Goal: Transaction & Acquisition: Purchase product/service

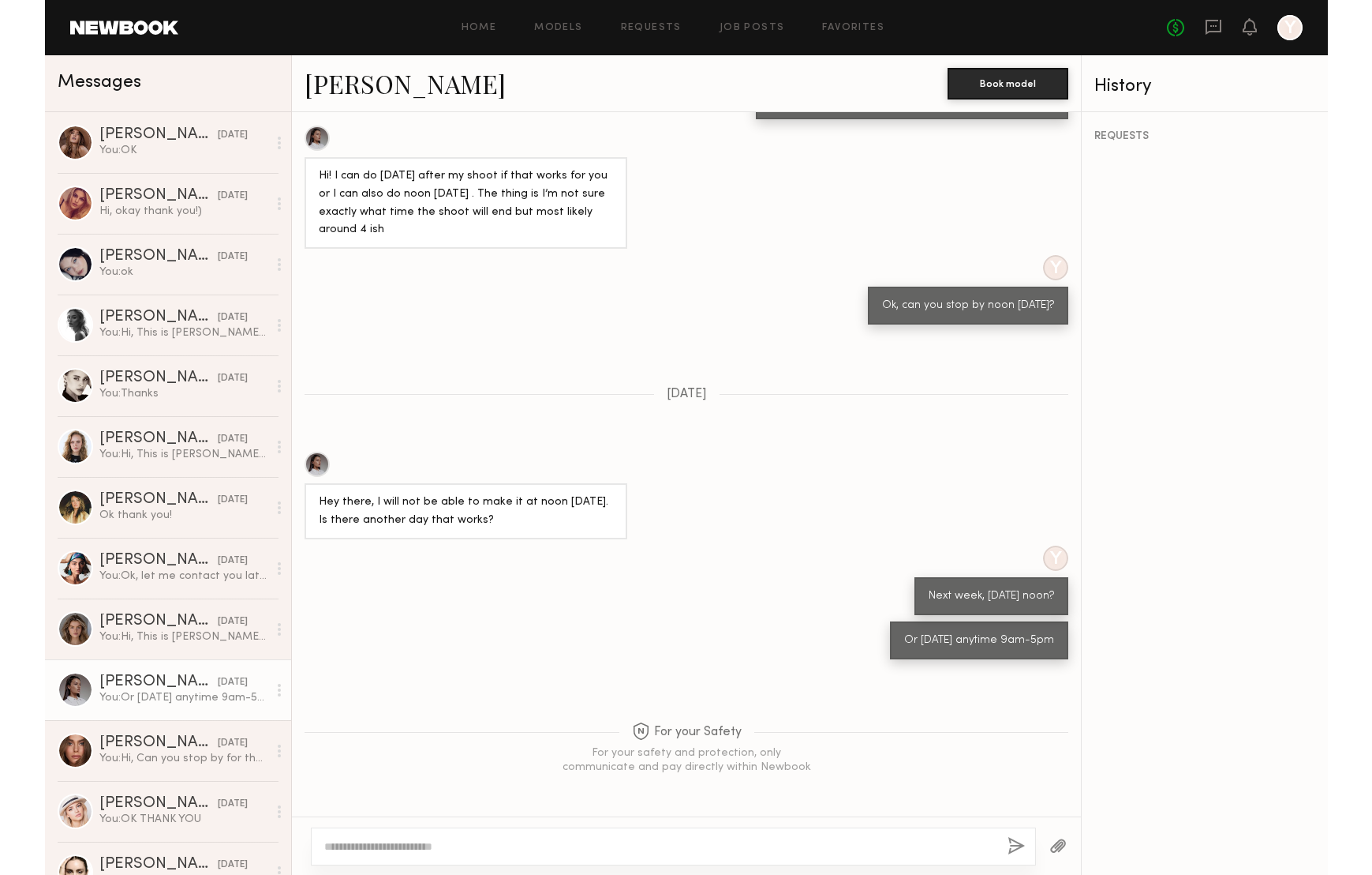
scroll to position [1057, 0]
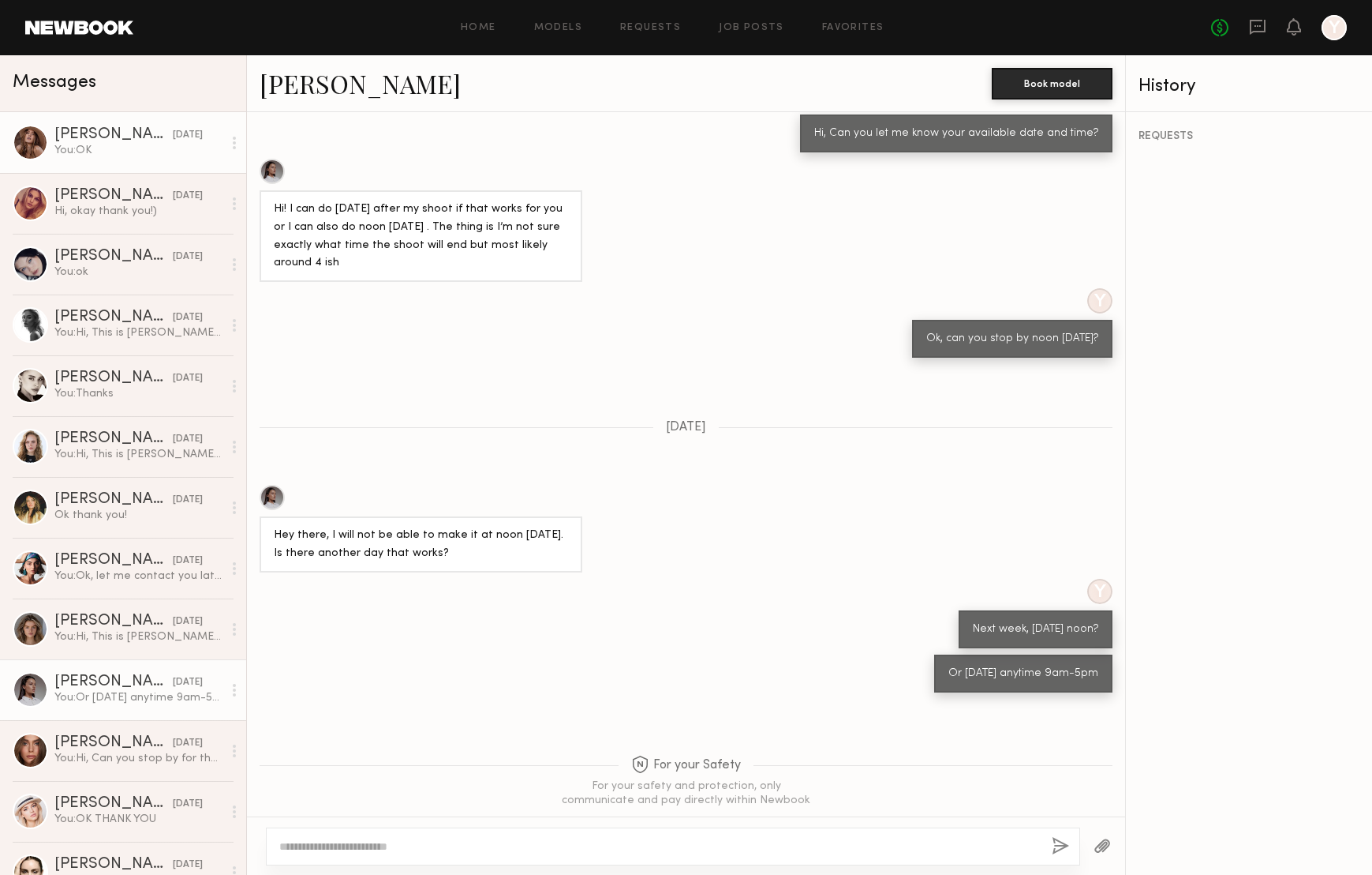
click at [148, 148] on div "You: OK" at bounding box center [138, 150] width 168 height 15
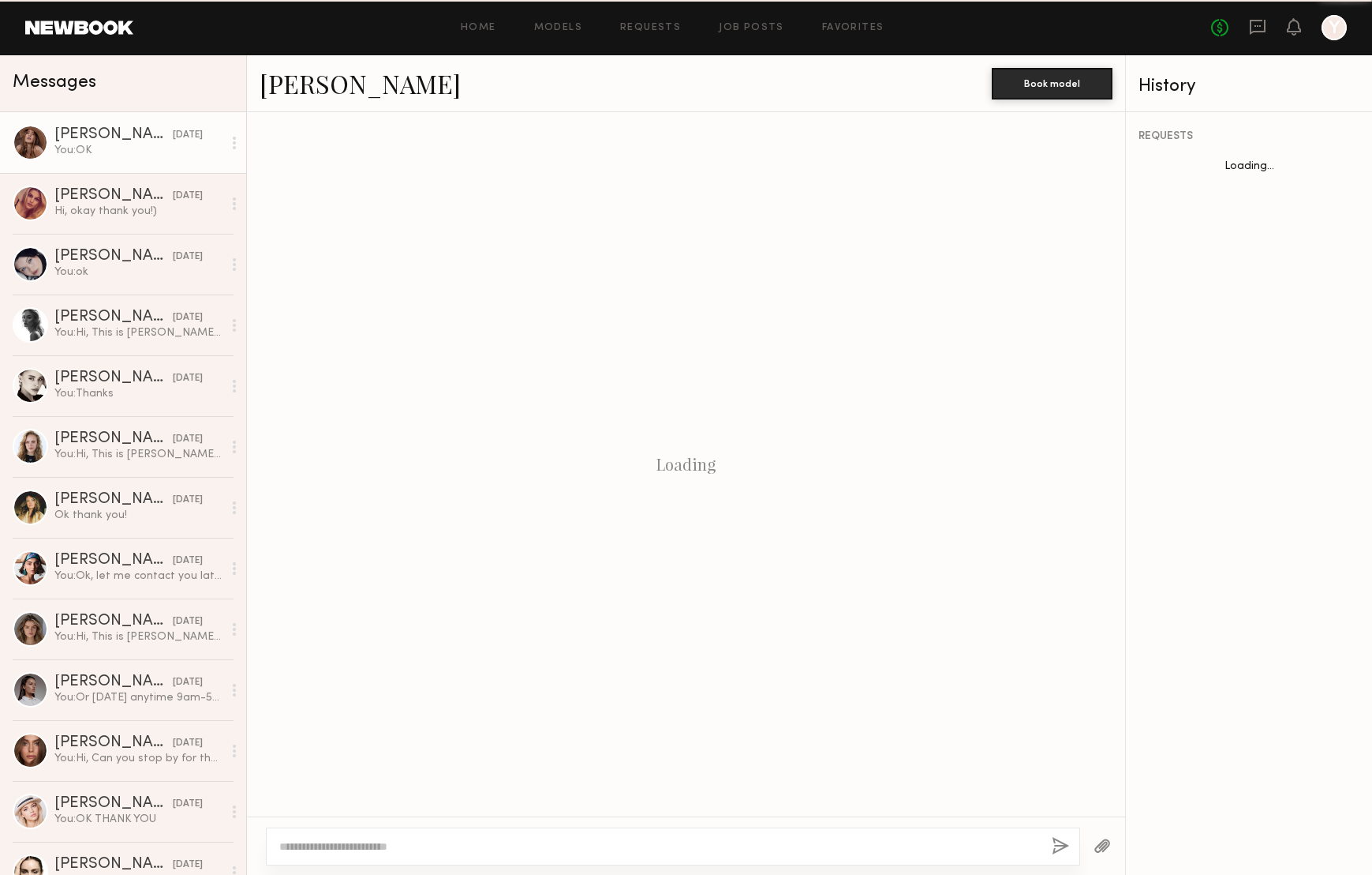
scroll to position [1601, 0]
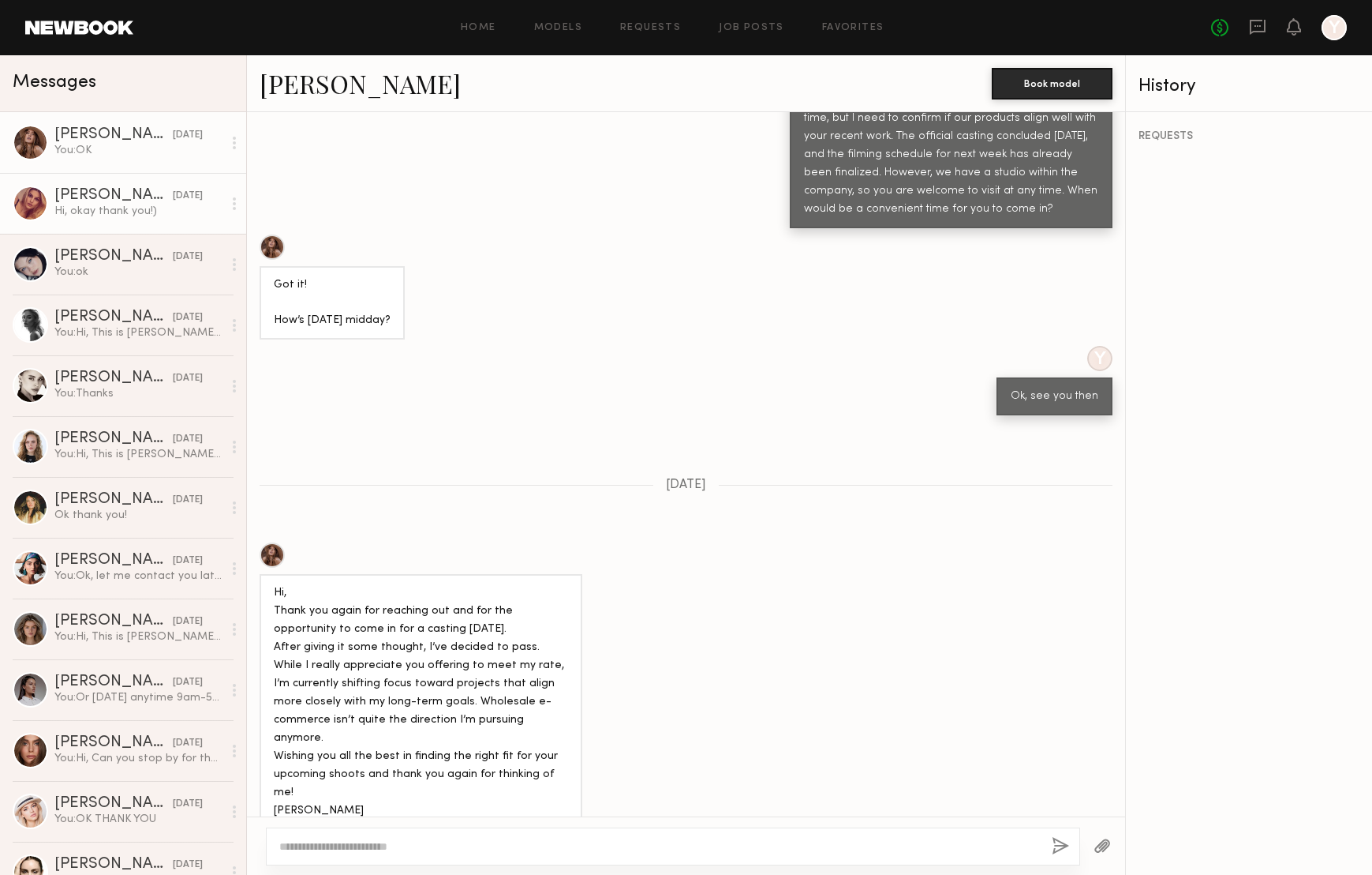
click at [137, 189] on div "[PERSON_NAME]" at bounding box center [113, 195] width 118 height 16
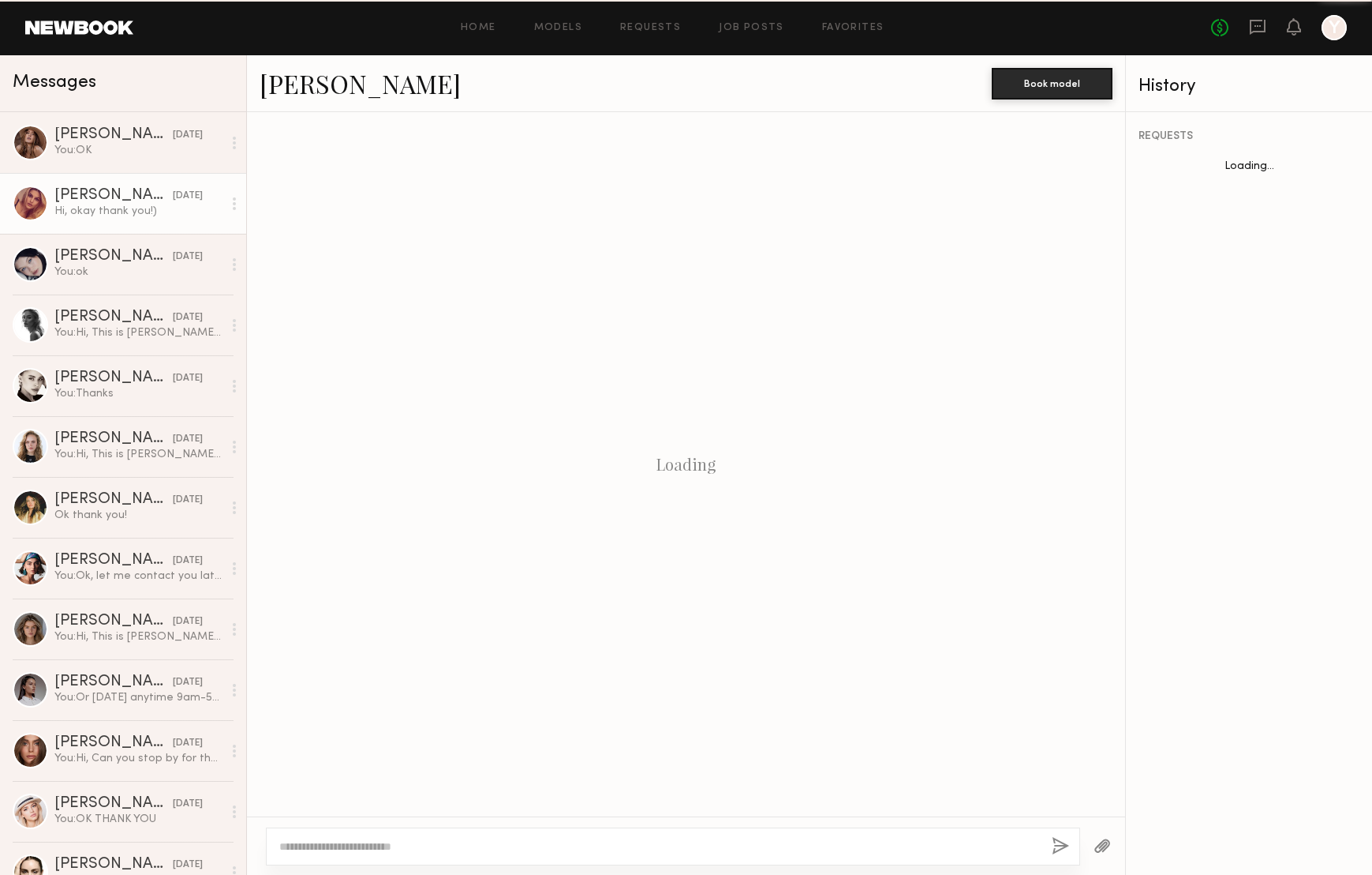
scroll to position [974, 0]
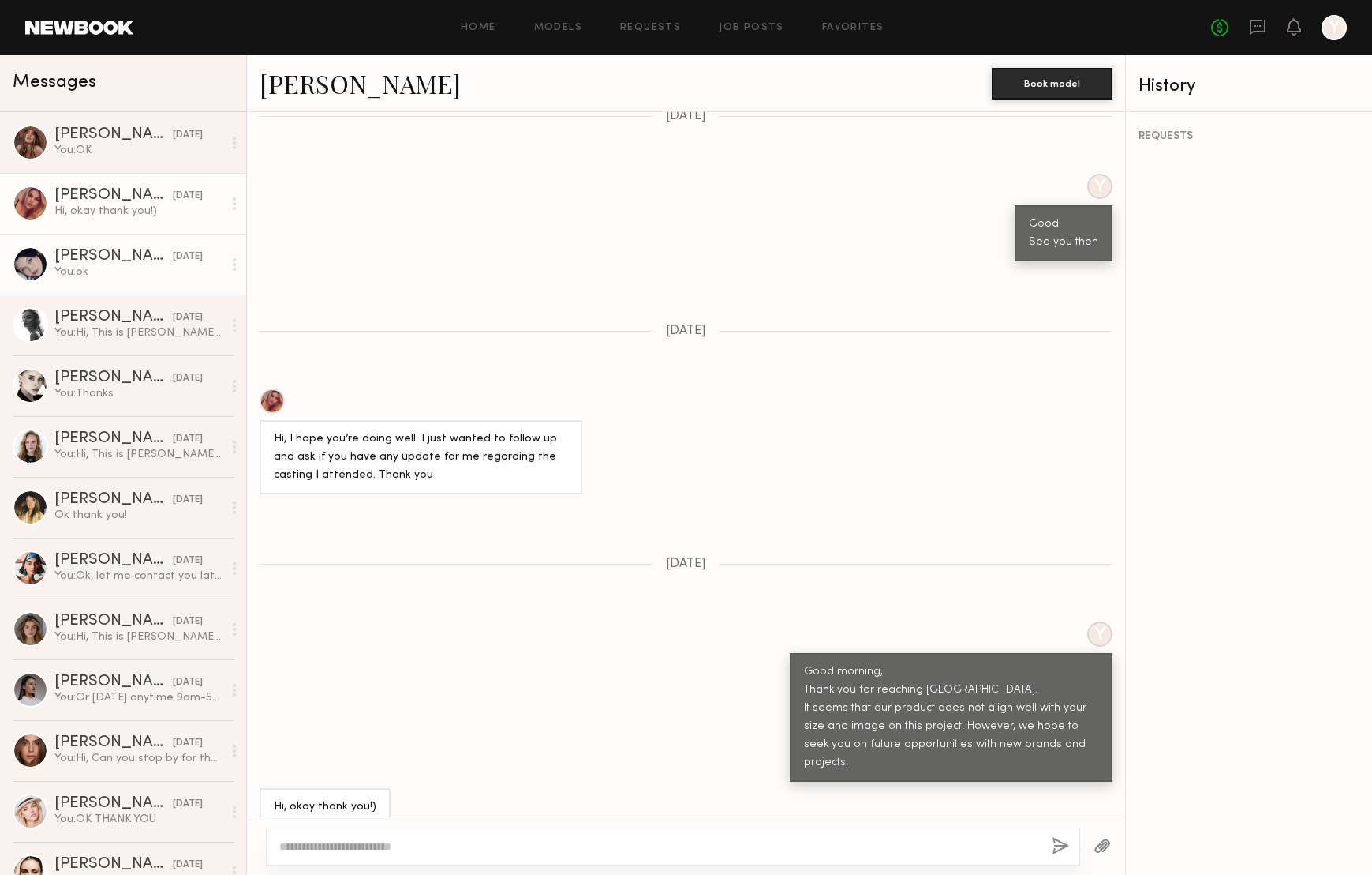
click at [109, 249] on div "[PERSON_NAME]" at bounding box center [113, 256] width 118 height 16
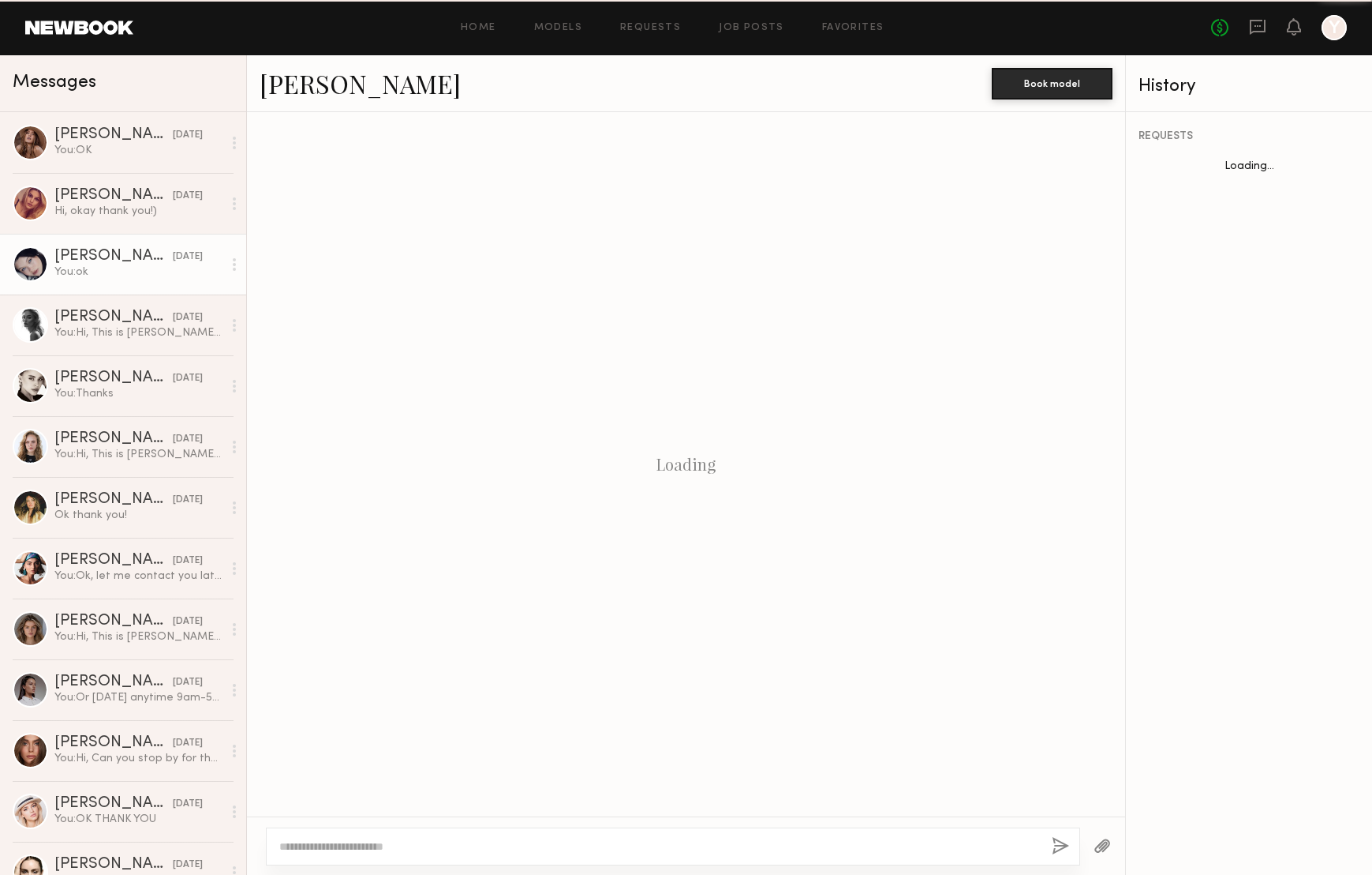
scroll to position [261, 0]
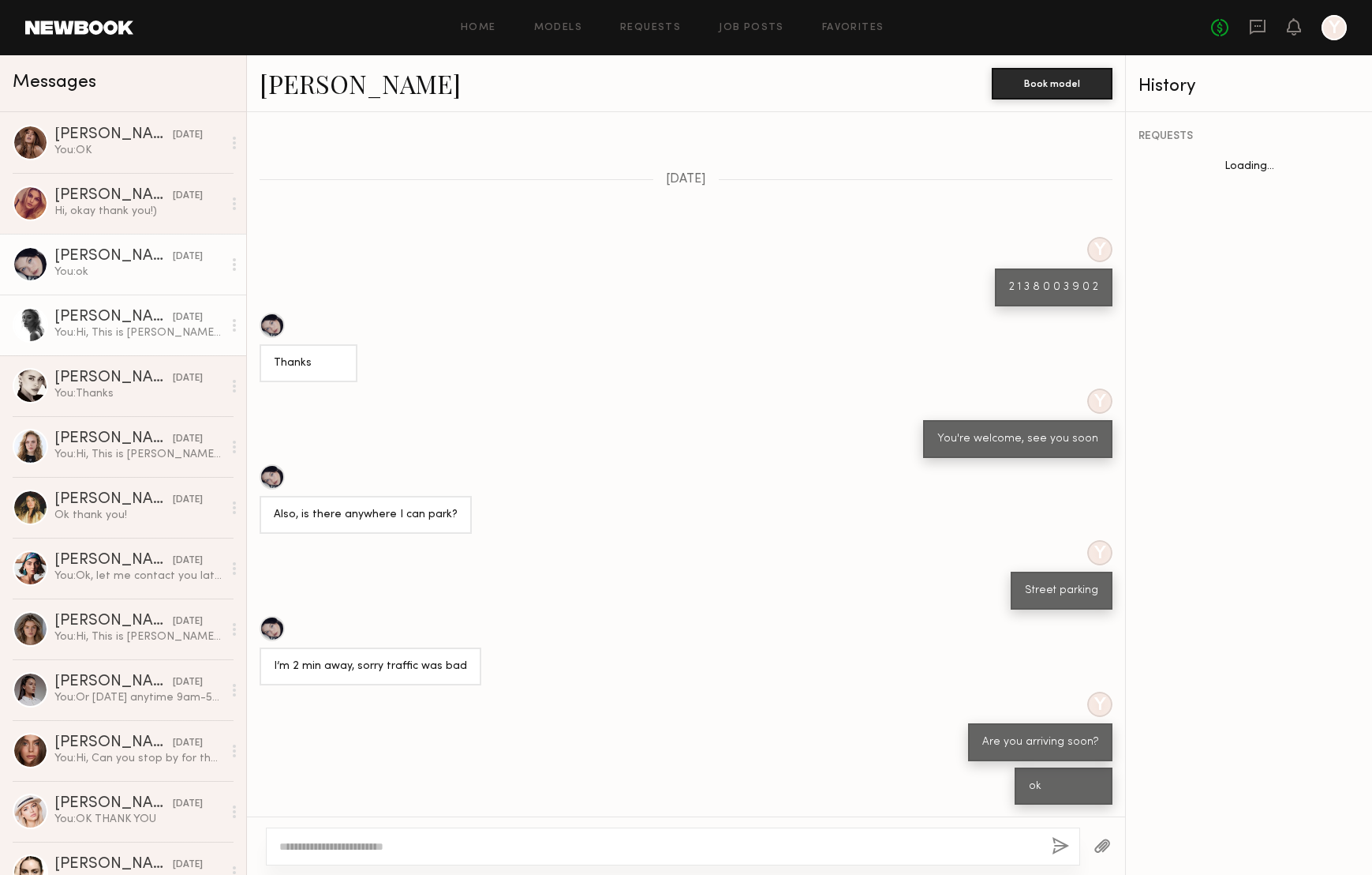
click at [79, 334] on div "You: Hi, This is [PERSON_NAME] from Hapticsusa, wholesale company. Can you stop…" at bounding box center [138, 332] width 168 height 15
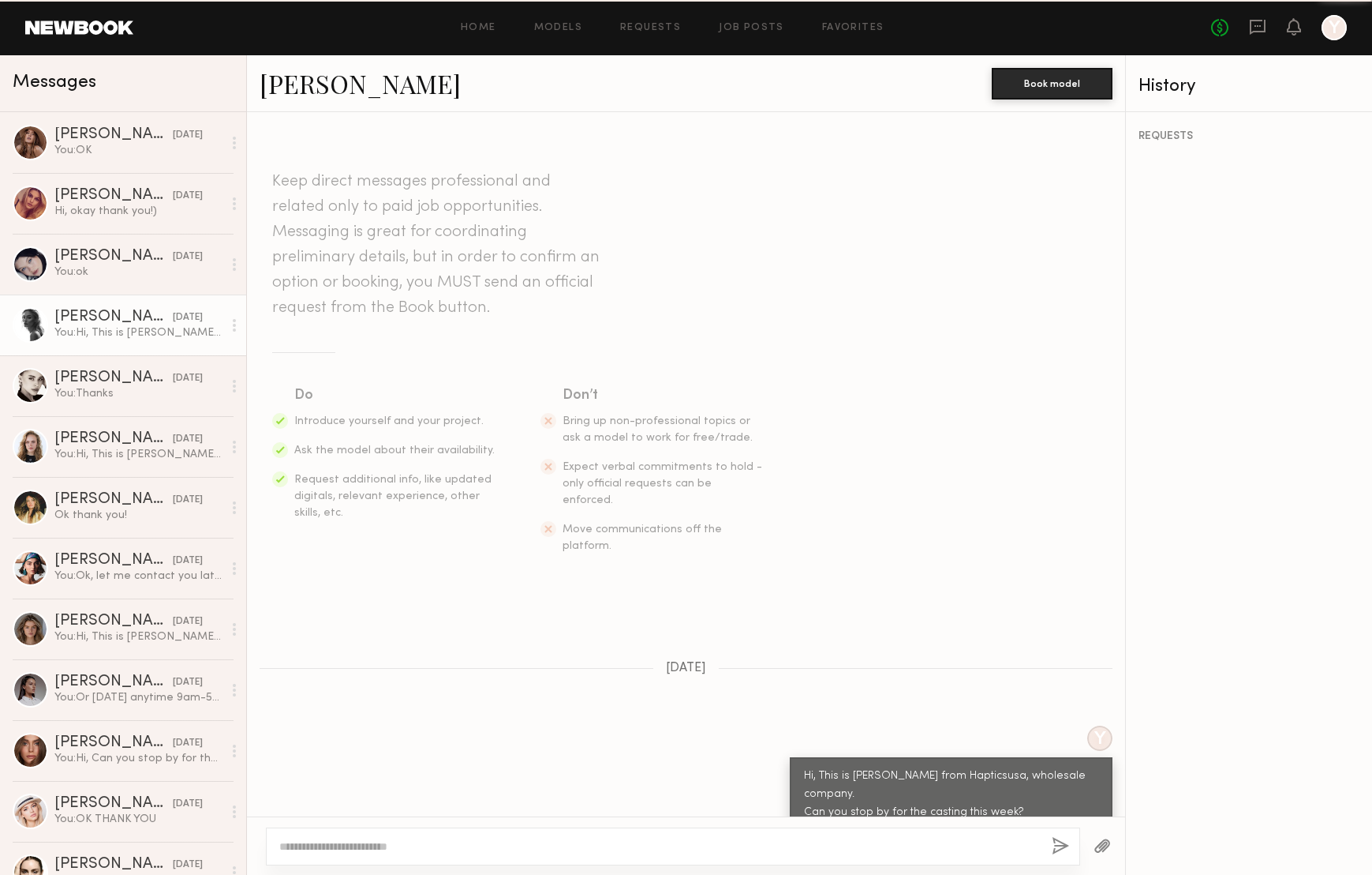
scroll to position [33, 0]
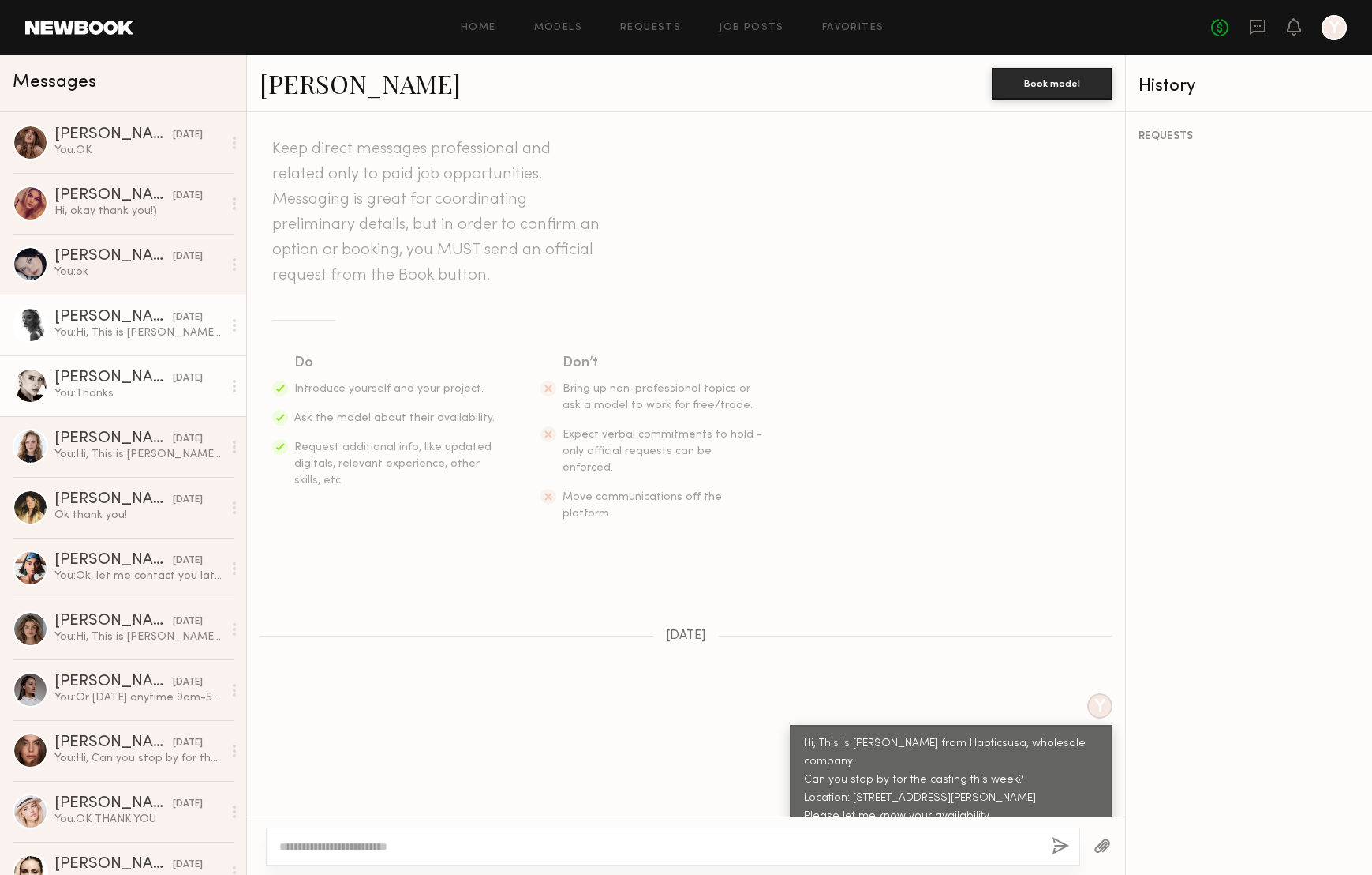
click at [73, 388] on div "You: Thanks" at bounding box center [138, 393] width 168 height 15
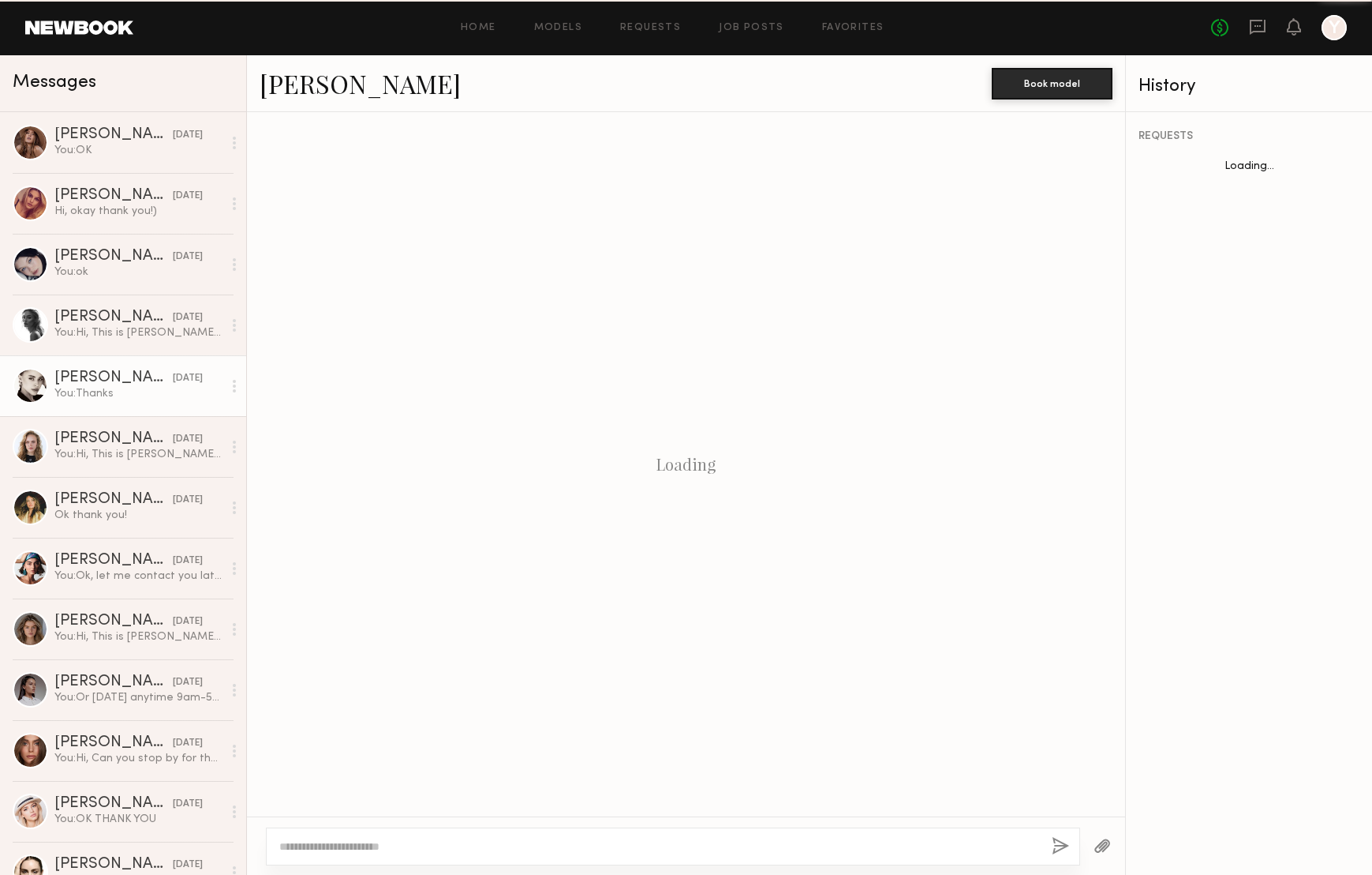
scroll to position [550, 0]
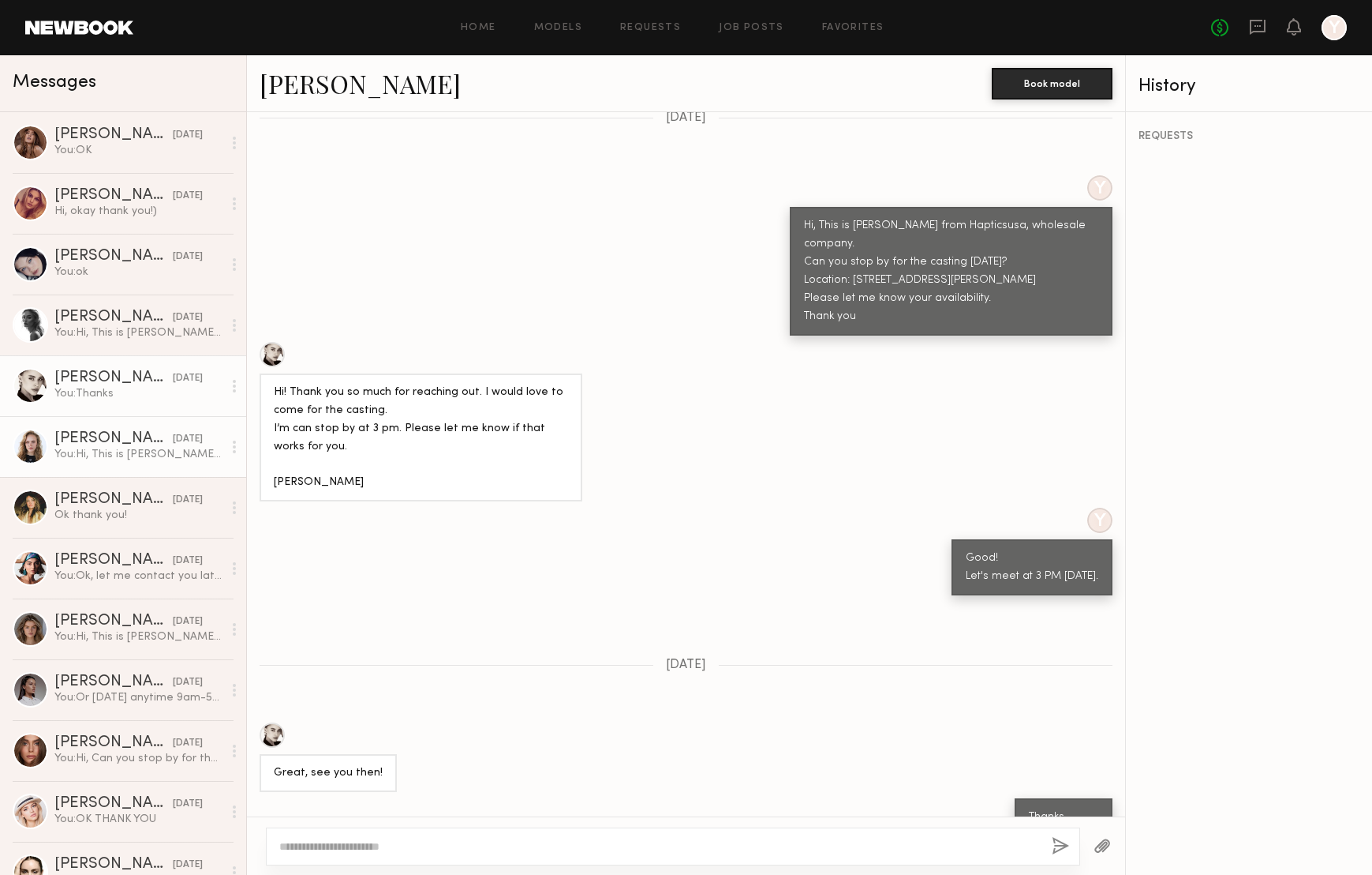
click at [132, 447] on div "You: Hi, This is [PERSON_NAME] from Hapticsusa, wholesale company. Can you stop…" at bounding box center [138, 454] width 168 height 15
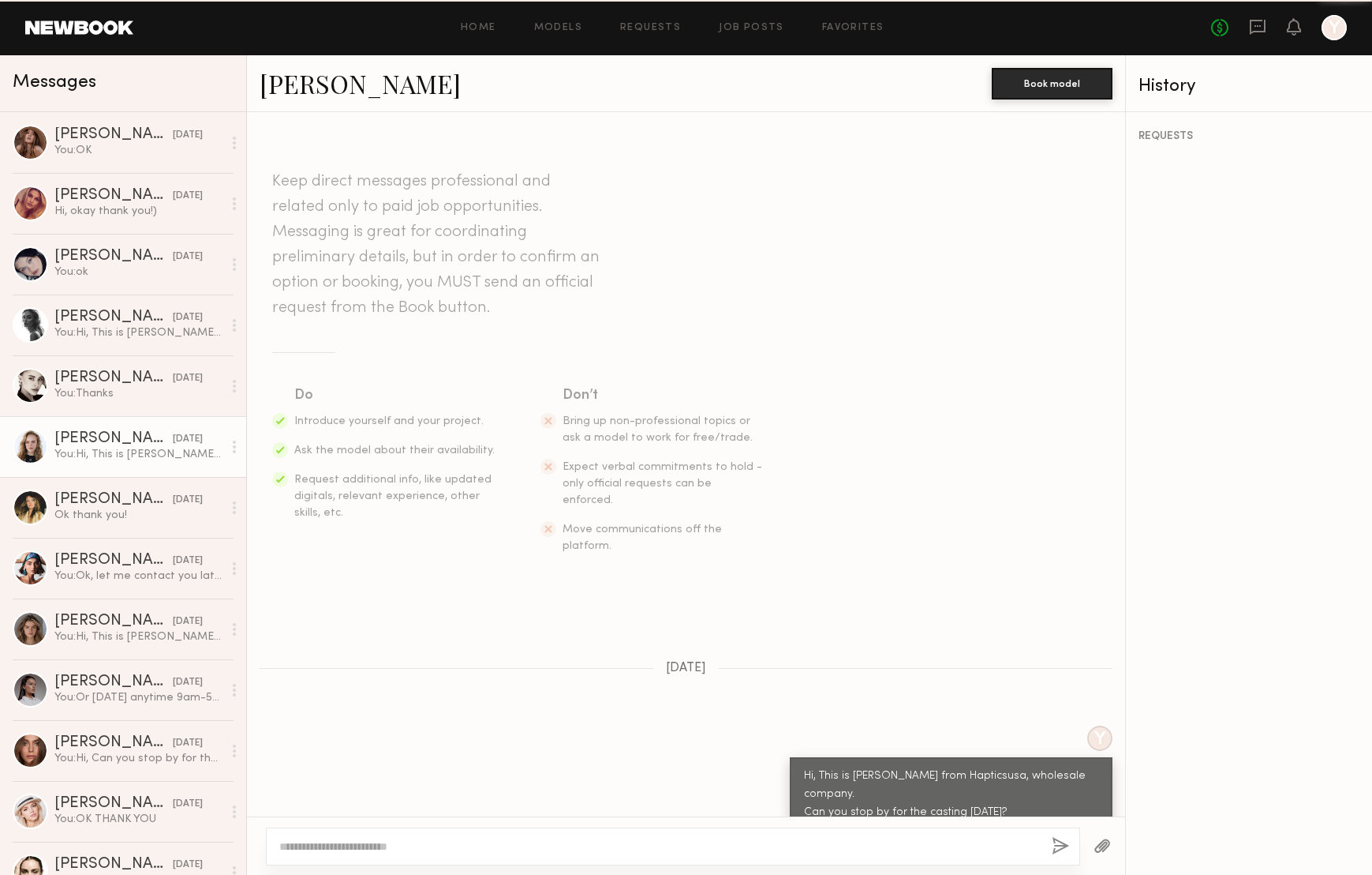
scroll to position [33, 0]
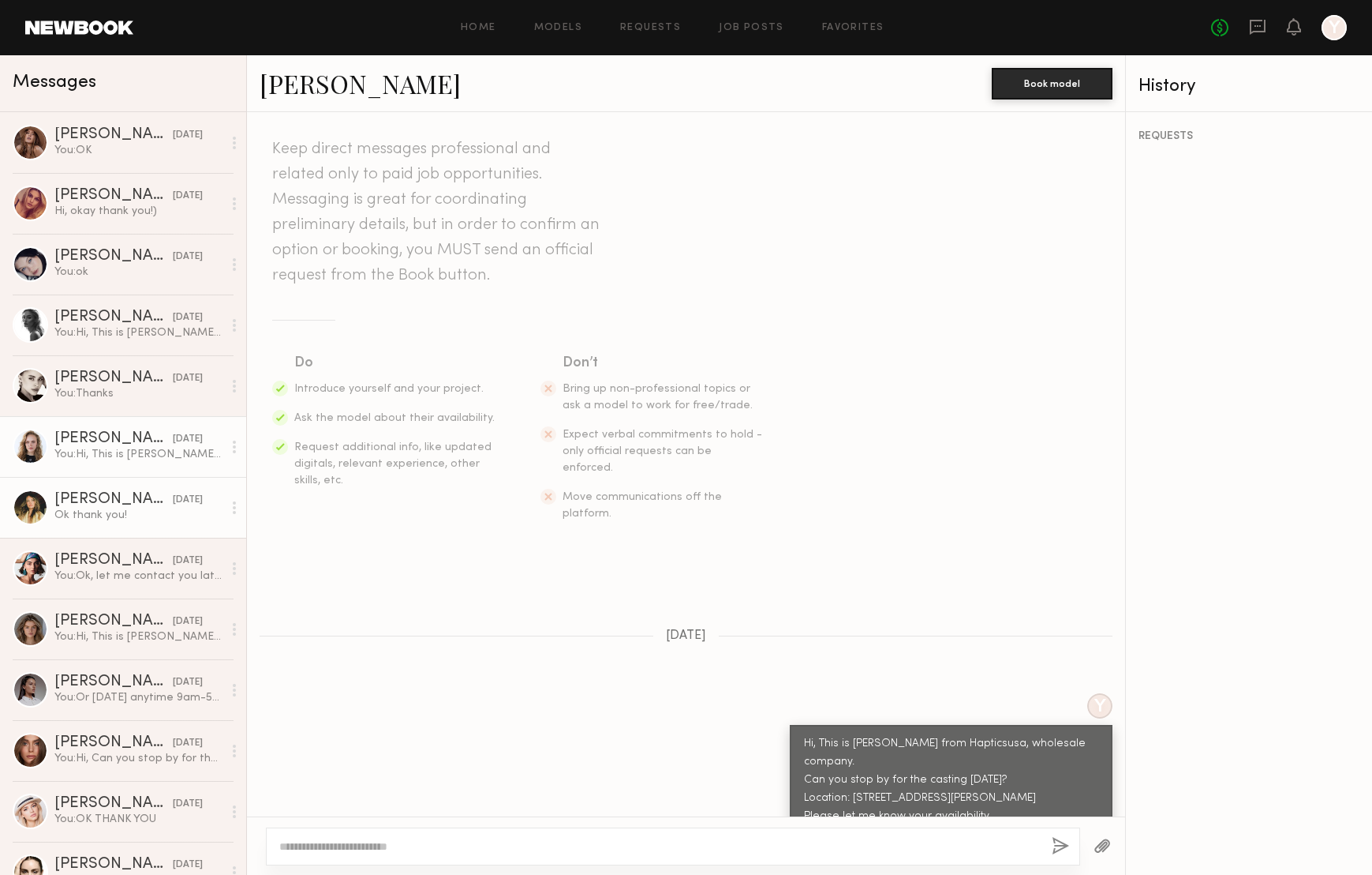
click at [173, 500] on div "[DATE]" at bounding box center [187, 499] width 30 height 15
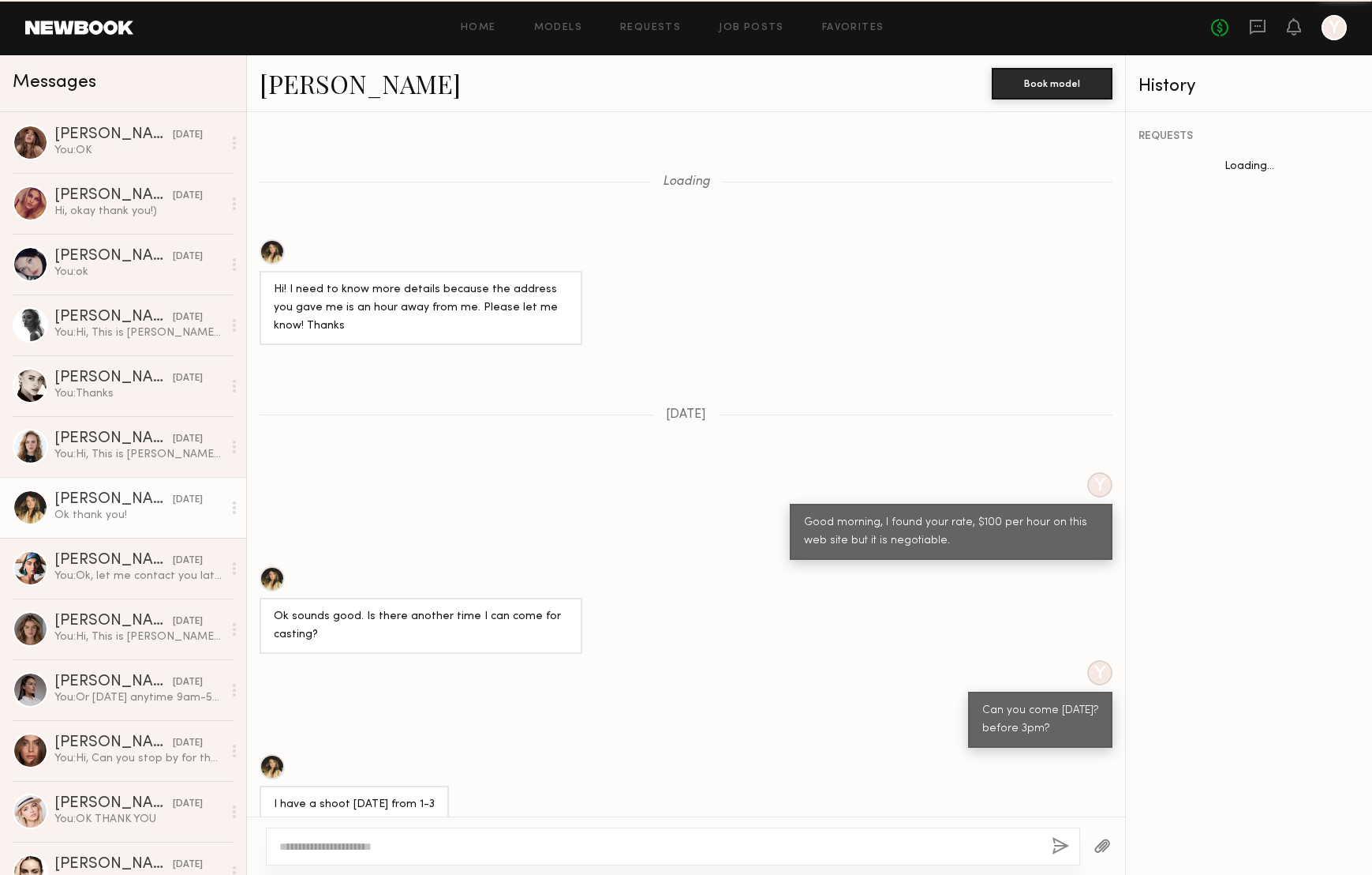
scroll to position [617, 0]
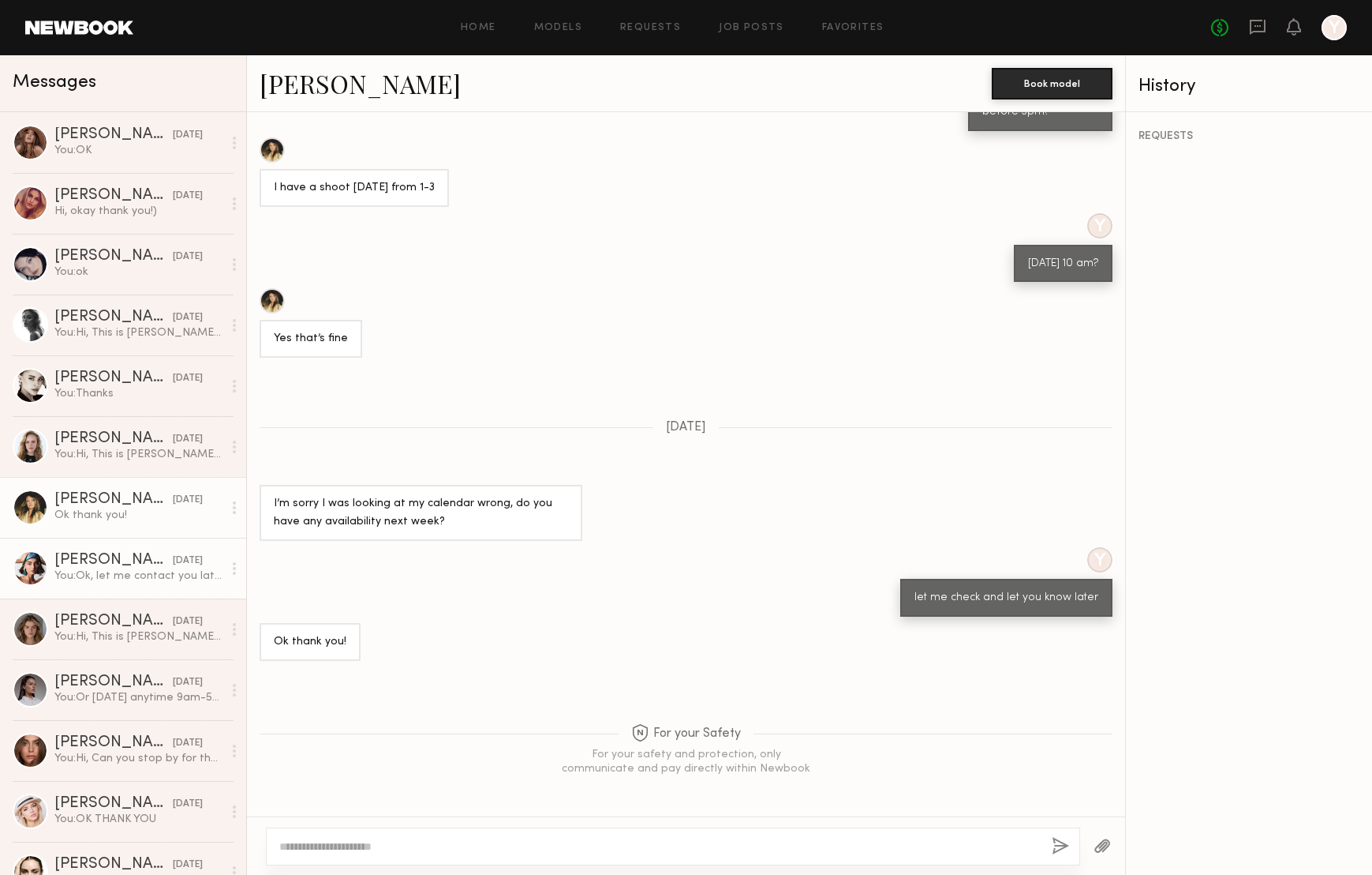
click at [126, 554] on div "[PERSON_NAME]" at bounding box center [113, 560] width 118 height 16
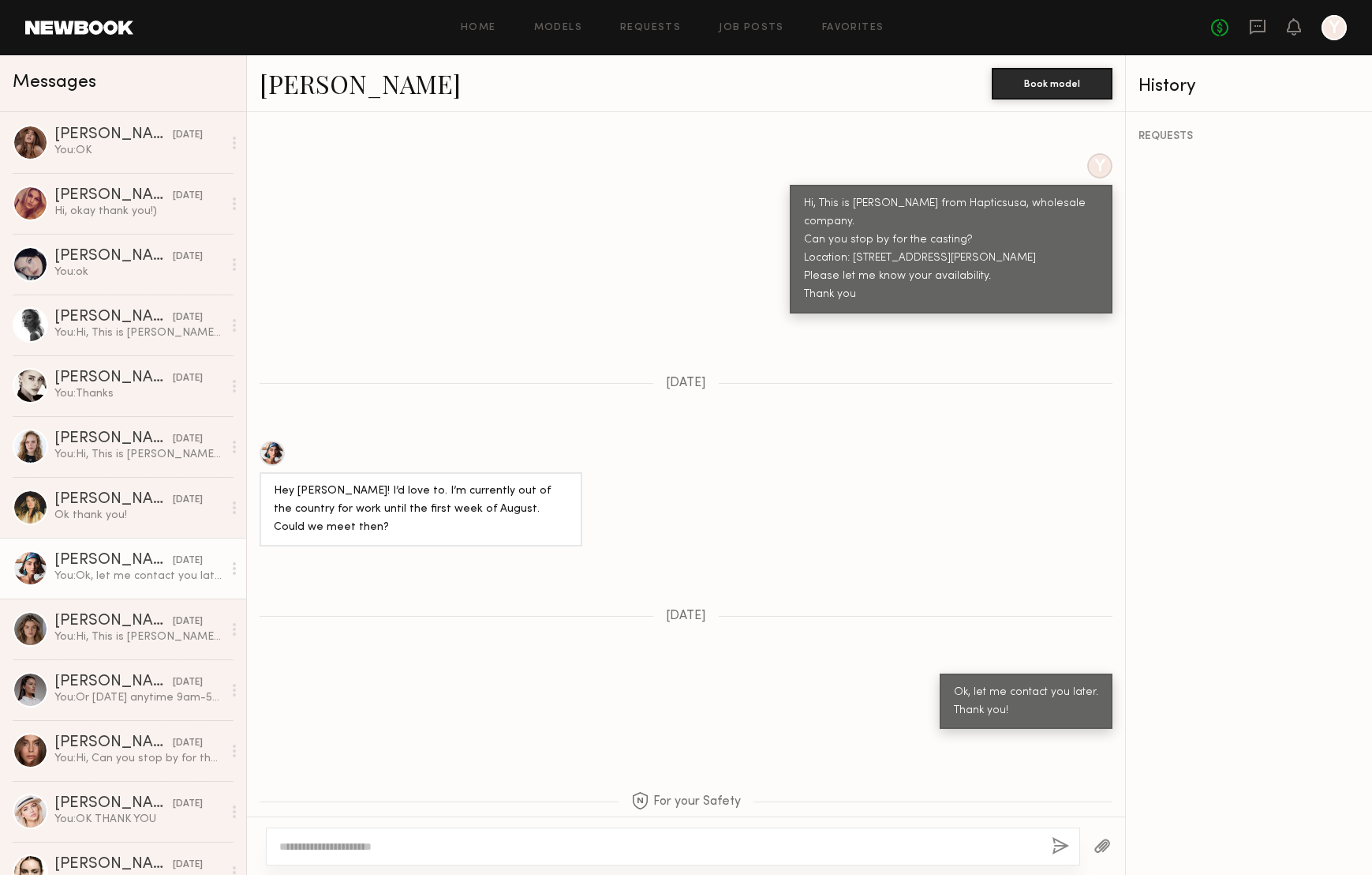
scroll to position [37, 0]
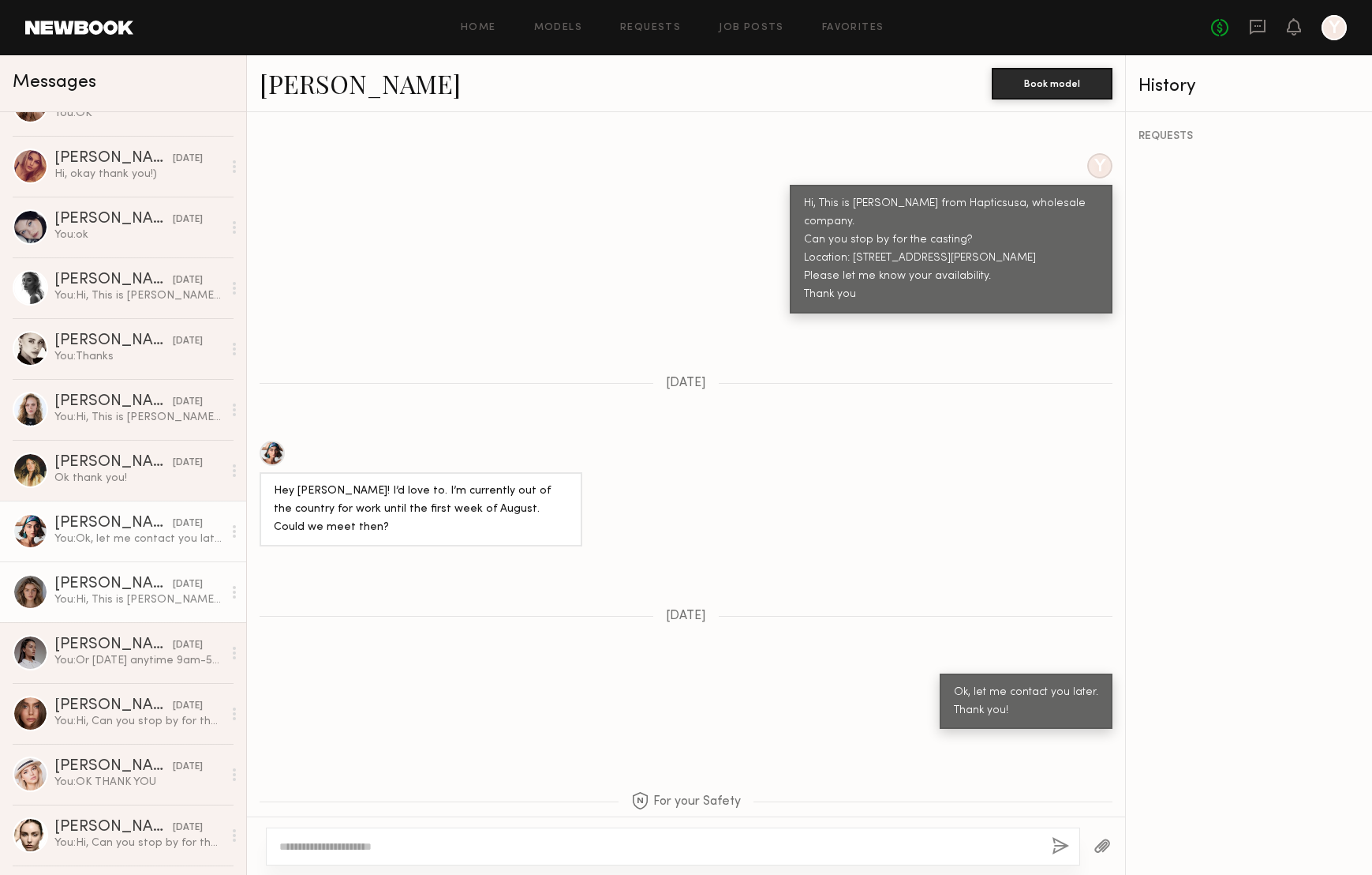
click at [124, 590] on div "[PERSON_NAME]" at bounding box center [113, 584] width 118 height 16
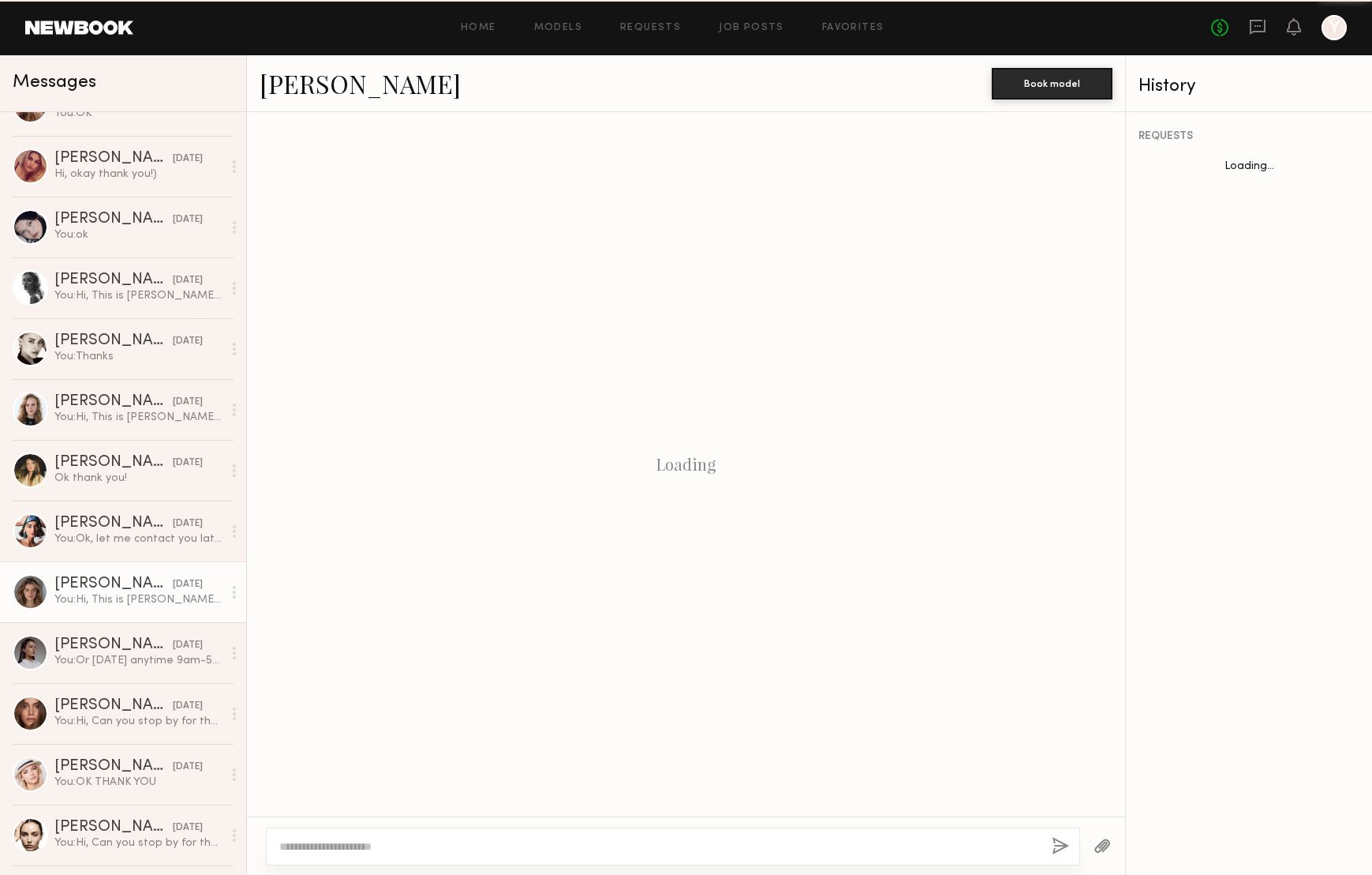
scroll to position [159, 0]
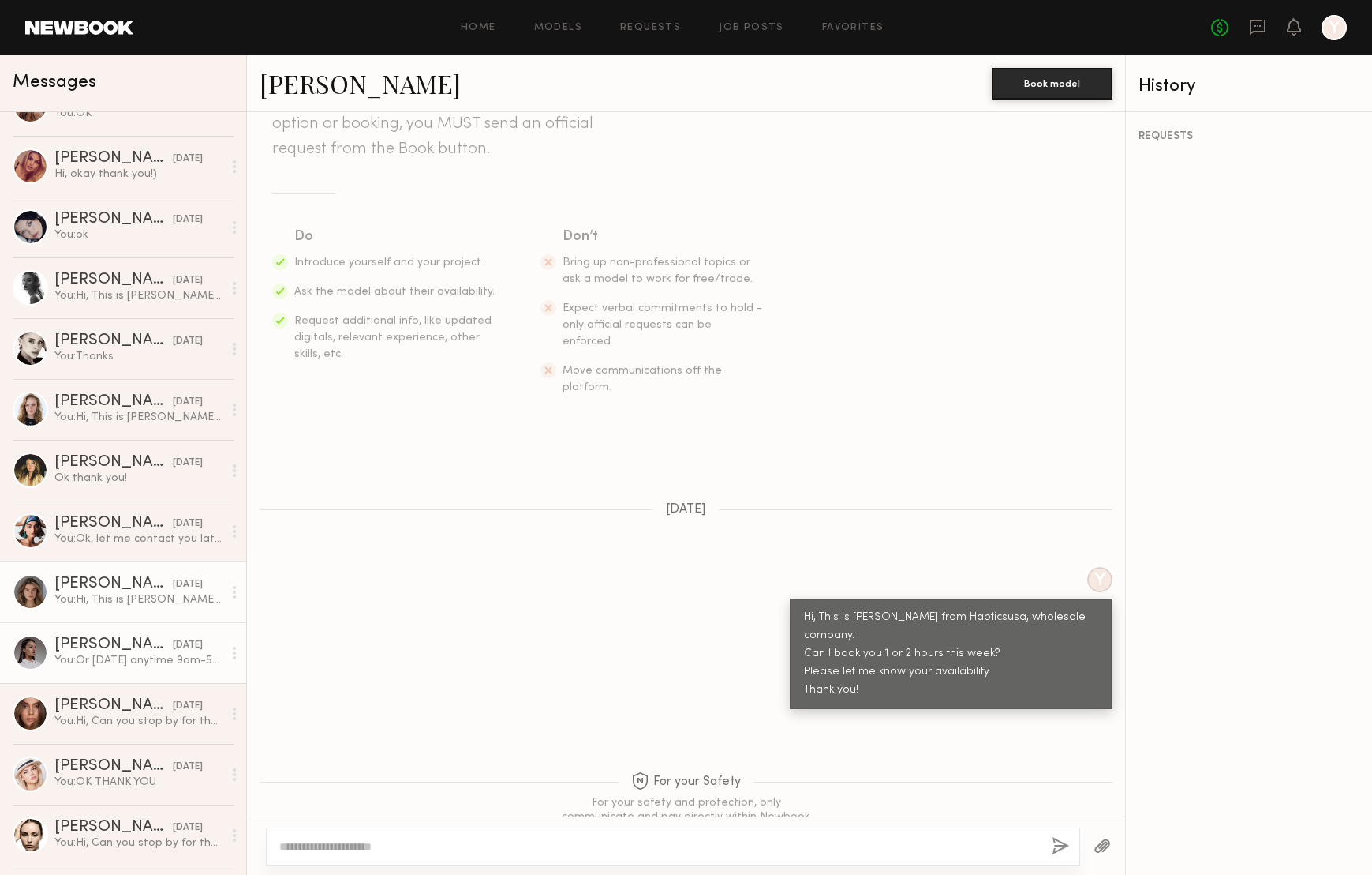
click at [105, 637] on div "[PERSON_NAME]" at bounding box center [113, 645] width 118 height 16
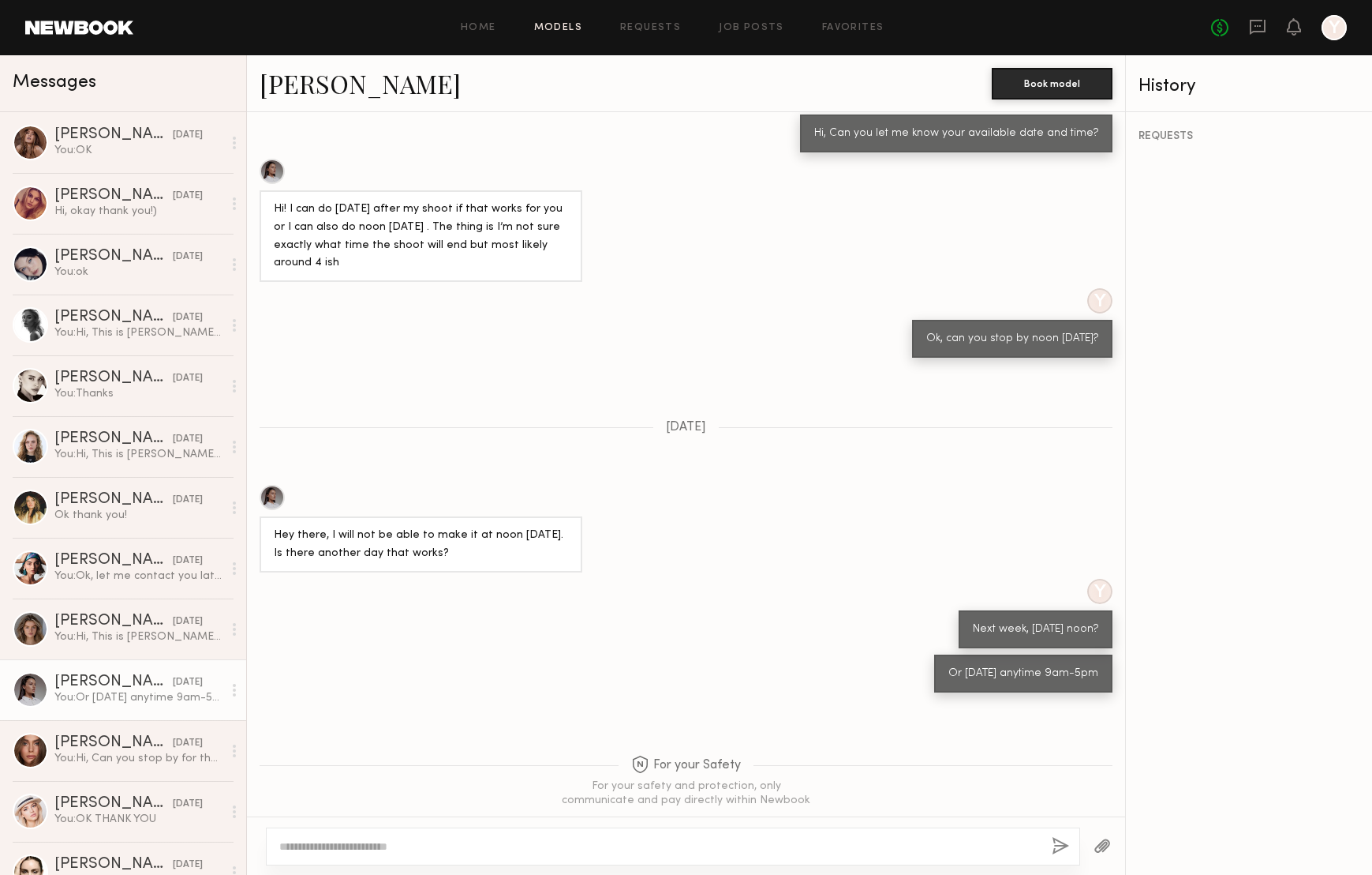
click at [564, 28] on link "Models" at bounding box center [558, 28] width 48 height 10
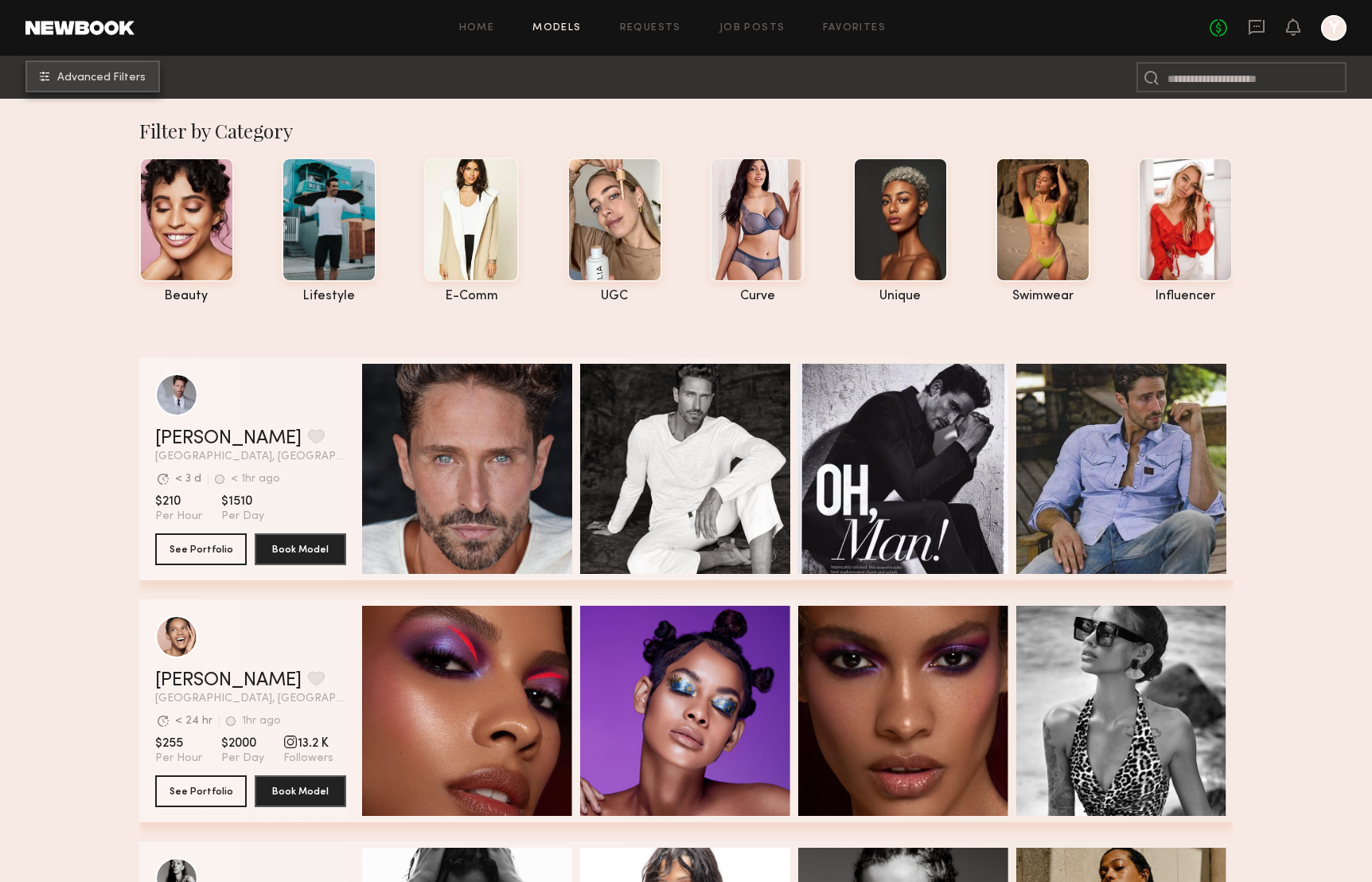
click at [121, 80] on span "Advanced Filters" at bounding box center [101, 78] width 89 height 11
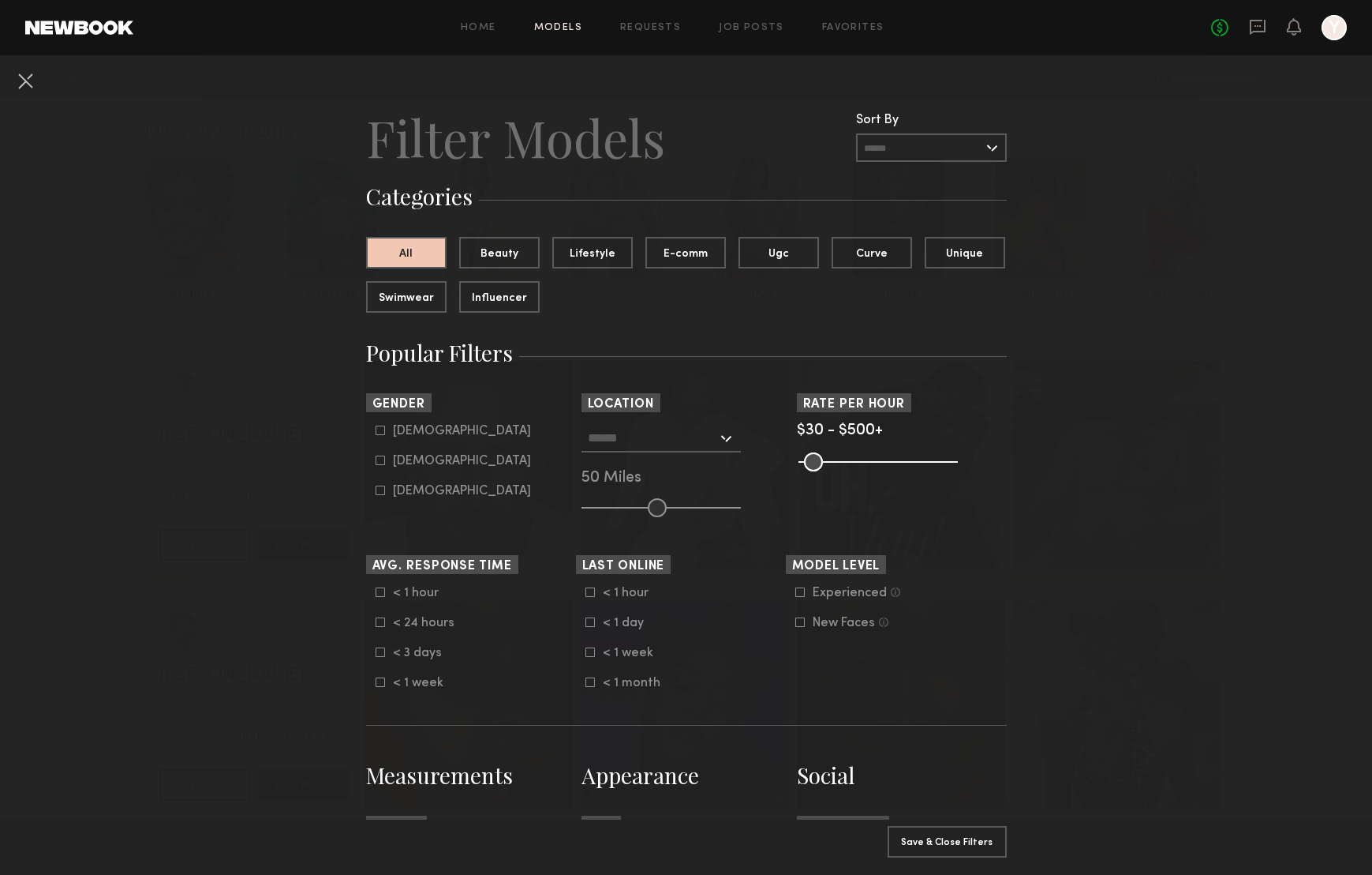
click at [411, 463] on div "[DEMOGRAPHIC_DATA]" at bounding box center [462, 461] width 138 height 10
type input "**"
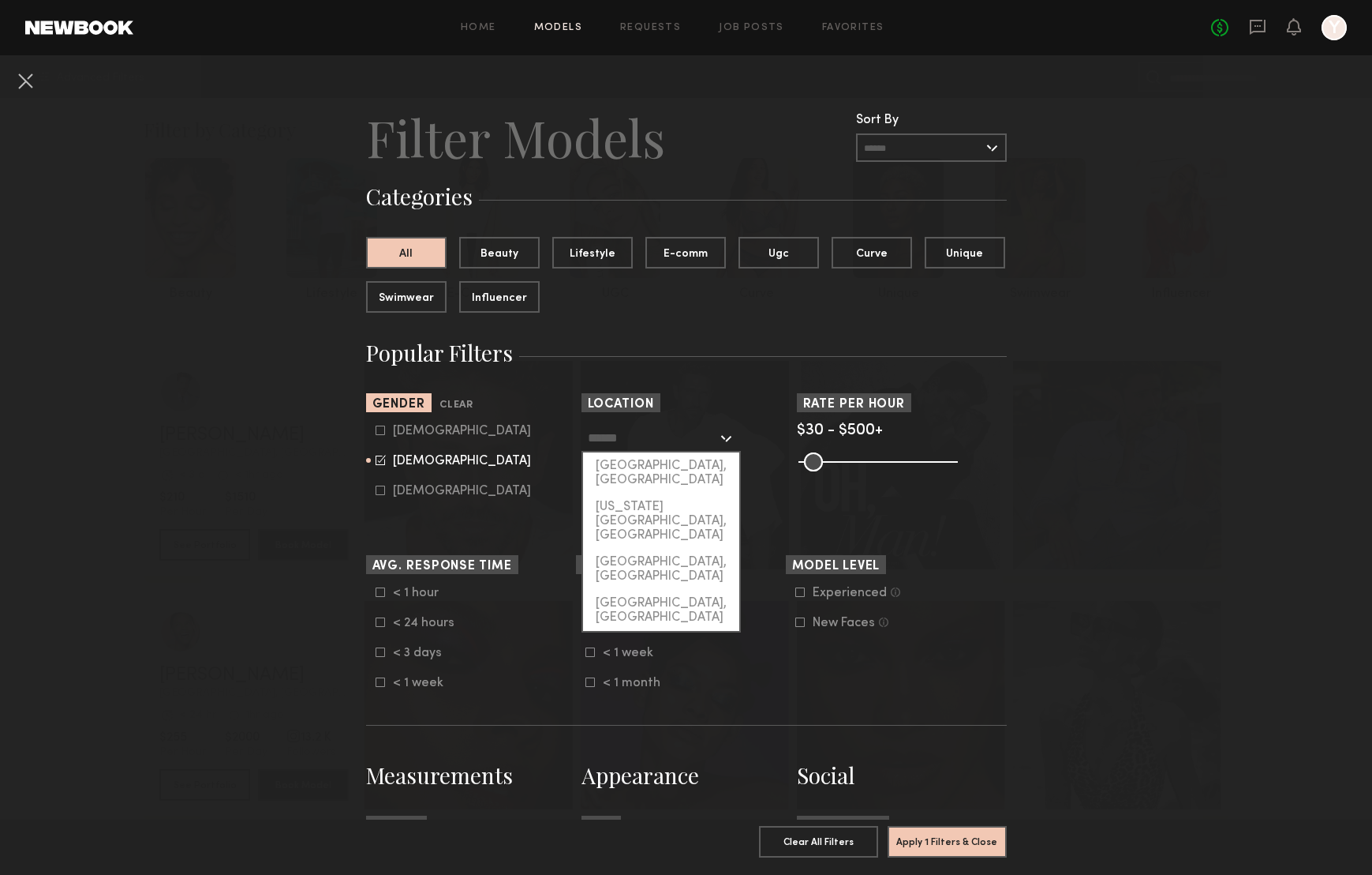
click at [609, 440] on input "text" at bounding box center [652, 437] width 129 height 27
click at [537, 449] on form "[DEMOGRAPHIC_DATA] [DEMOGRAPHIC_DATA] [DEMOGRAPHIC_DATA]" at bounding box center [475, 461] width 200 height 74
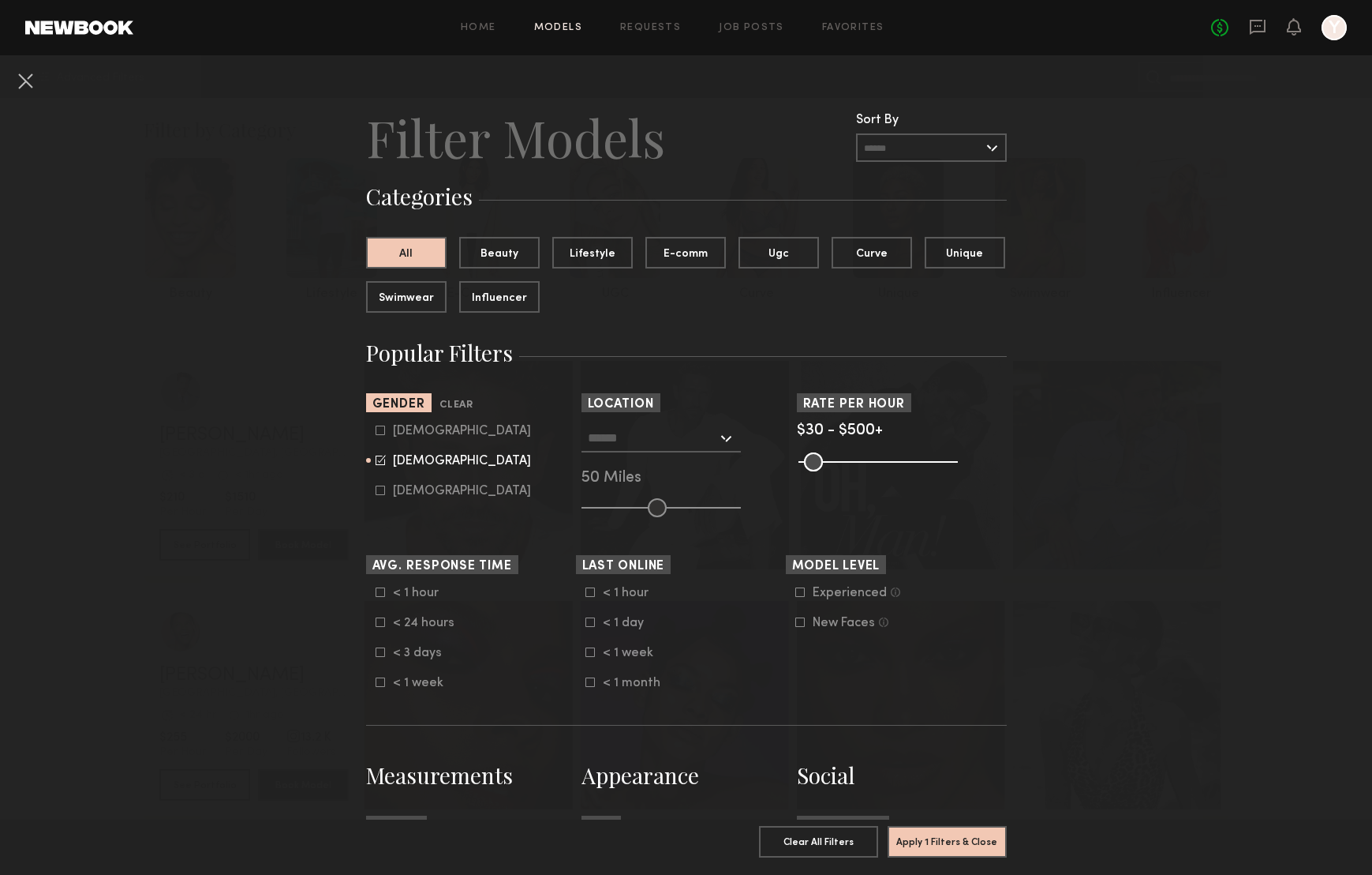
click at [705, 440] on input "text" at bounding box center [652, 437] width 129 height 27
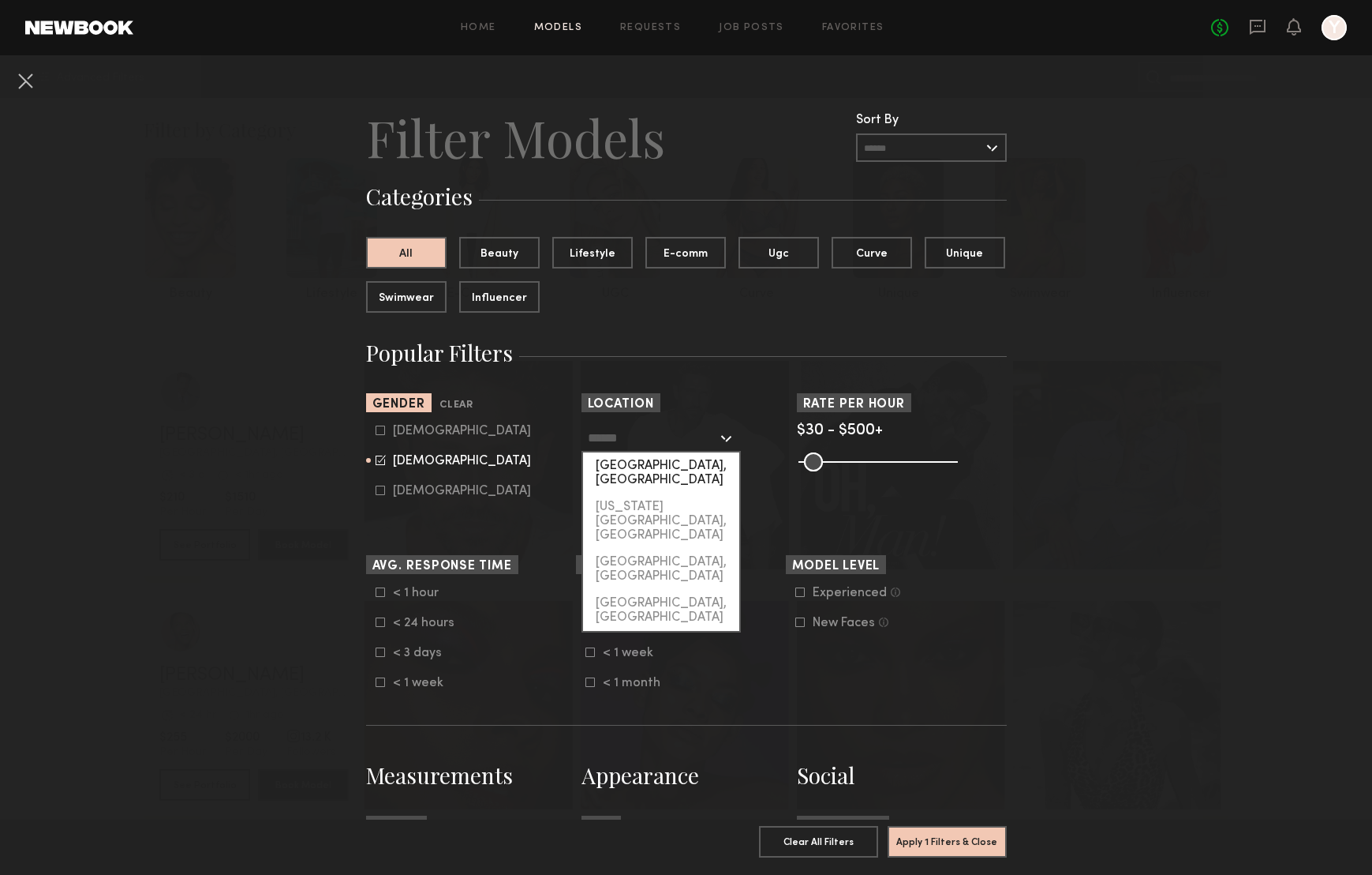
click at [650, 468] on div "[GEOGRAPHIC_DATA], [GEOGRAPHIC_DATA]" at bounding box center [661, 473] width 156 height 41
type input "**********"
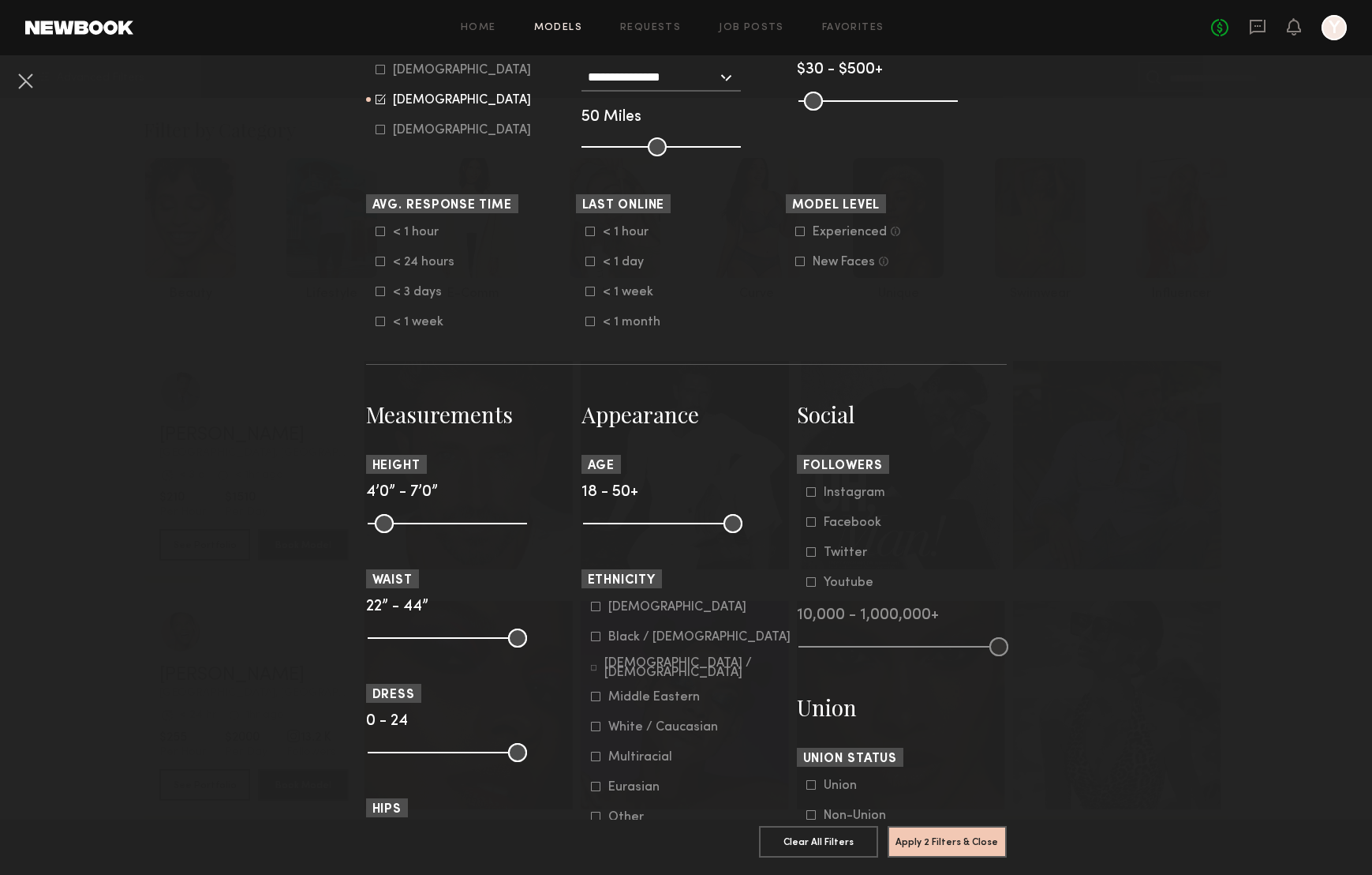
scroll to position [408, 0]
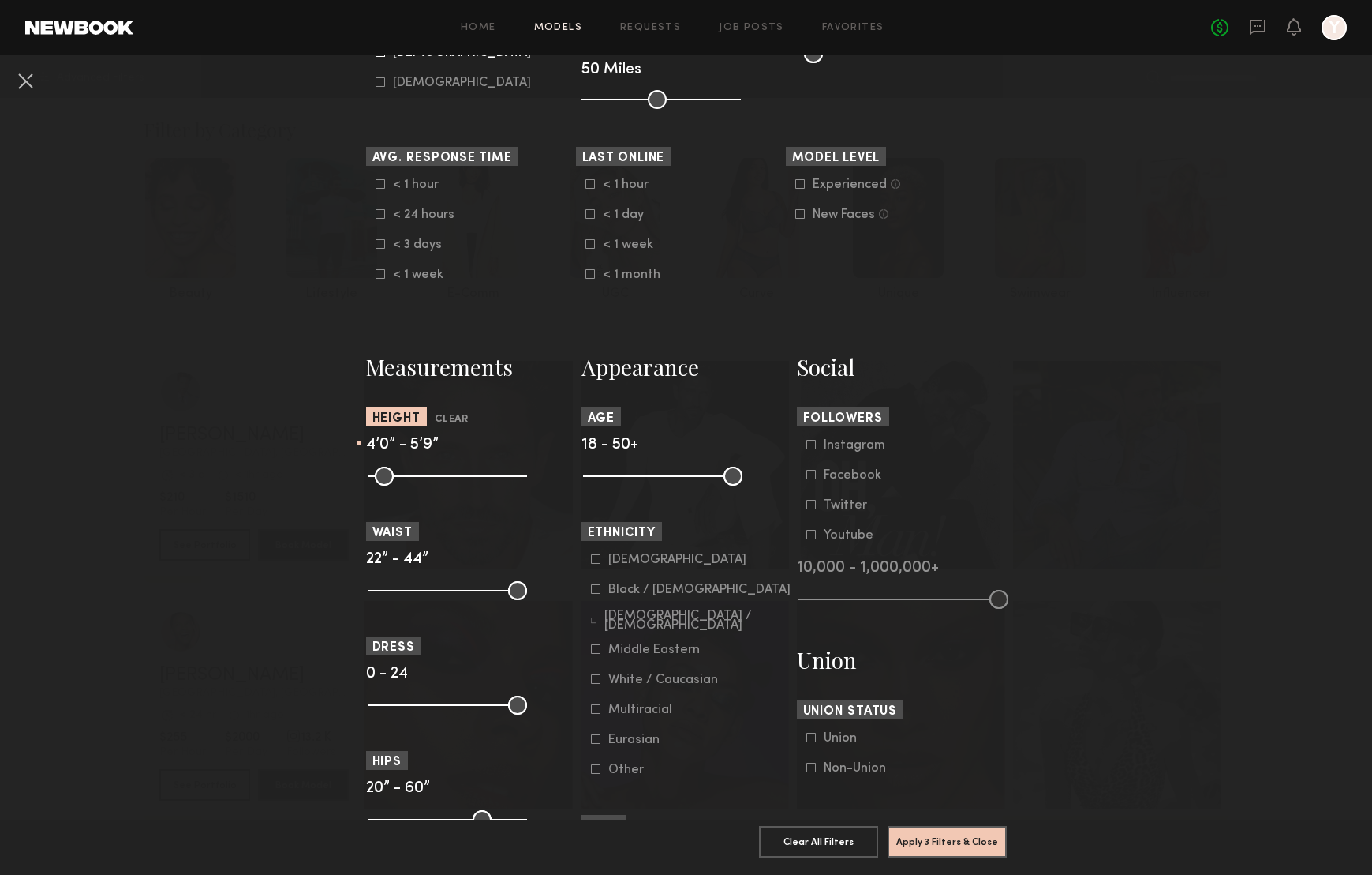
drag, startPoint x: 511, startPoint y: 481, endPoint x: 454, endPoint y: 474, distance: 57.4
type input "**"
click at [454, 474] on input "range" at bounding box center [448, 475] width 160 height 19
drag, startPoint x: 507, startPoint y: 594, endPoint x: 386, endPoint y: 586, distance: 121.3
type input "**"
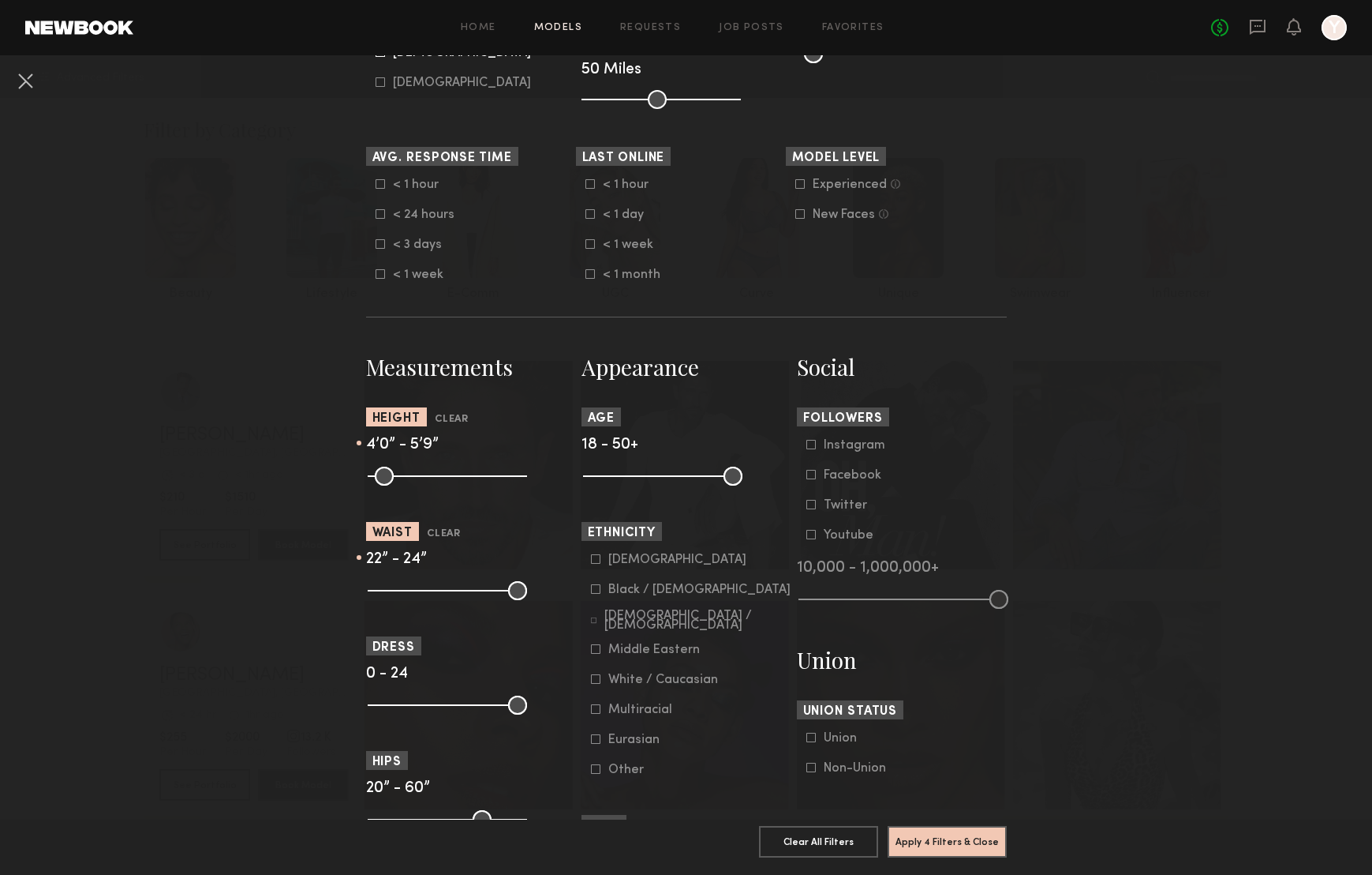
click at [386, 586] on input "range" at bounding box center [448, 590] width 160 height 19
drag, startPoint x: 727, startPoint y: 477, endPoint x: 627, endPoint y: 477, distance: 100.0
type input "**"
click at [627, 477] on input "range" at bounding box center [663, 475] width 160 height 19
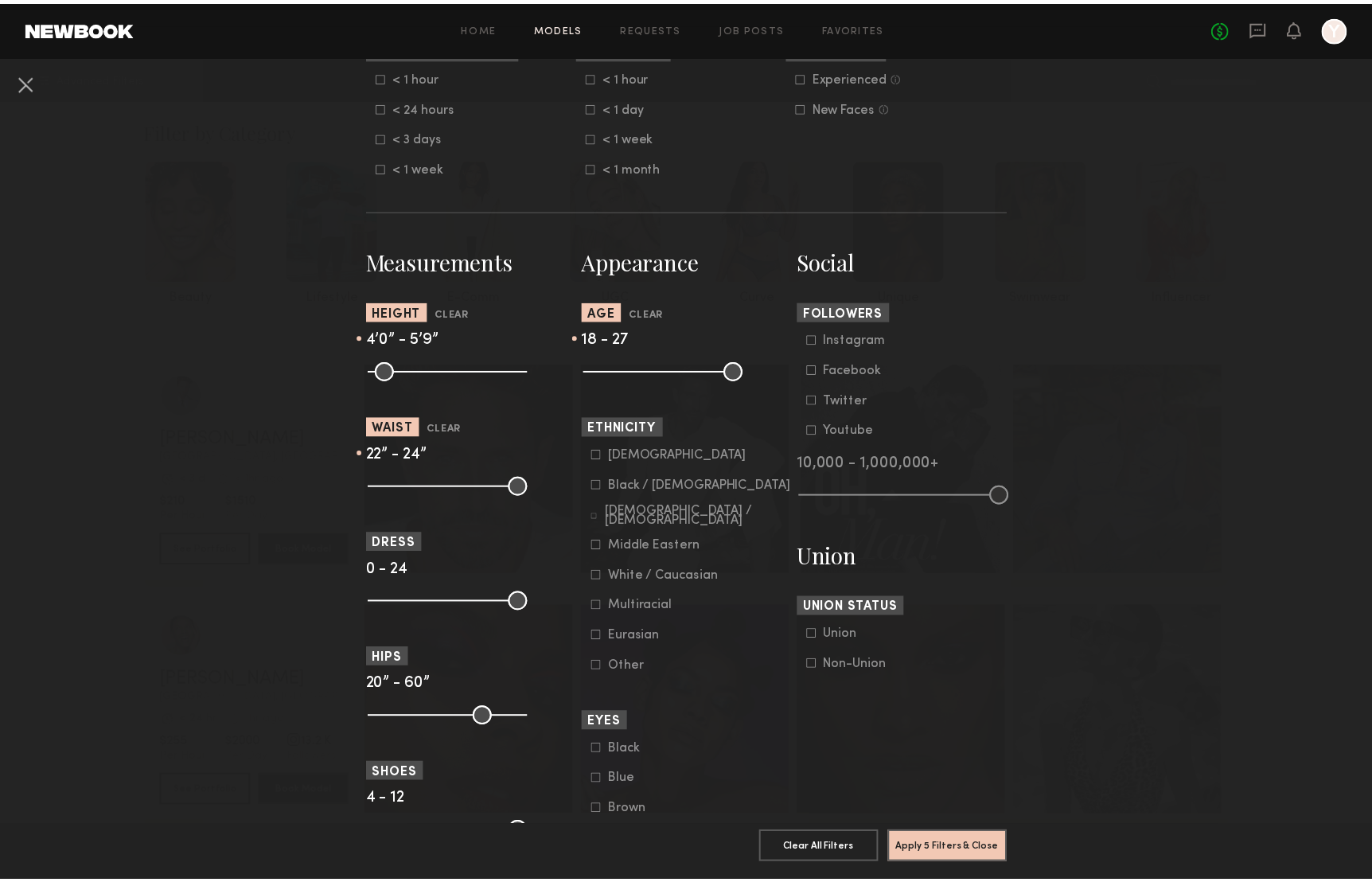
scroll to position [615, 0]
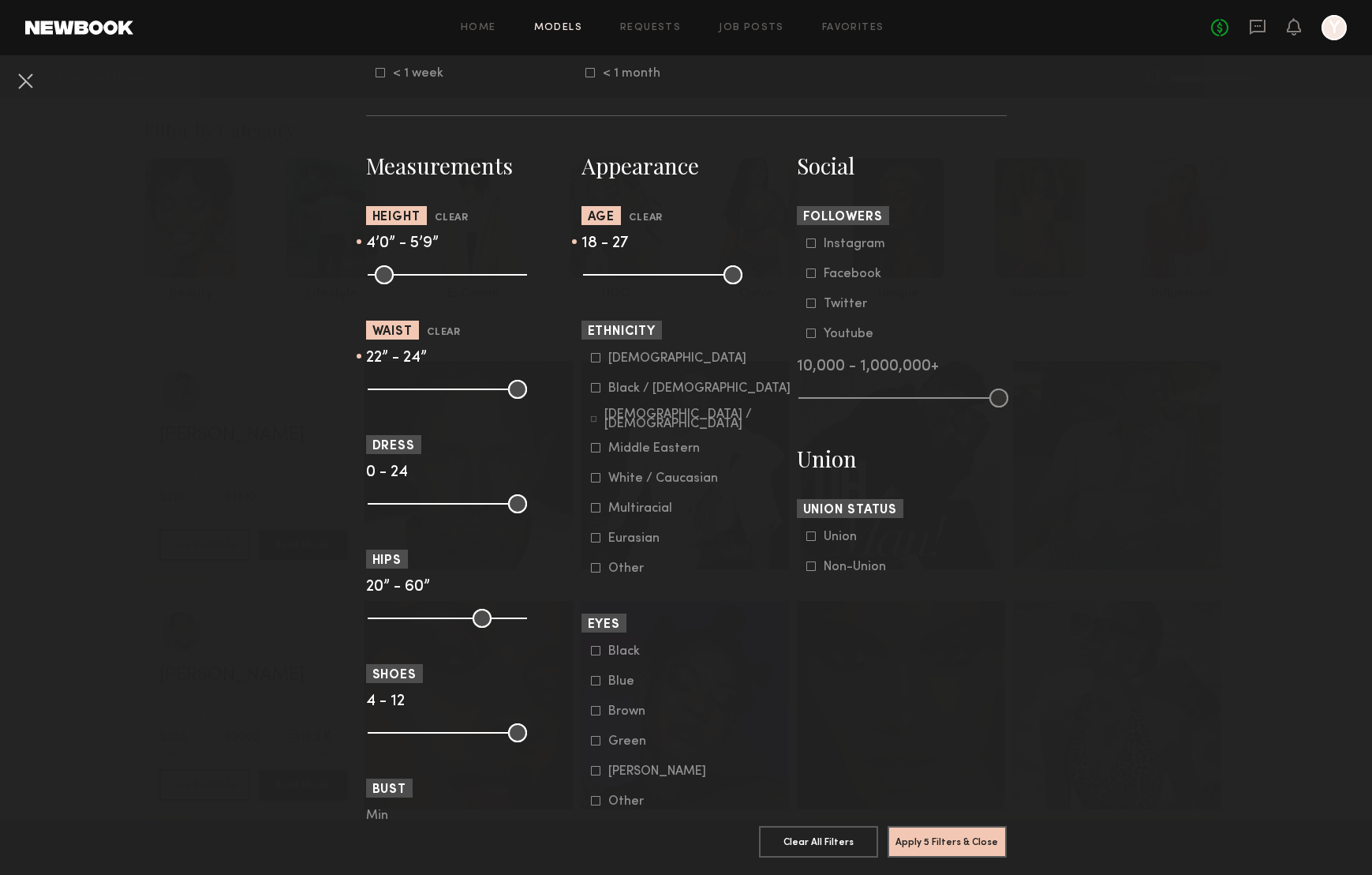
click at [591, 480] on icon at bounding box center [596, 477] width 10 height 10
click at [591, 543] on icon at bounding box center [596, 538] width 10 height 10
click at [952, 825] on button "Apply 6 Filters & Close" at bounding box center [947, 840] width 119 height 32
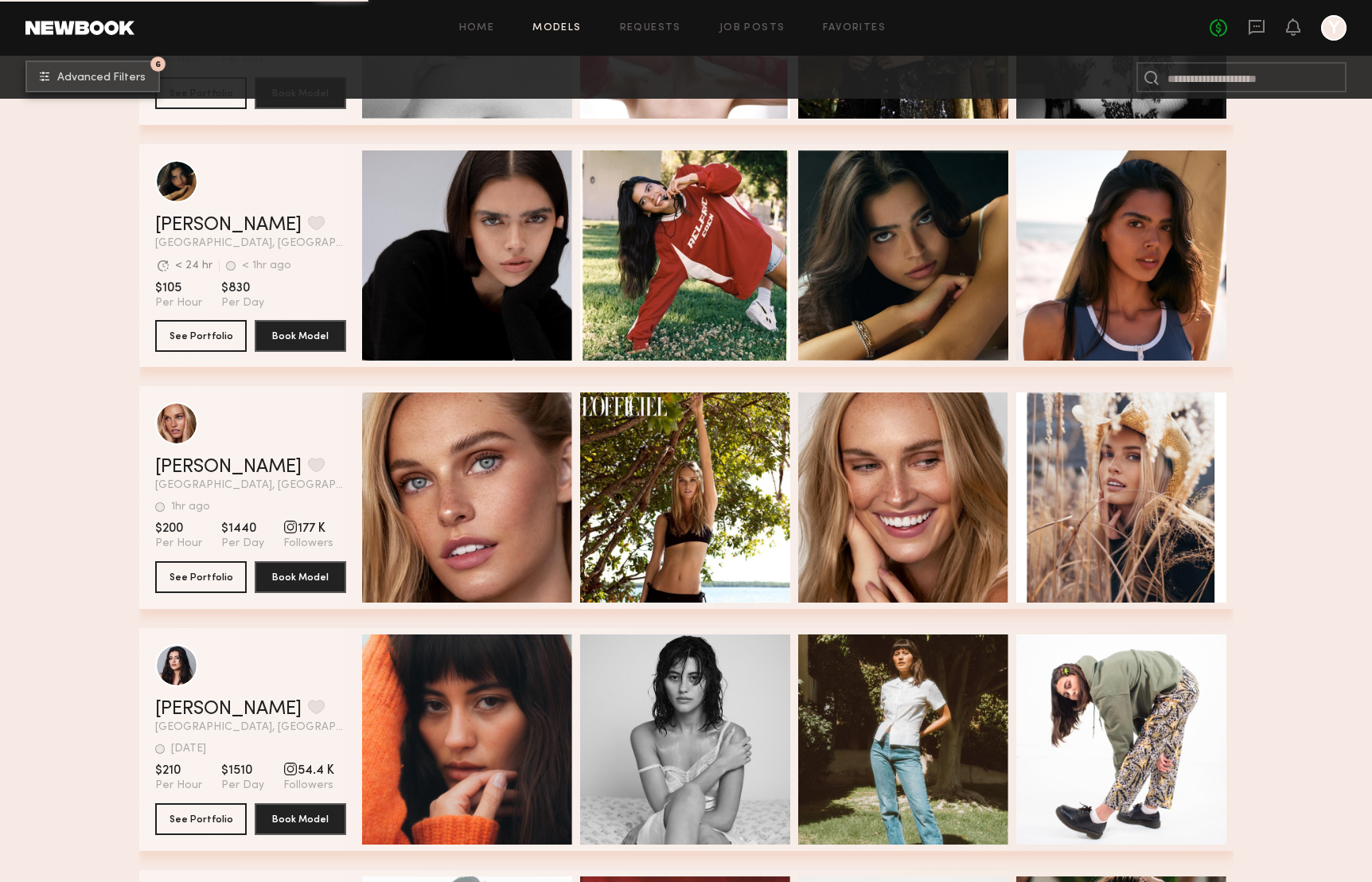
scroll to position [4581, 0]
click at [209, 571] on button "See Portfolio" at bounding box center [201, 576] width 92 height 32
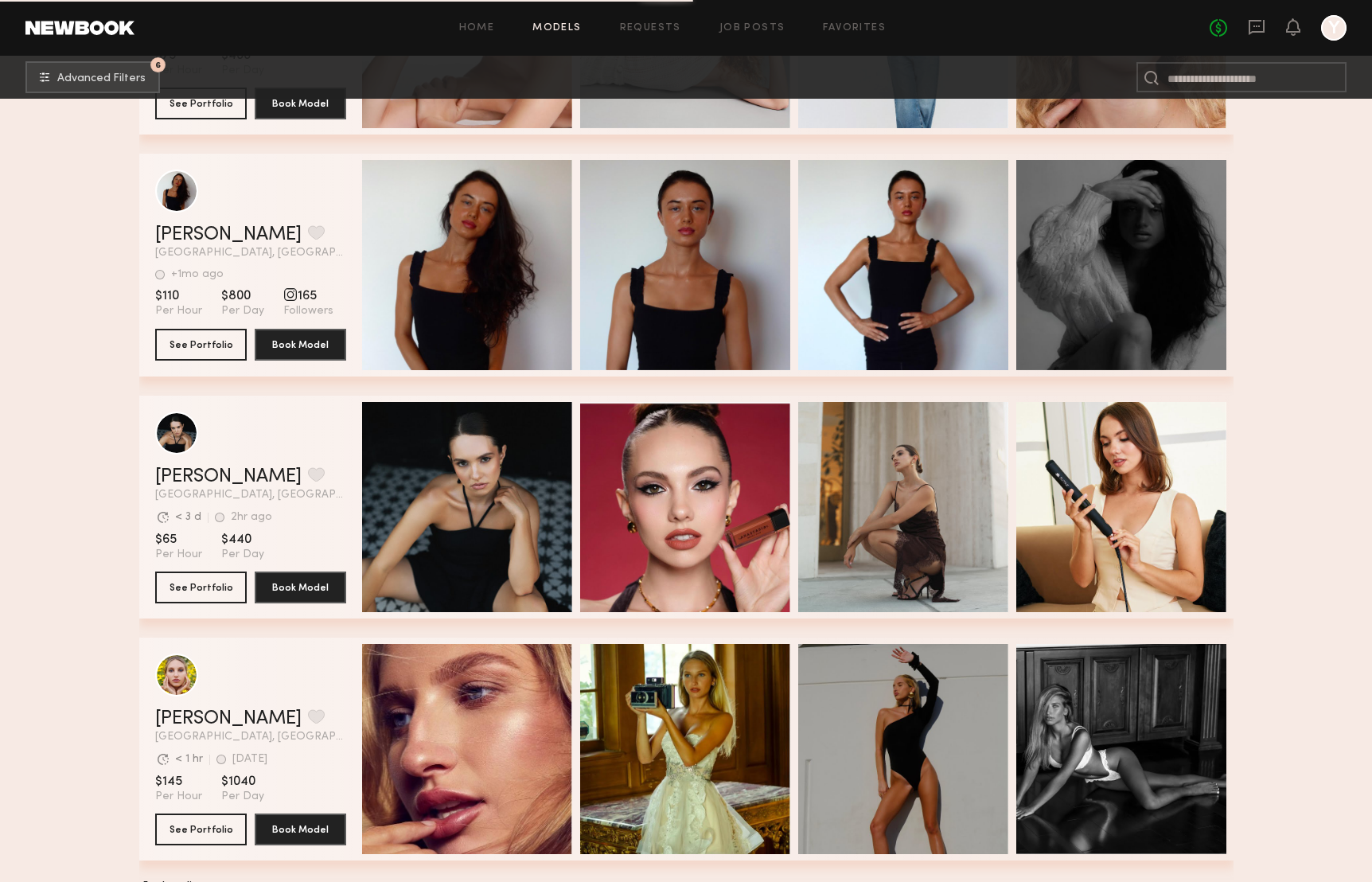
scroll to position [11140, 0]
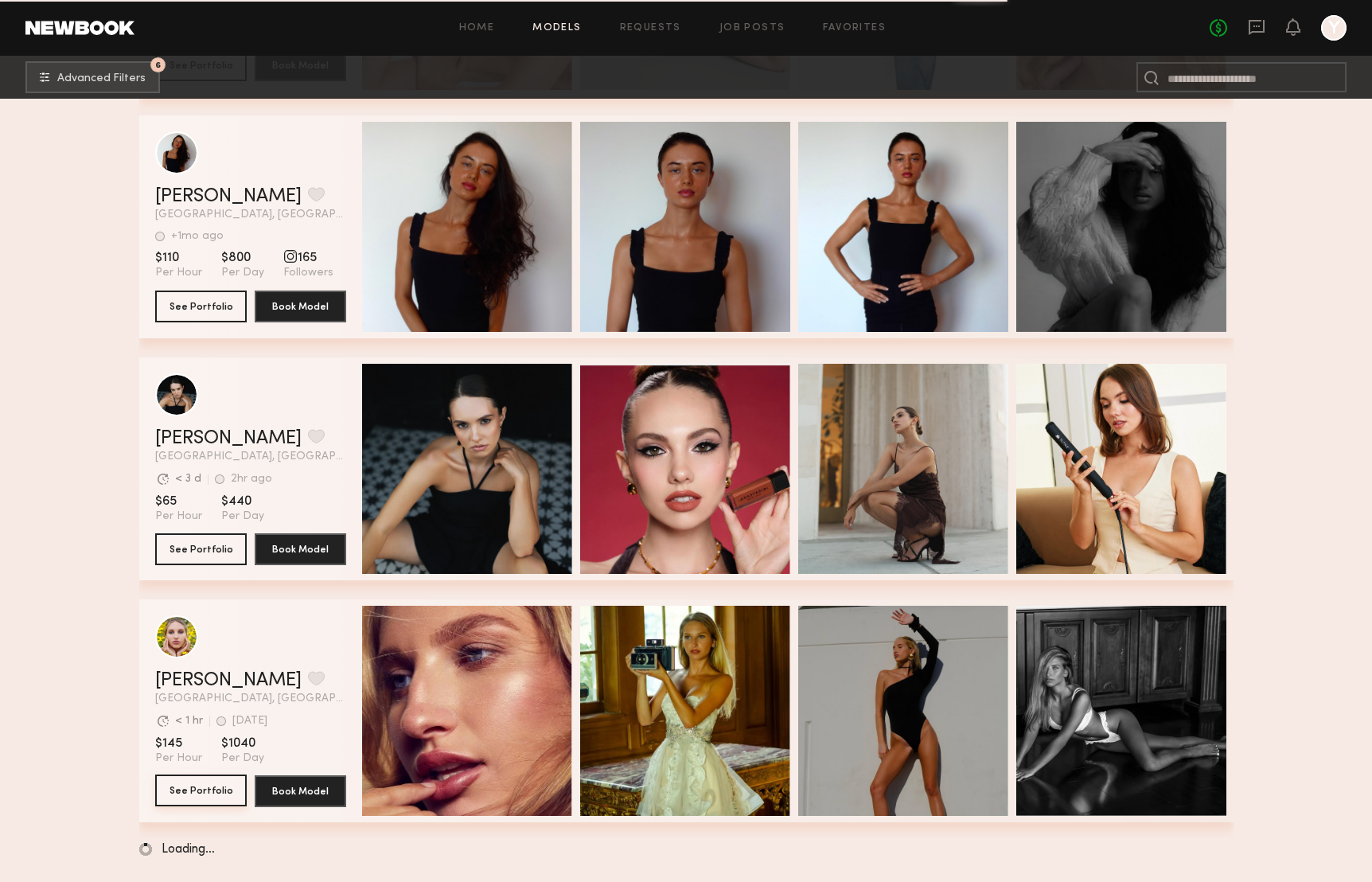
click at [213, 794] on button "See Portfolio" at bounding box center [201, 791] width 92 height 32
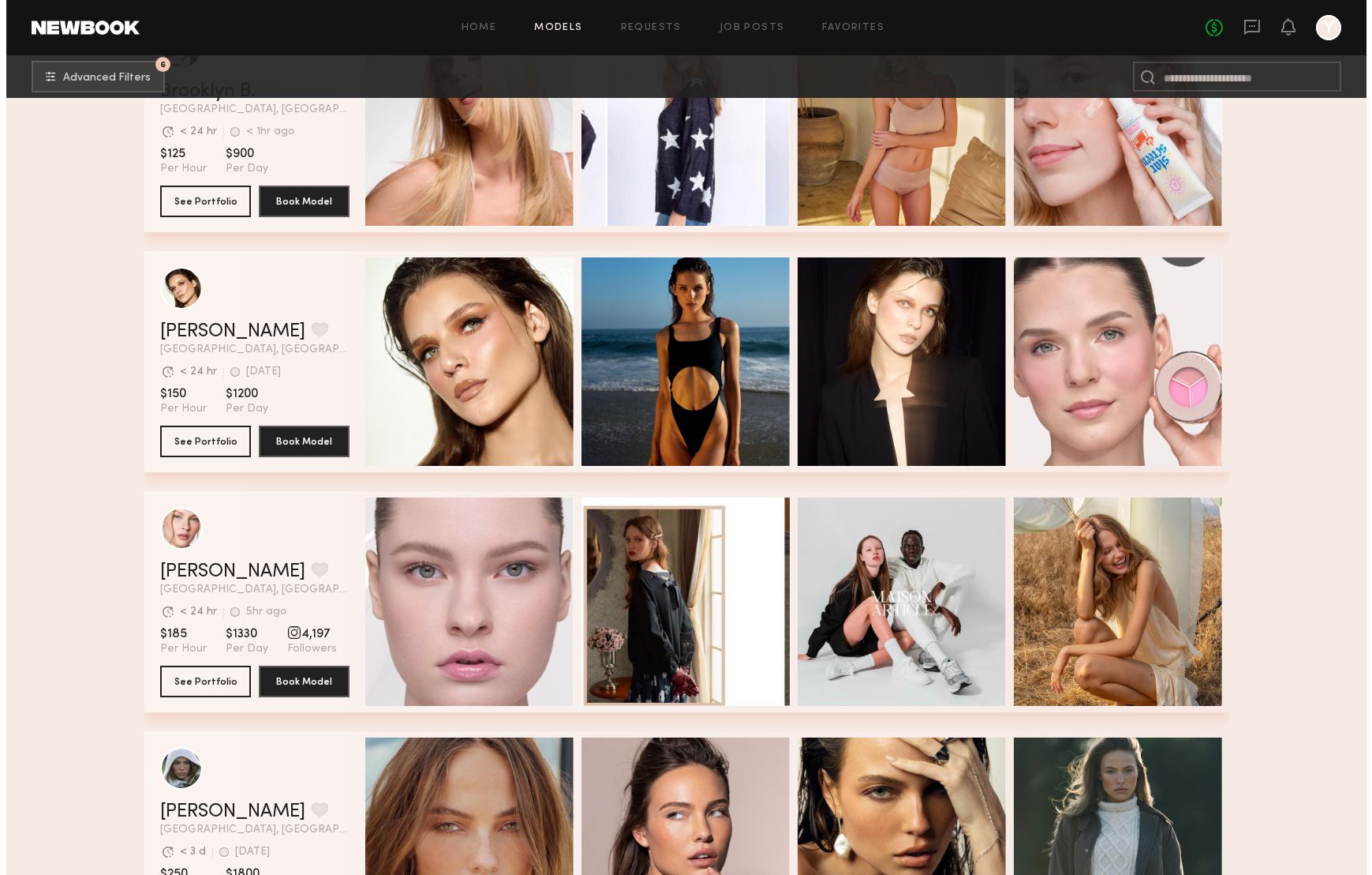
scroll to position [0, 0]
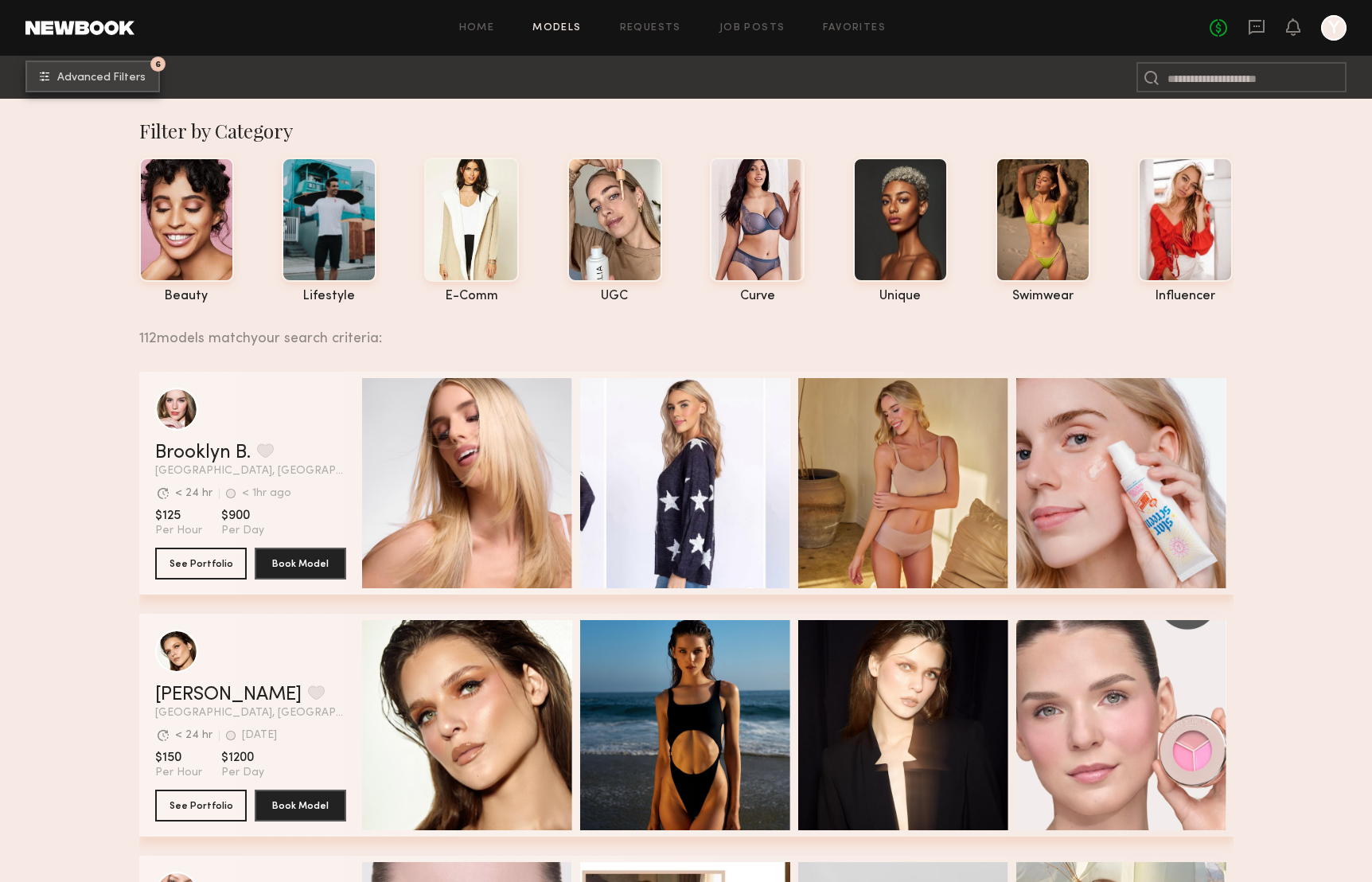
click at [105, 90] on button "6 Advanced Filters" at bounding box center [93, 77] width 134 height 32
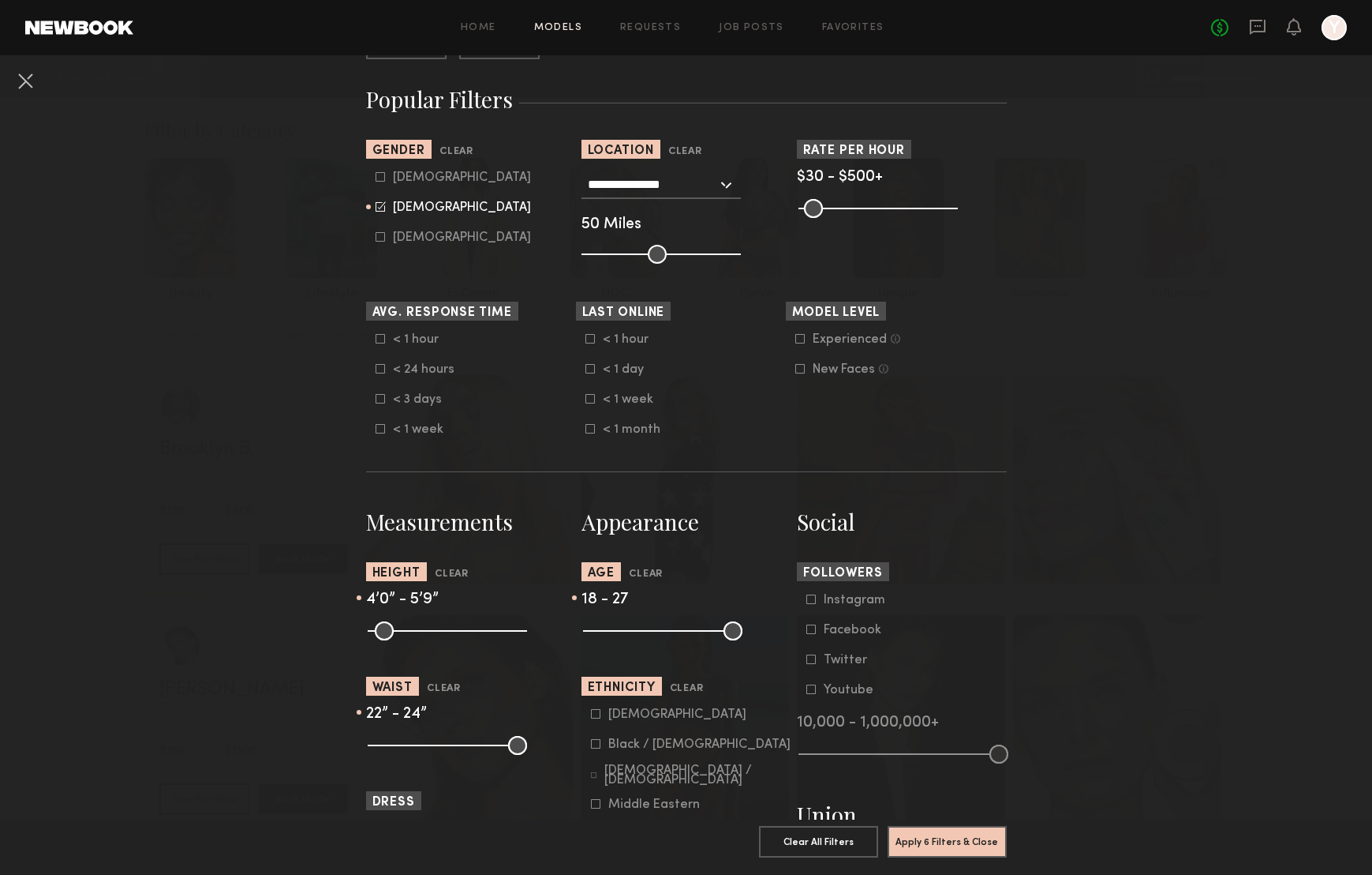
scroll to position [255, 0]
drag, startPoint x: 804, startPoint y: 206, endPoint x: 837, endPoint y: 206, distance: 33.0
type input "***"
click at [837, 206] on input "range" at bounding box center [879, 207] width 160 height 19
drag, startPoint x: 378, startPoint y: 632, endPoint x: 434, endPoint y: 638, distance: 56.3
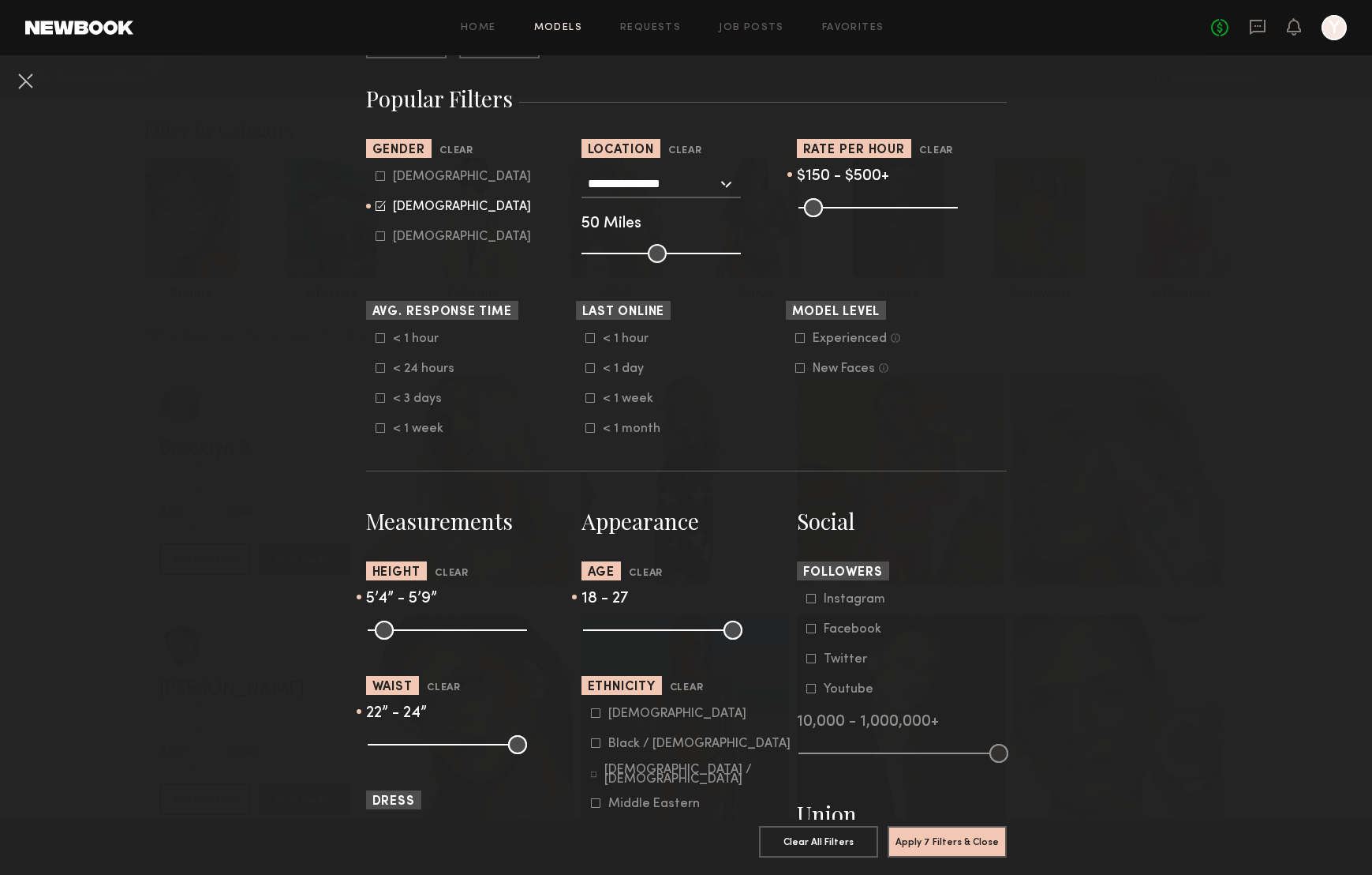
type input "**"
click at [434, 638] on input "range" at bounding box center [448, 629] width 160 height 19
drag, startPoint x: 452, startPoint y: 630, endPoint x: 464, endPoint y: 631, distance: 12.0
type input "**"
click at [464, 631] on input "range" at bounding box center [448, 629] width 160 height 19
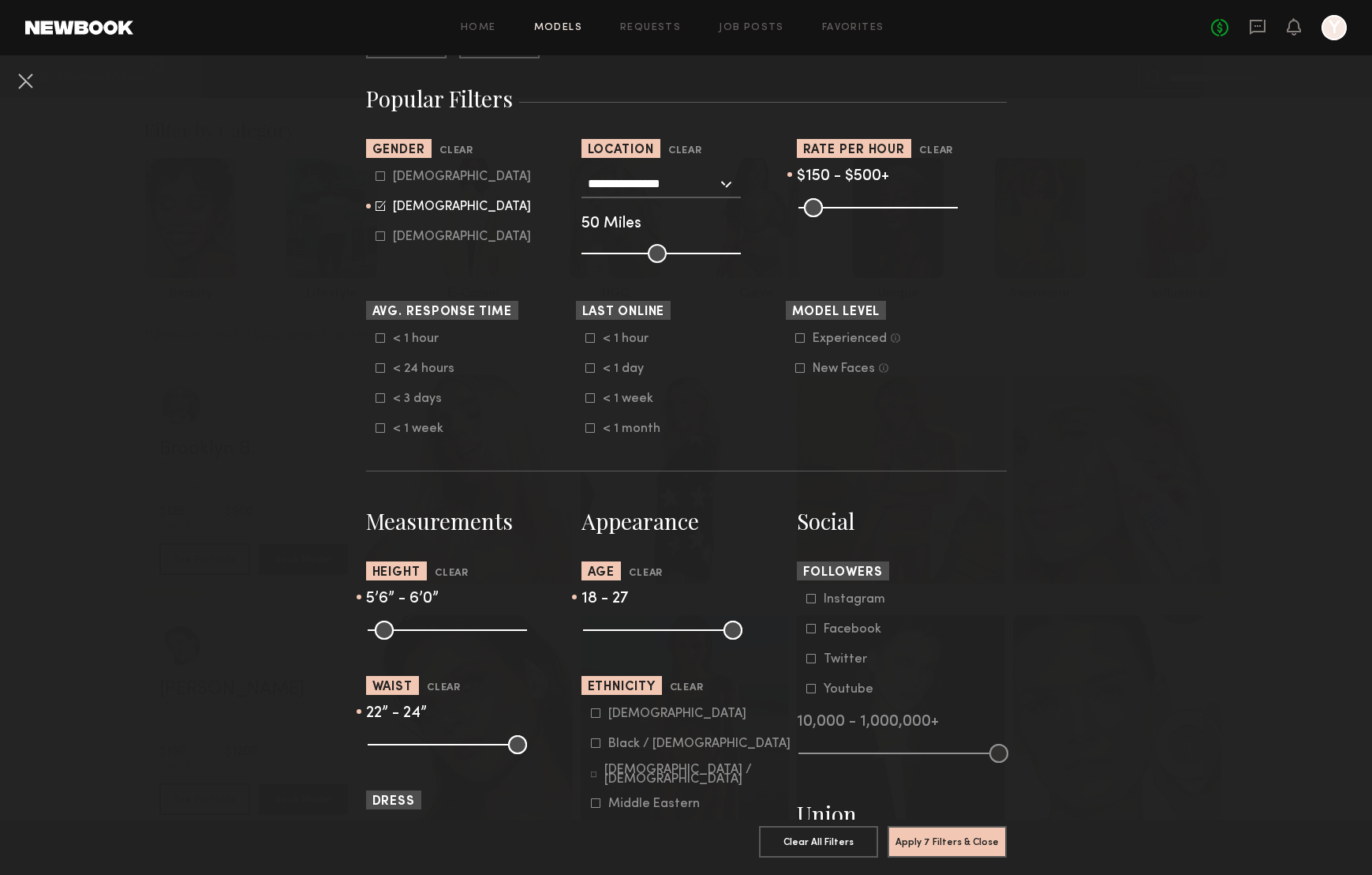
type input "**"
click at [441, 631] on input "range" at bounding box center [448, 629] width 160 height 19
click at [457, 631] on input "range" at bounding box center [448, 629] width 160 height 19
type input "**"
click at [452, 632] on input "range" at bounding box center [448, 629] width 160 height 19
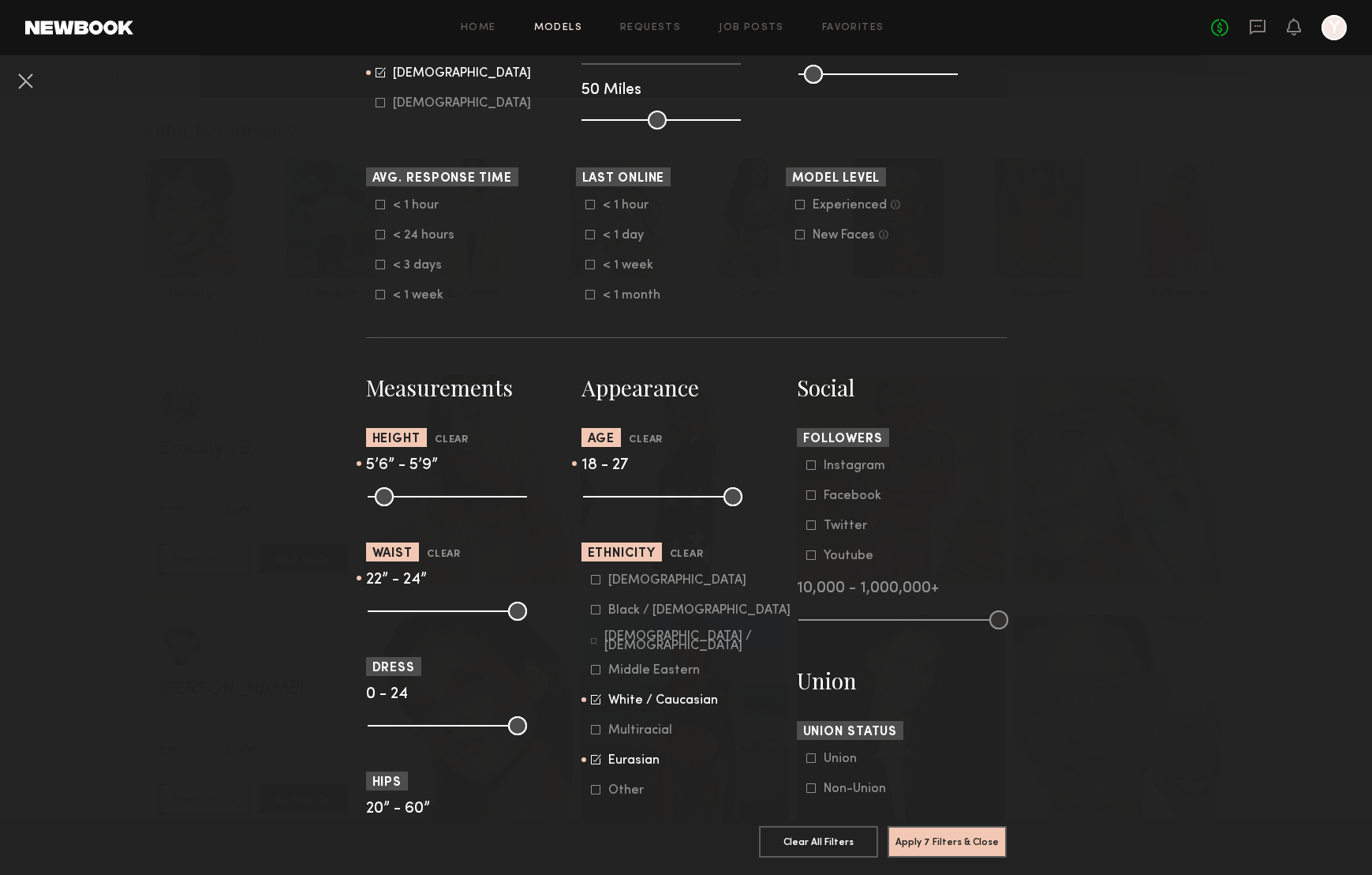
scroll to position [391, 0]
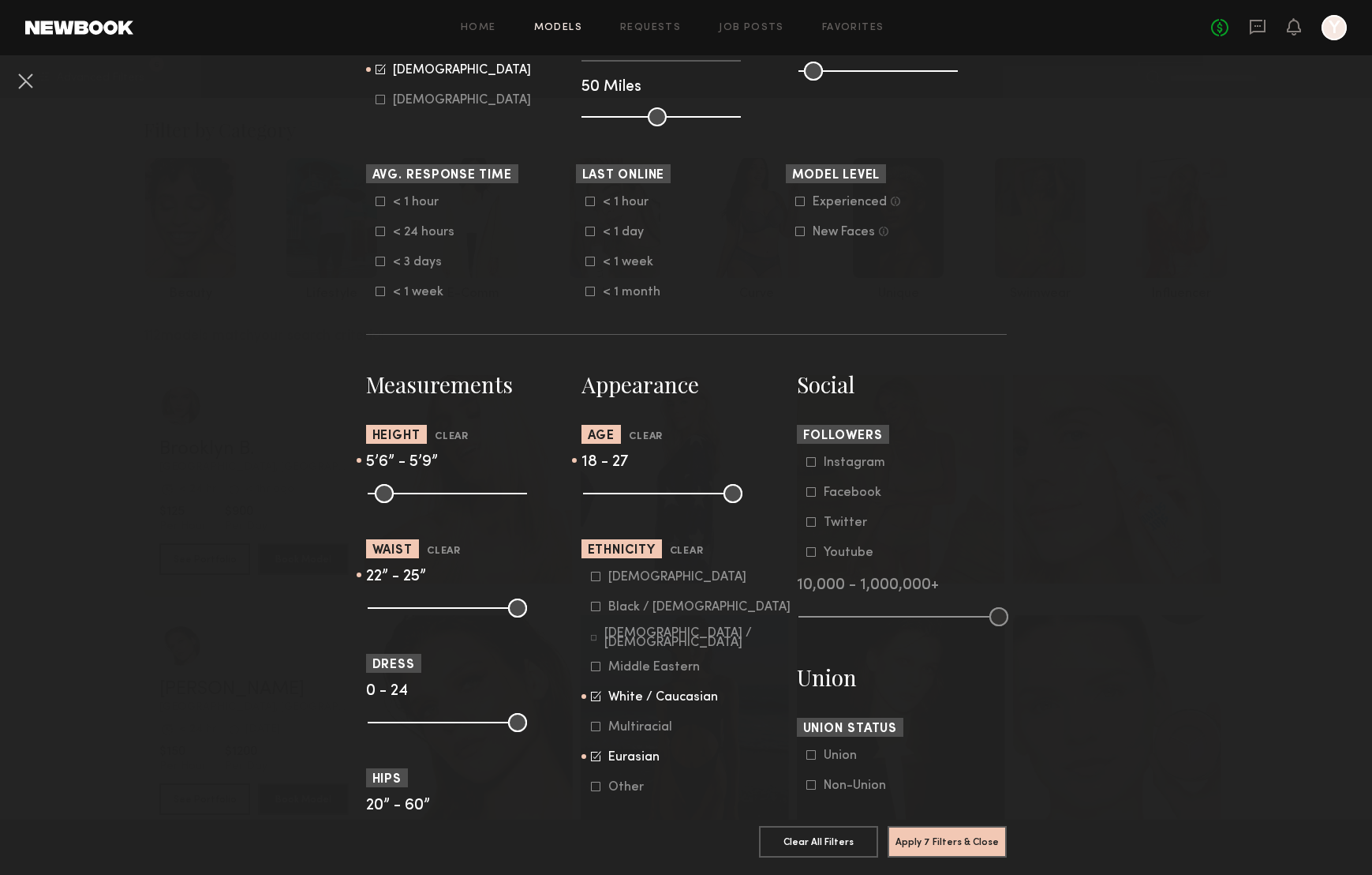
type input "**"
click at [387, 607] on input "range" at bounding box center [448, 607] width 160 height 19
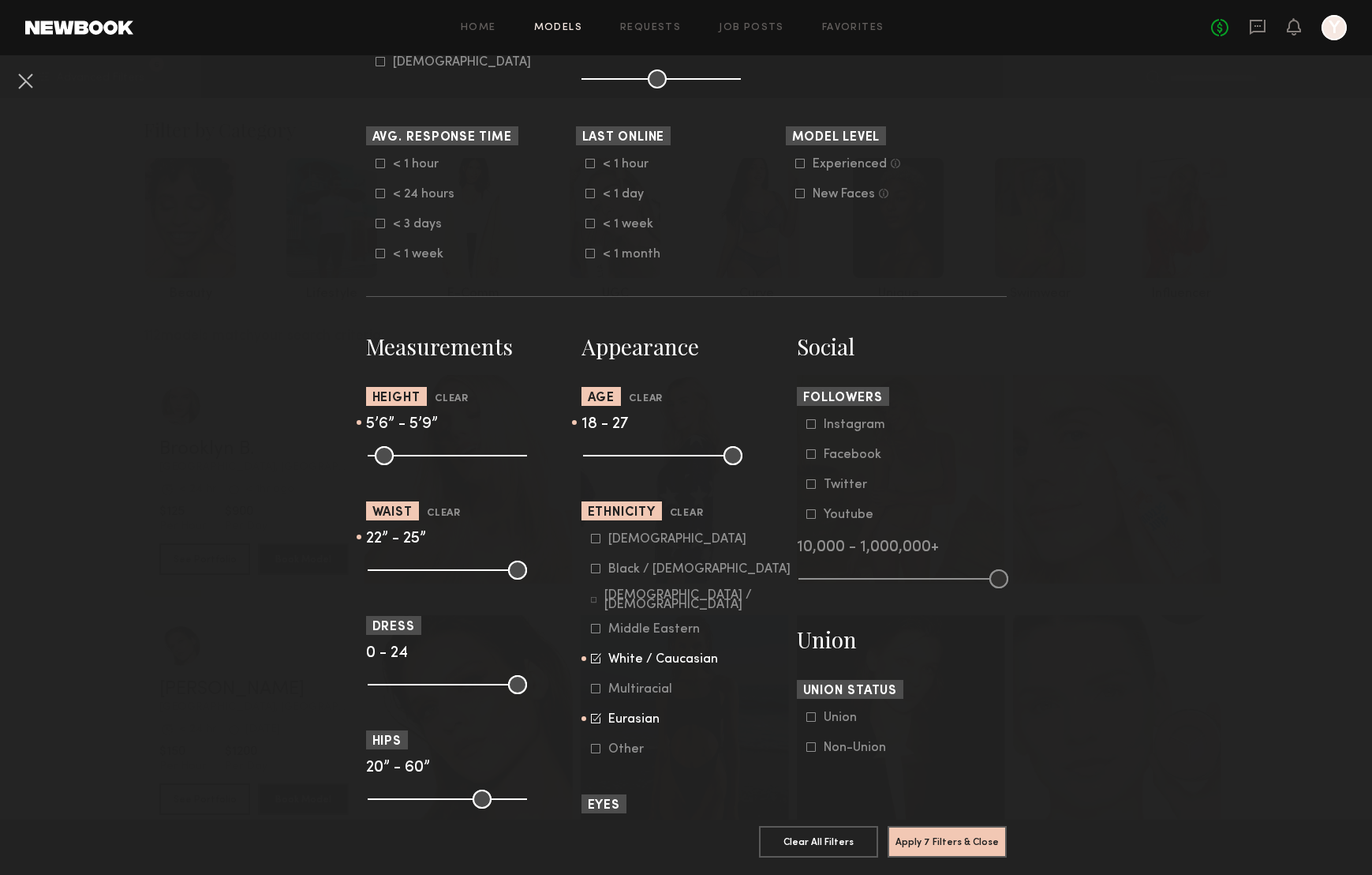
scroll to position [431, 0]
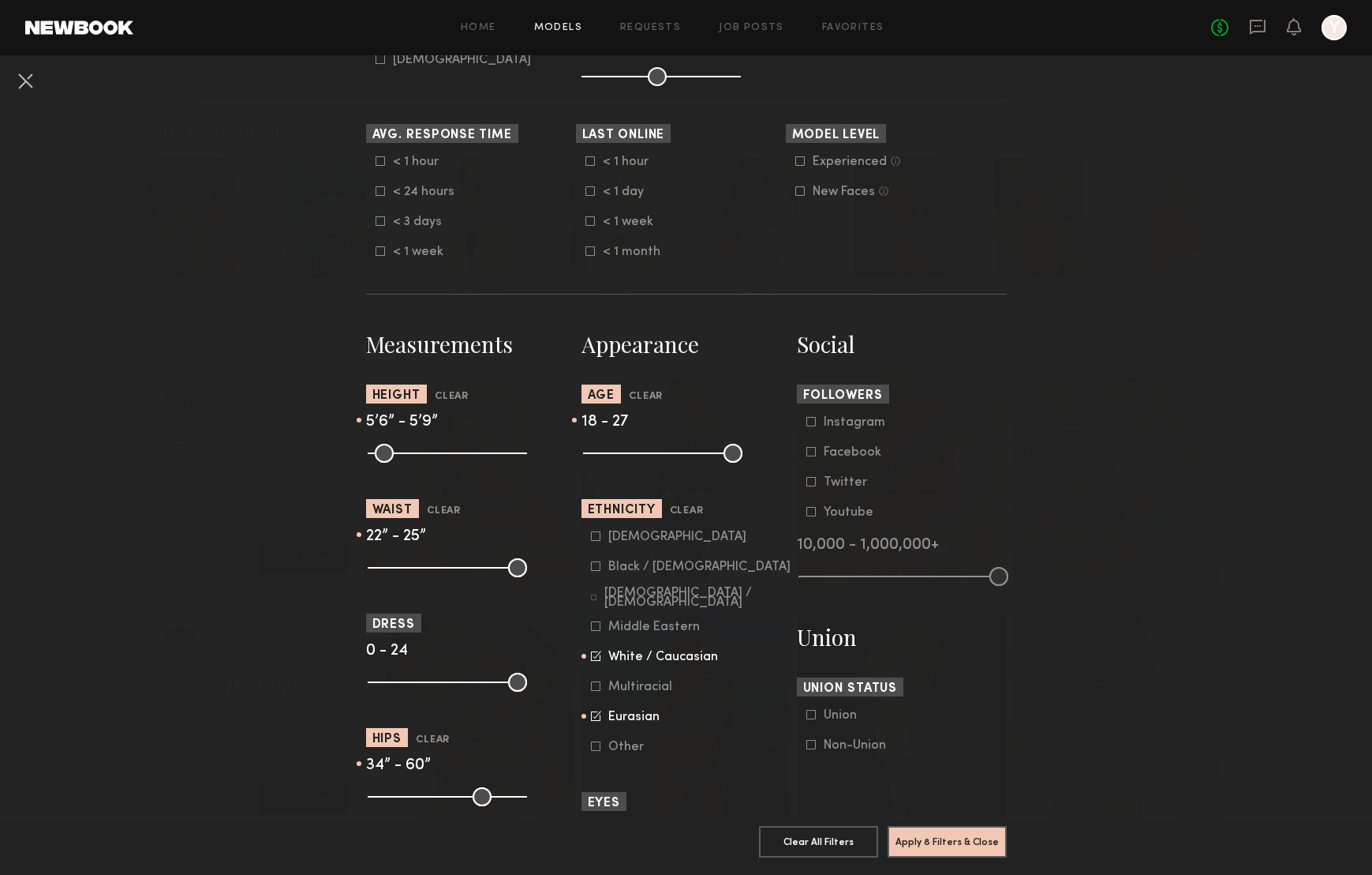
drag, startPoint x: 374, startPoint y: 796, endPoint x: 418, endPoint y: 796, distance: 44.0
type input "**"
click at [418, 796] on input "range" at bounding box center [448, 796] width 160 height 19
drag, startPoint x: 502, startPoint y: 798, endPoint x: 427, endPoint y: 791, distance: 75.3
type input "**"
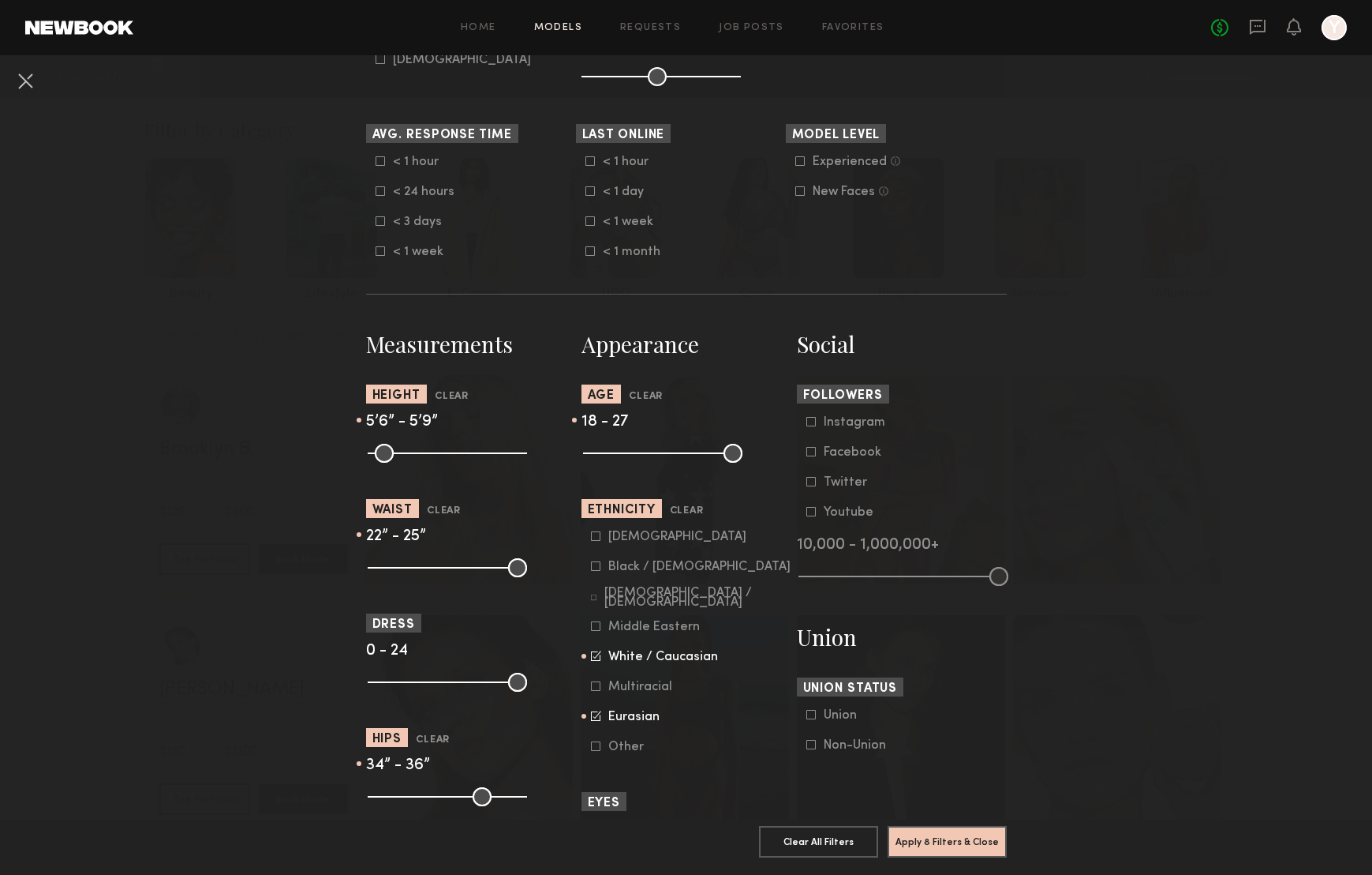
click at [427, 791] on input "range" at bounding box center [448, 796] width 160 height 19
click at [592, 751] on icon at bounding box center [595, 746] width 9 height 9
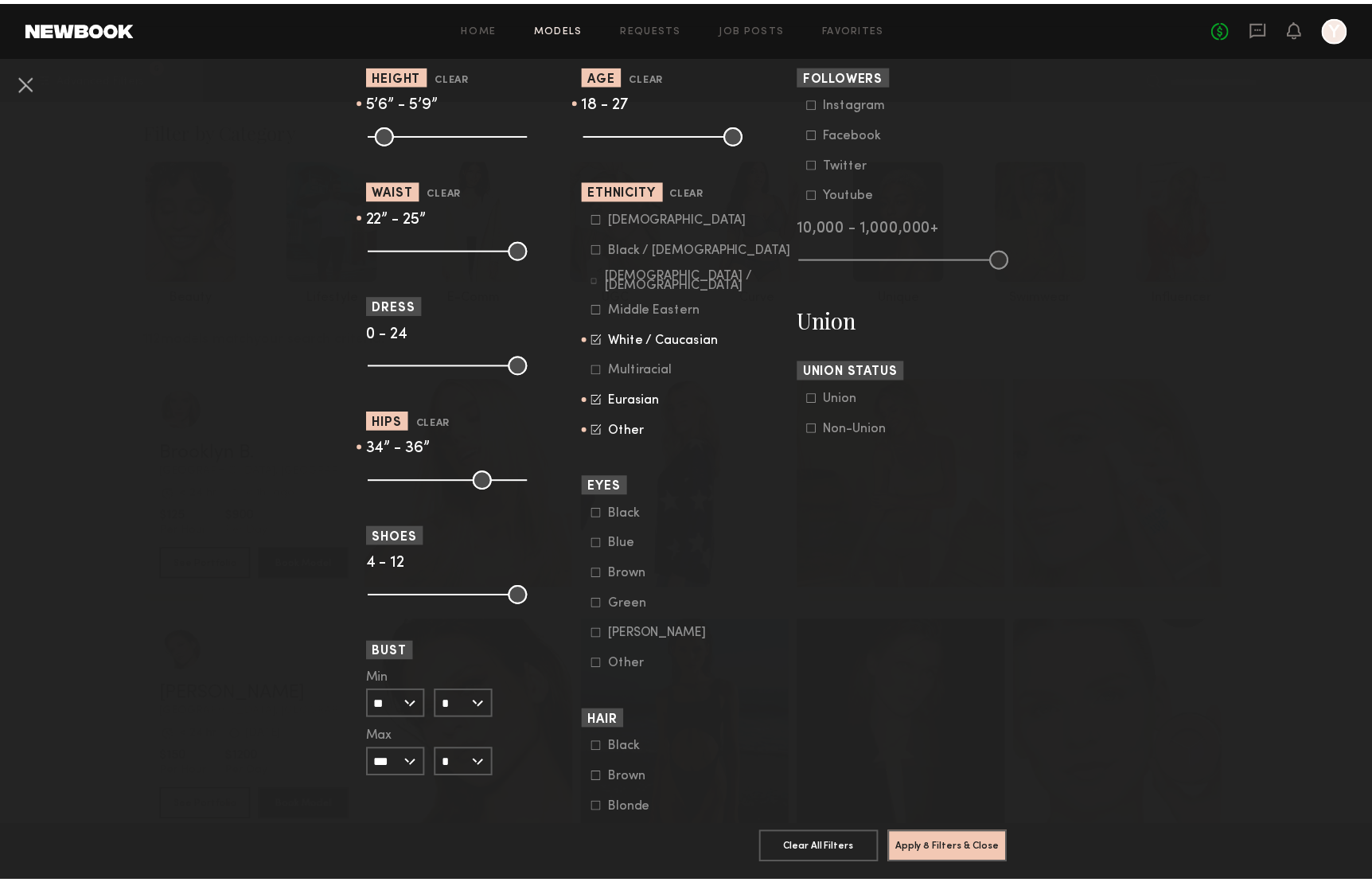
scroll to position [874, 0]
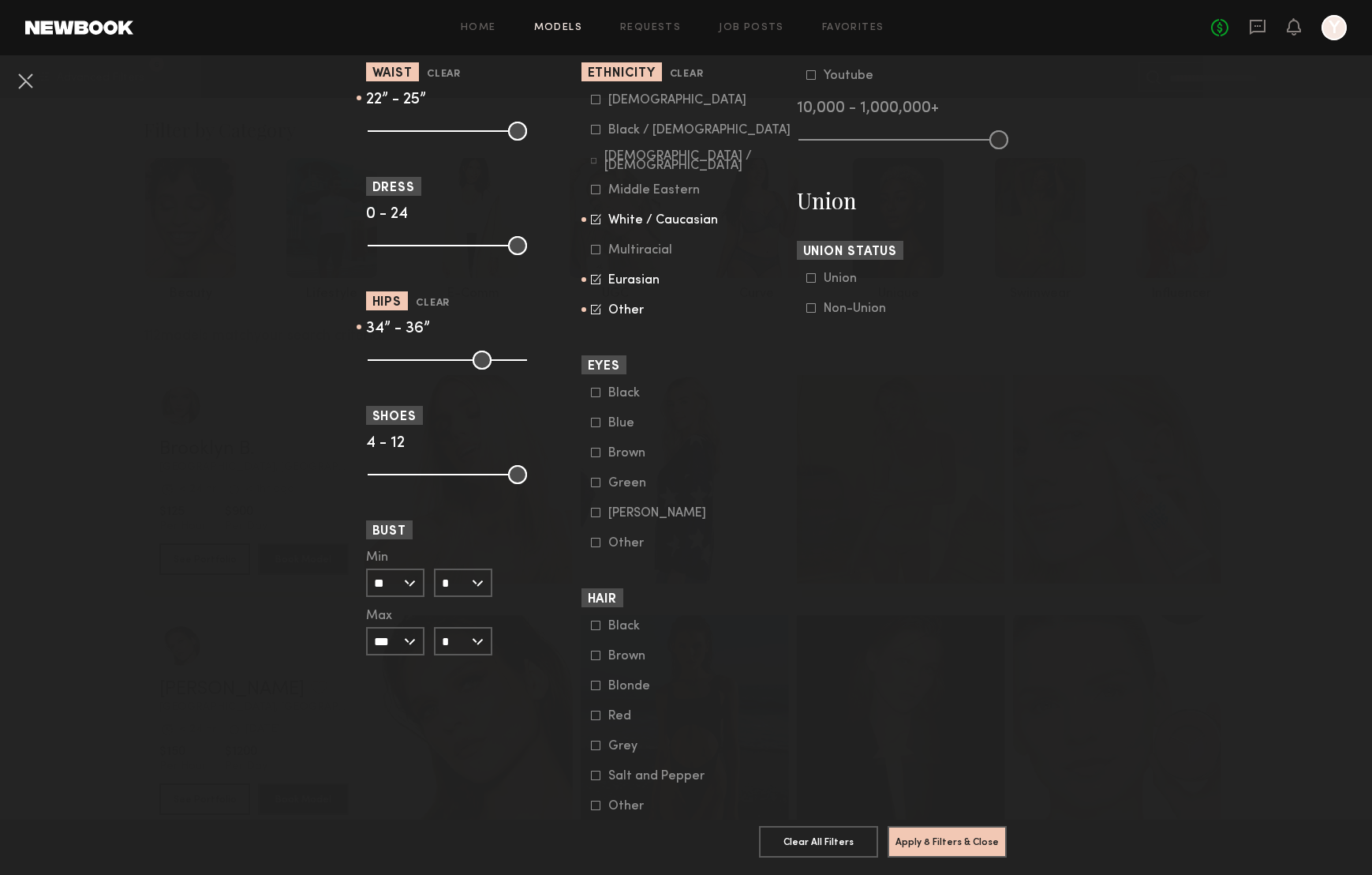
click at [591, 660] on icon at bounding box center [596, 655] width 10 height 10
click at [962, 834] on button "Apply 9 Filters & Close" at bounding box center [947, 840] width 119 height 32
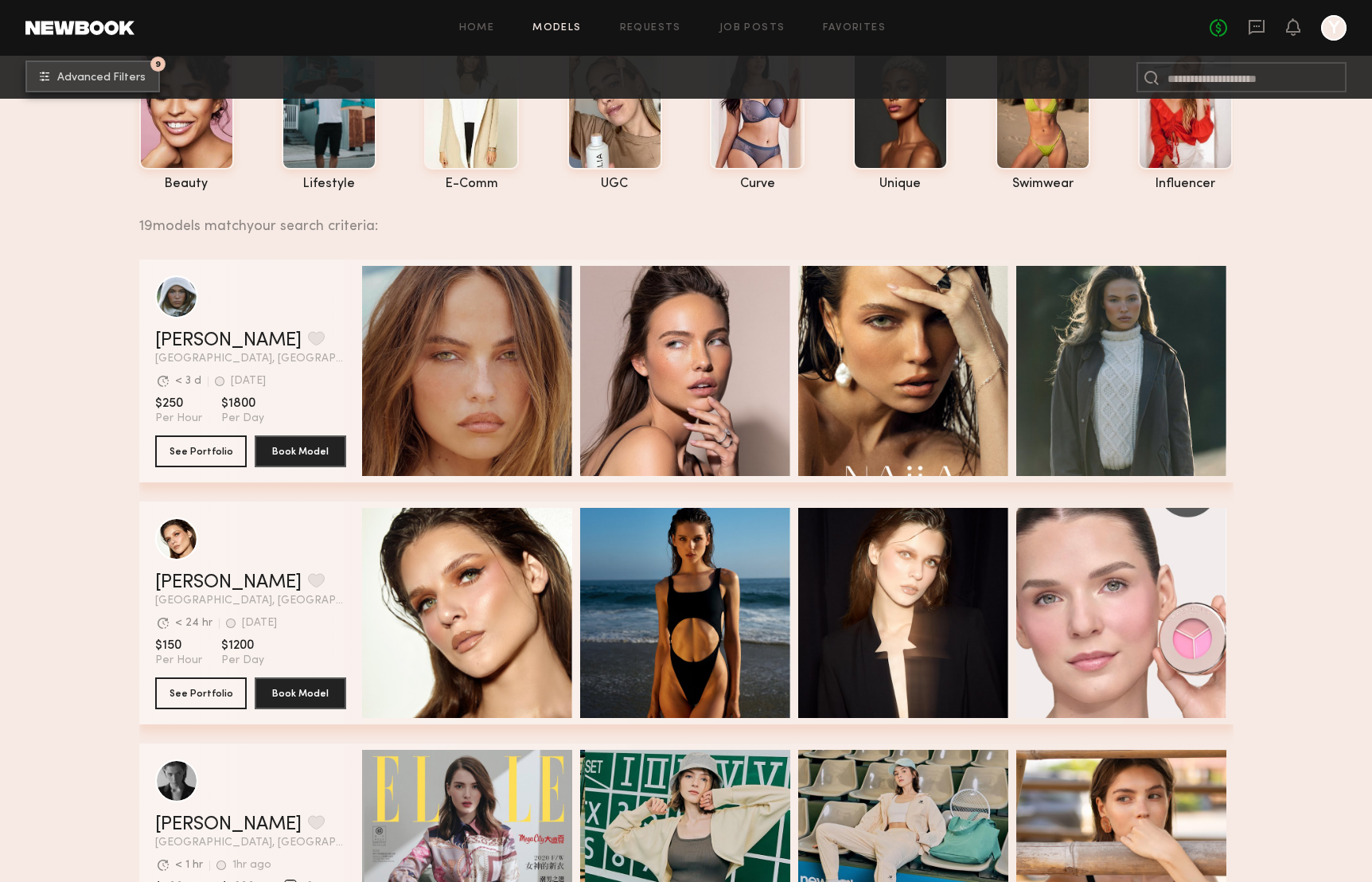
scroll to position [181, 0]
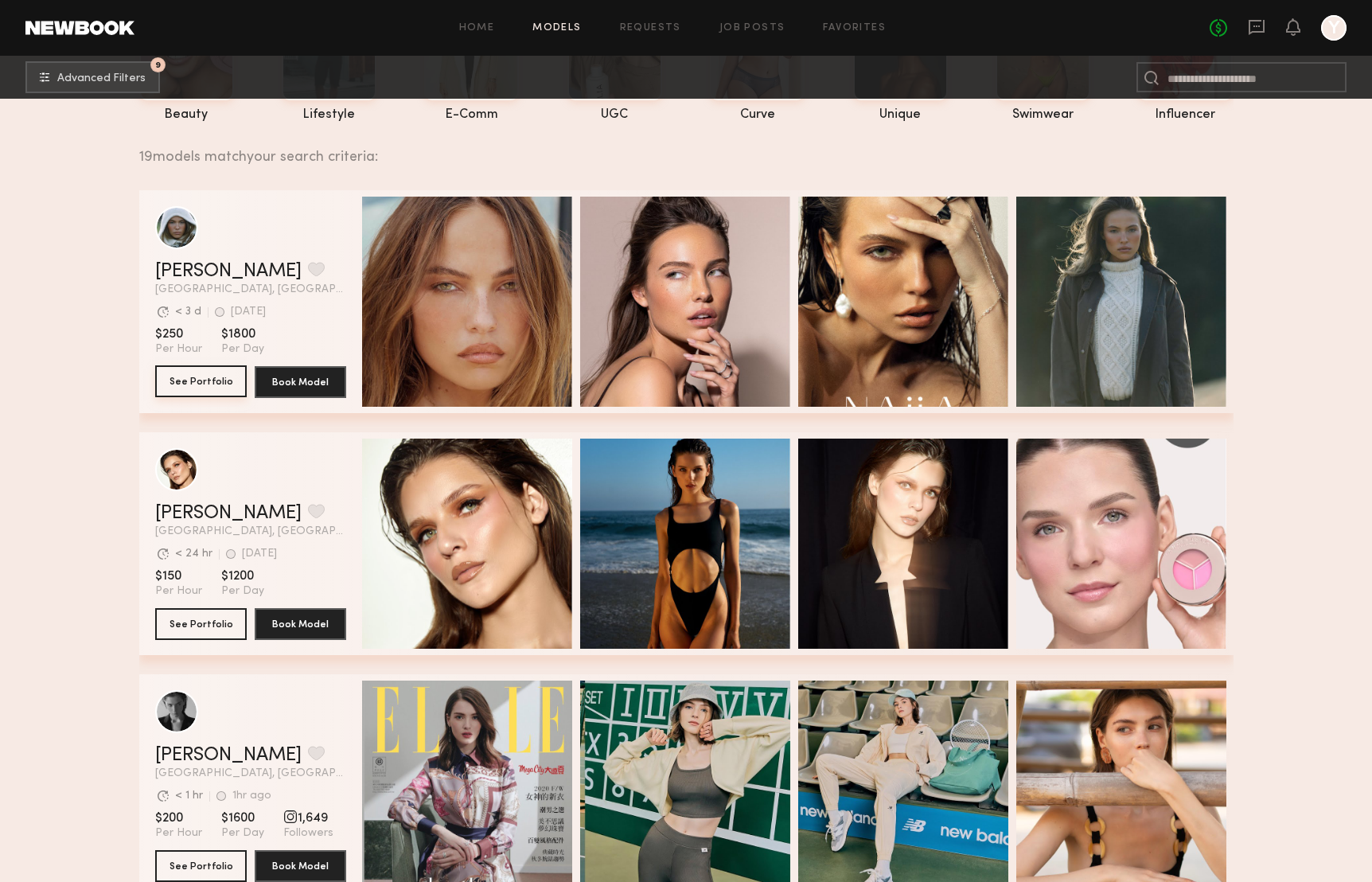
click at [209, 388] on button "See Portfolio" at bounding box center [201, 381] width 92 height 32
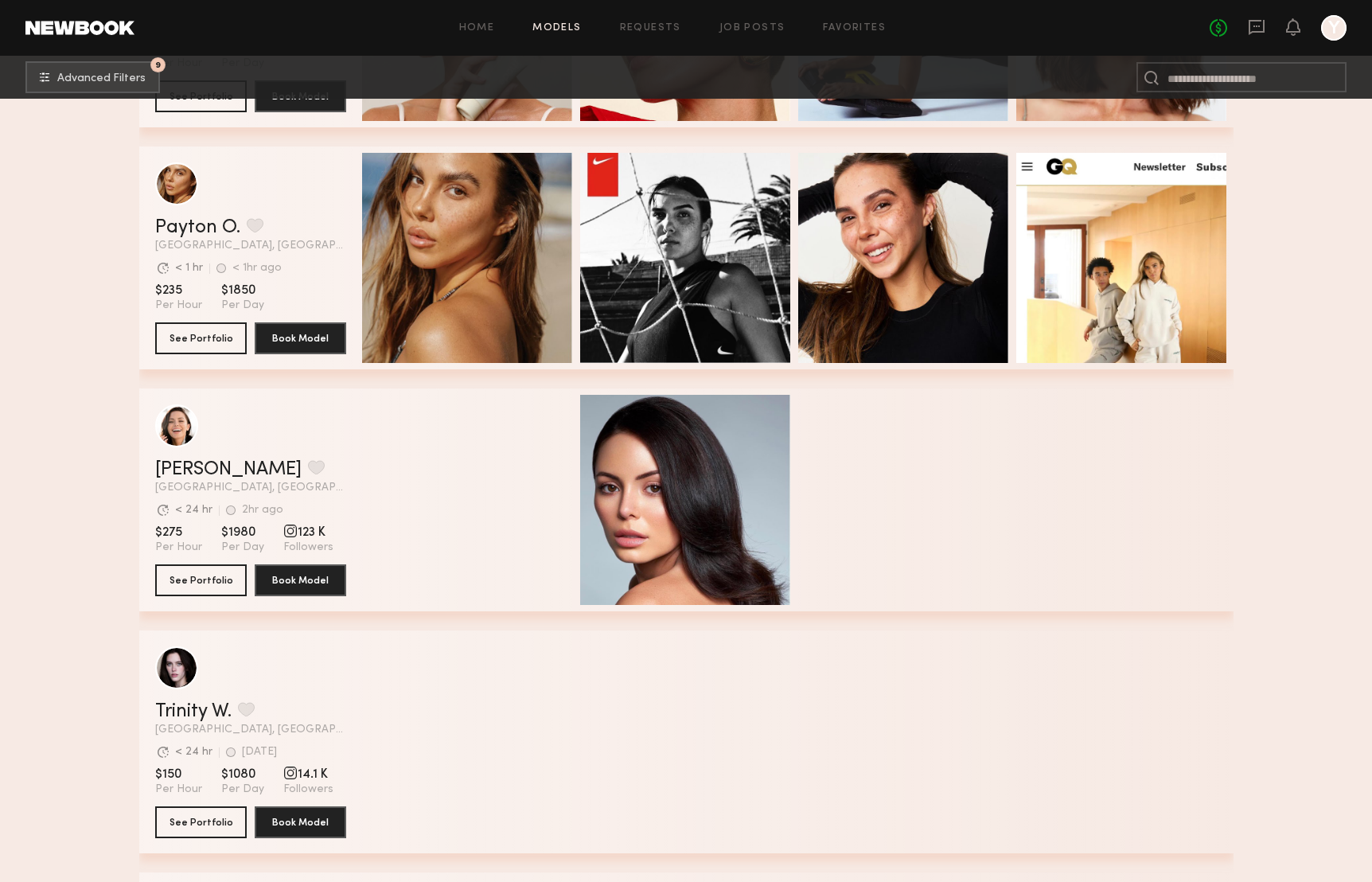
scroll to position [1389, 0]
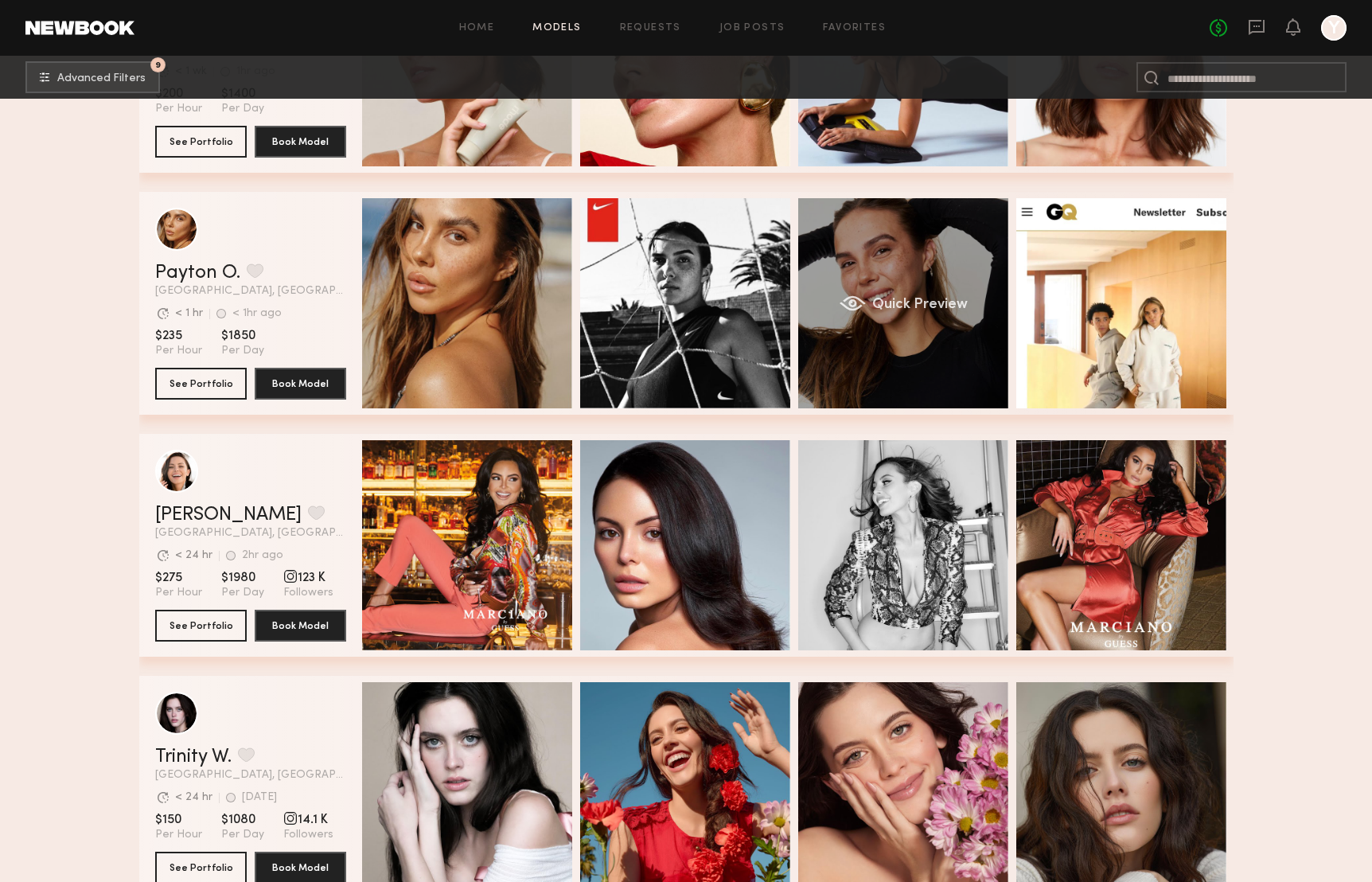
click at [918, 356] on div "Quick Preview" at bounding box center [903, 302] width 210 height 210
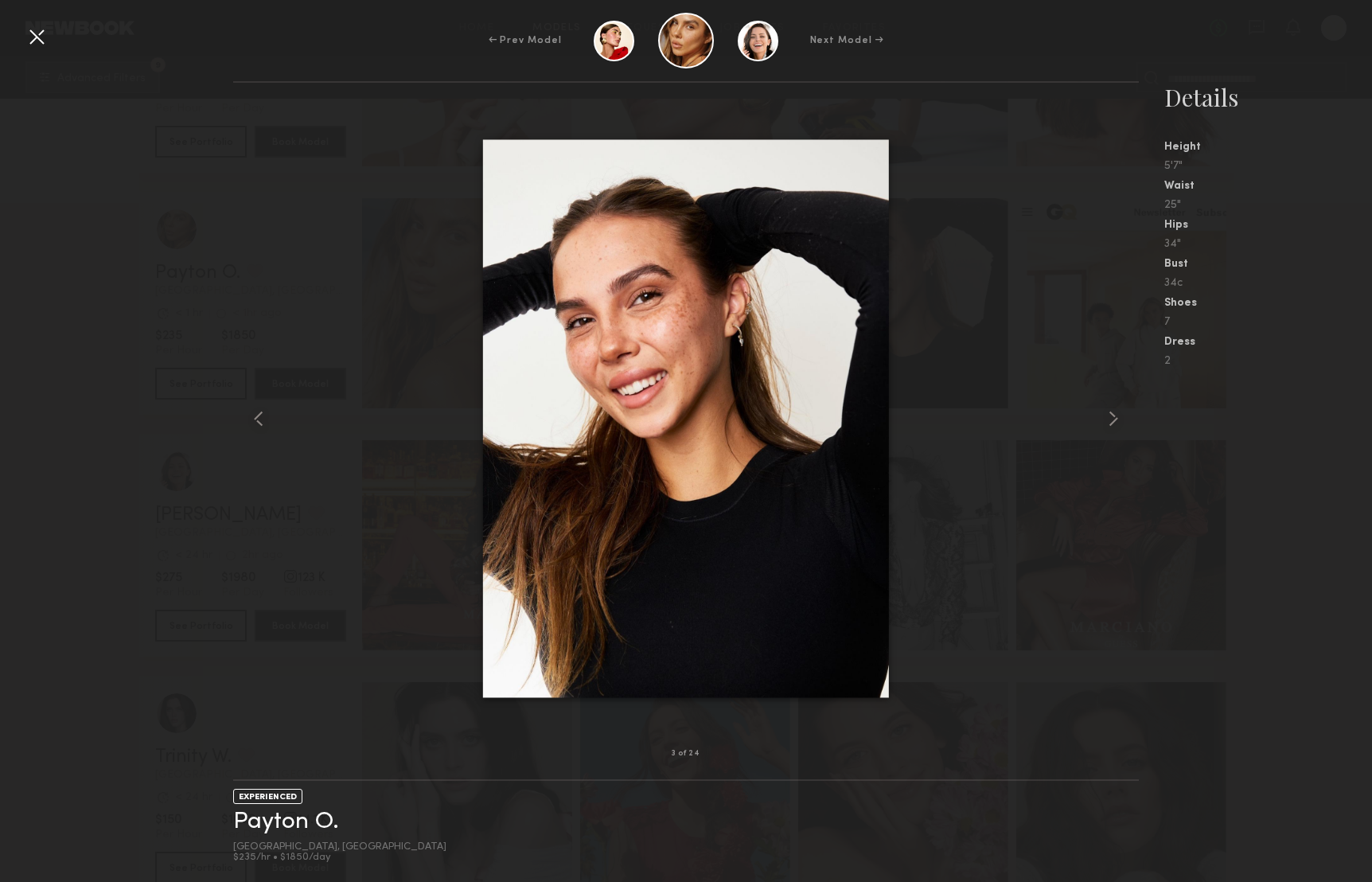
click at [33, 34] on div at bounding box center [37, 37] width 26 height 26
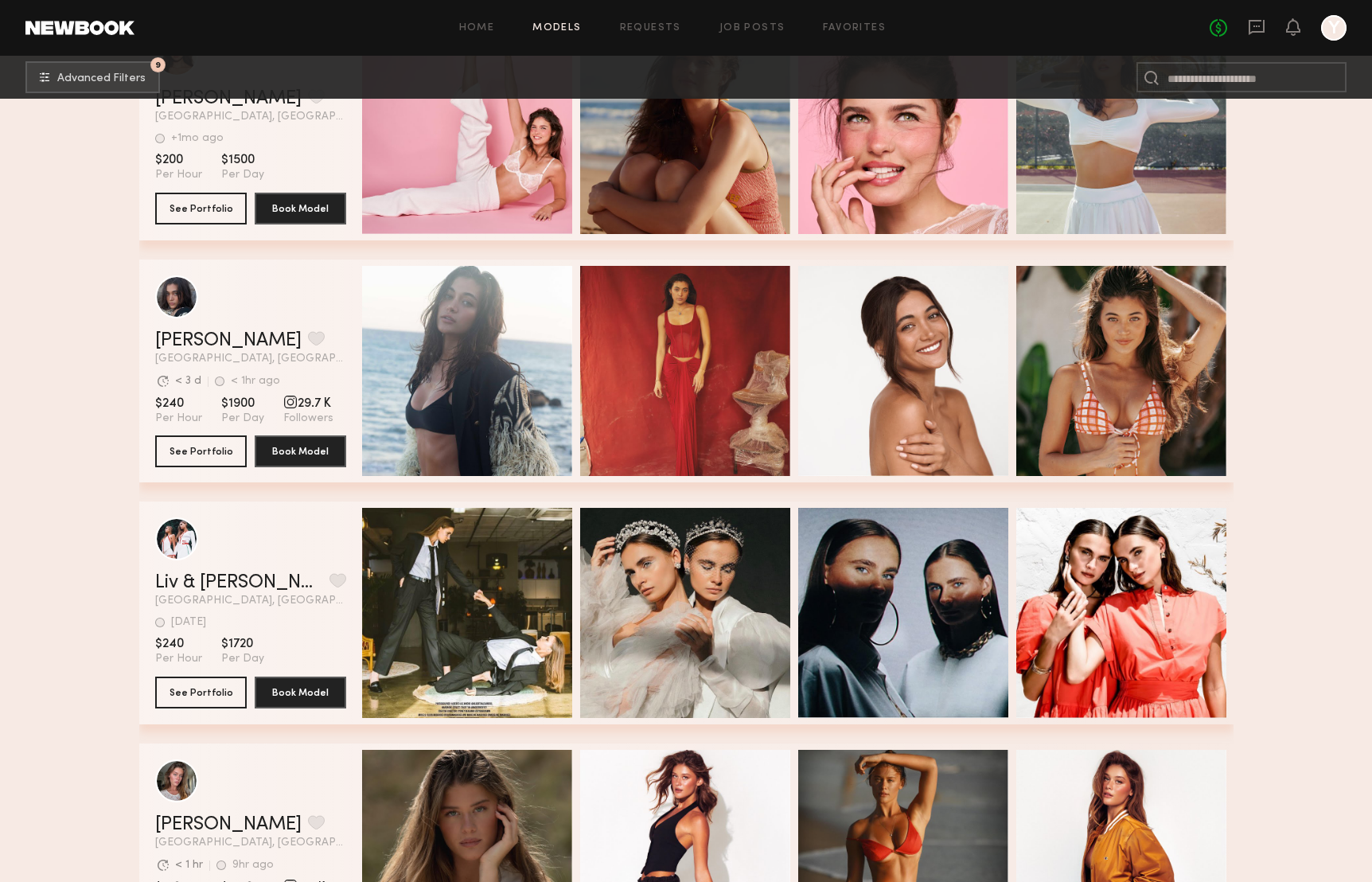
scroll to position [3239, 0]
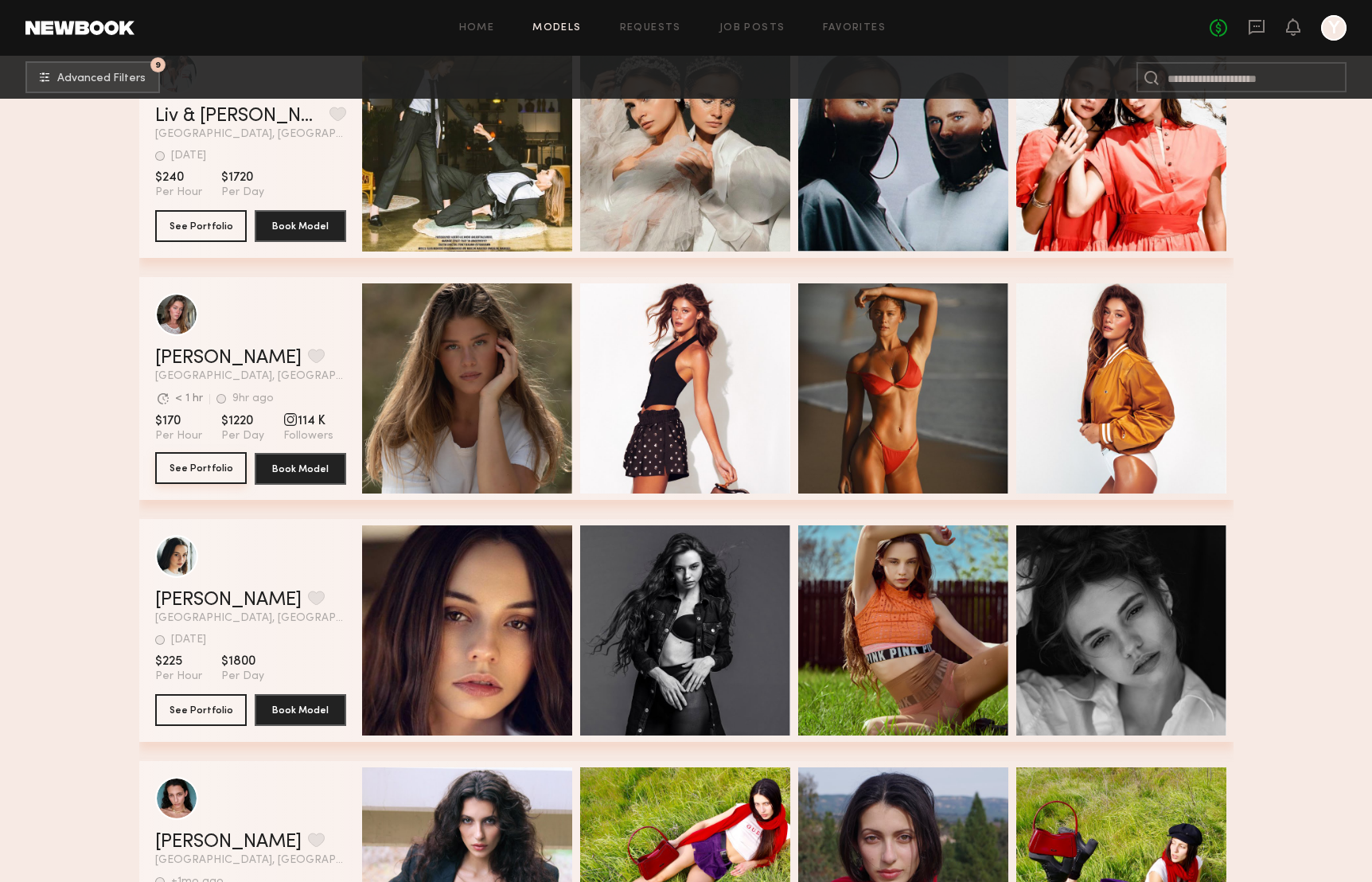
click at [191, 467] on button "See Portfolio" at bounding box center [201, 467] width 92 height 32
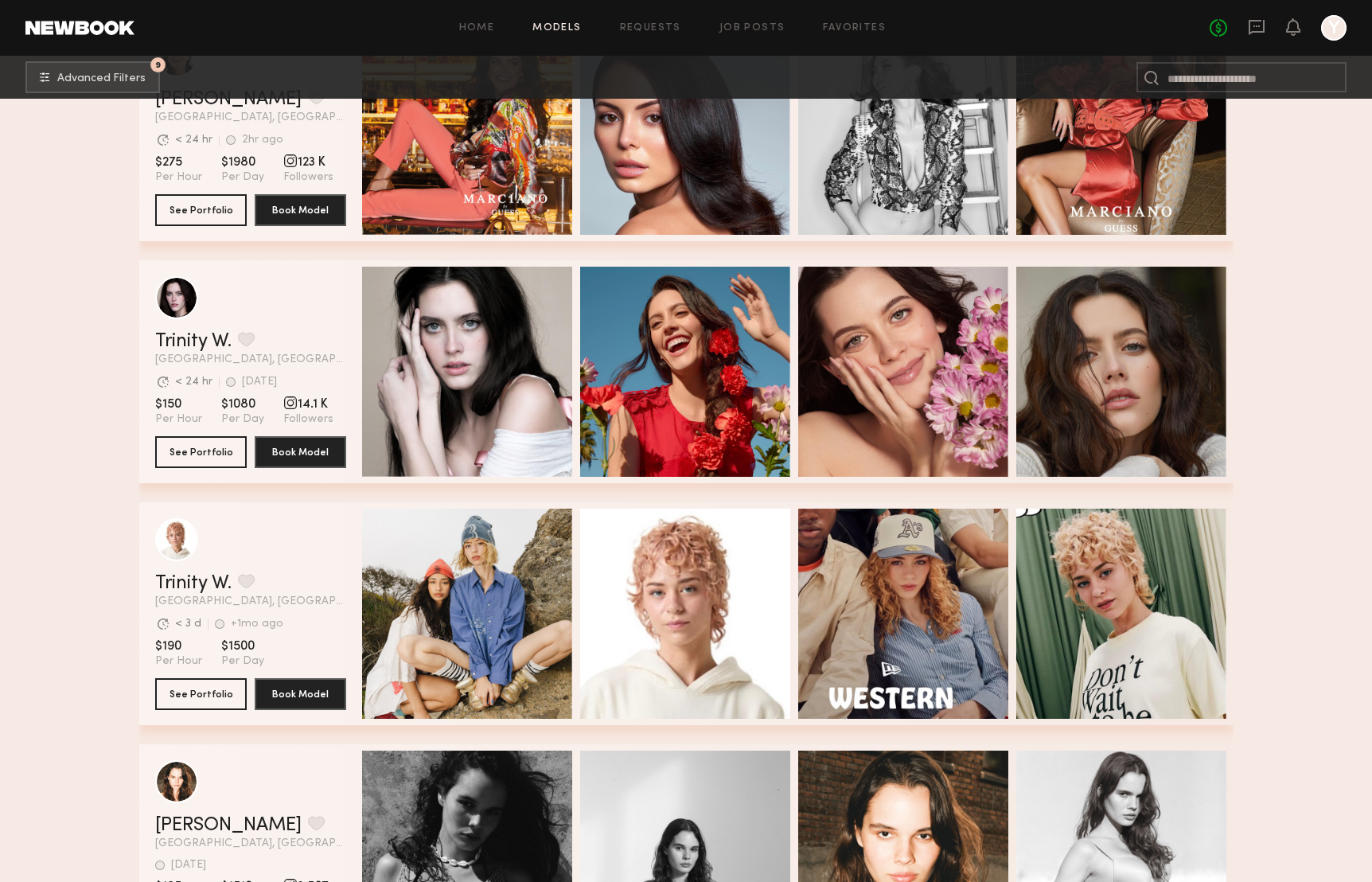
scroll to position [0, 0]
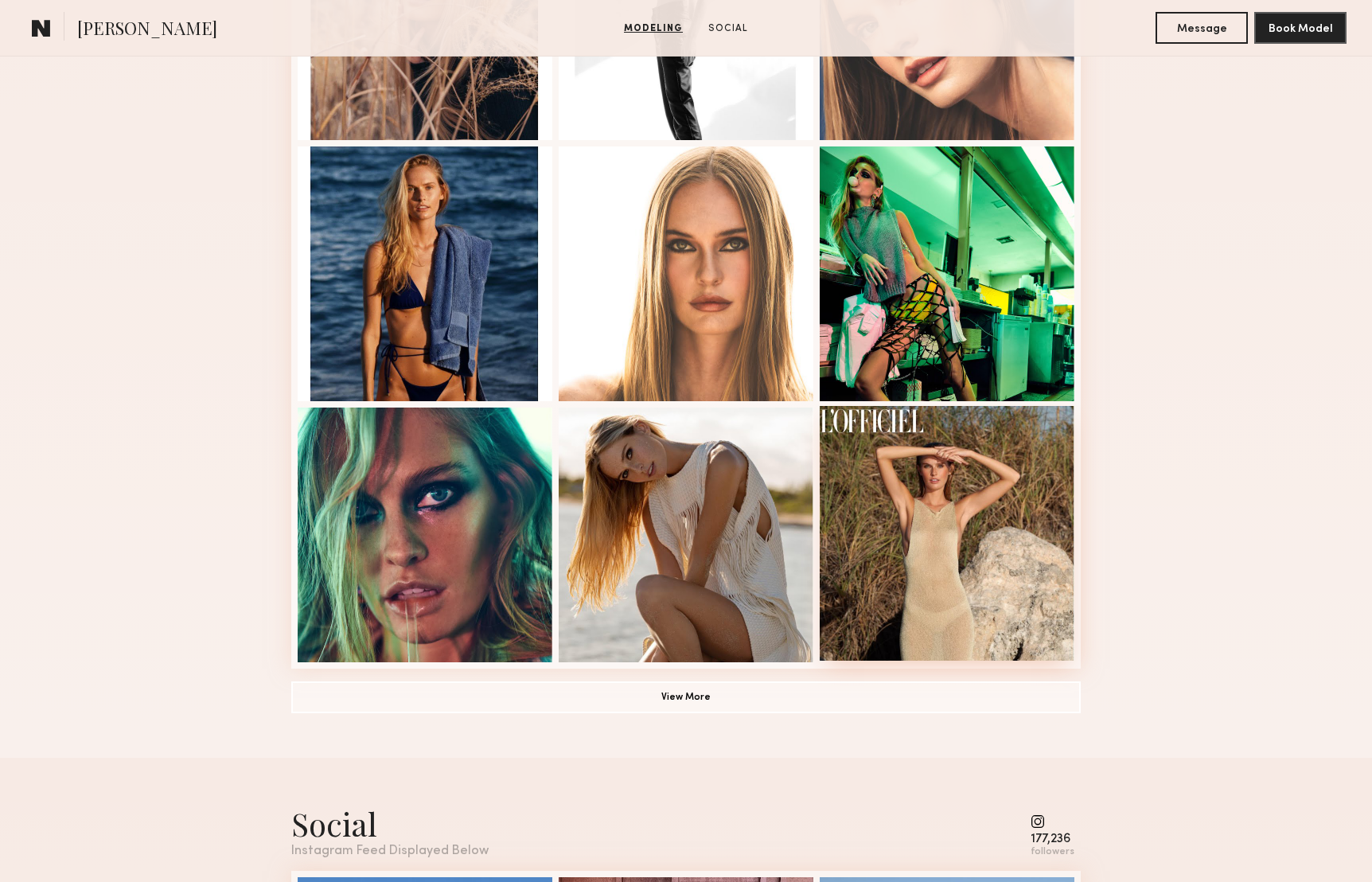
scroll to position [1045, 0]
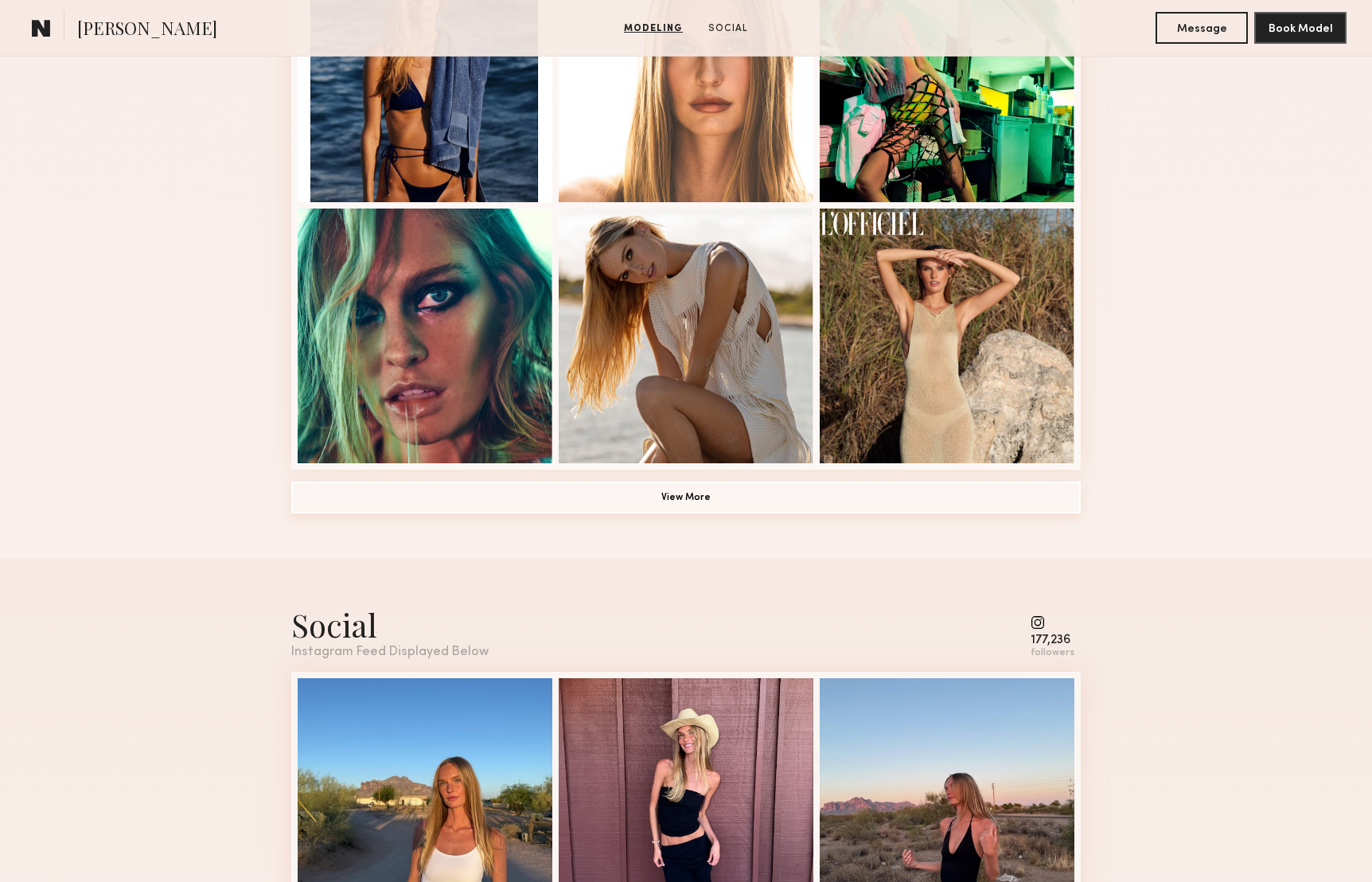
click at [676, 502] on button "View More" at bounding box center [686, 497] width 790 height 32
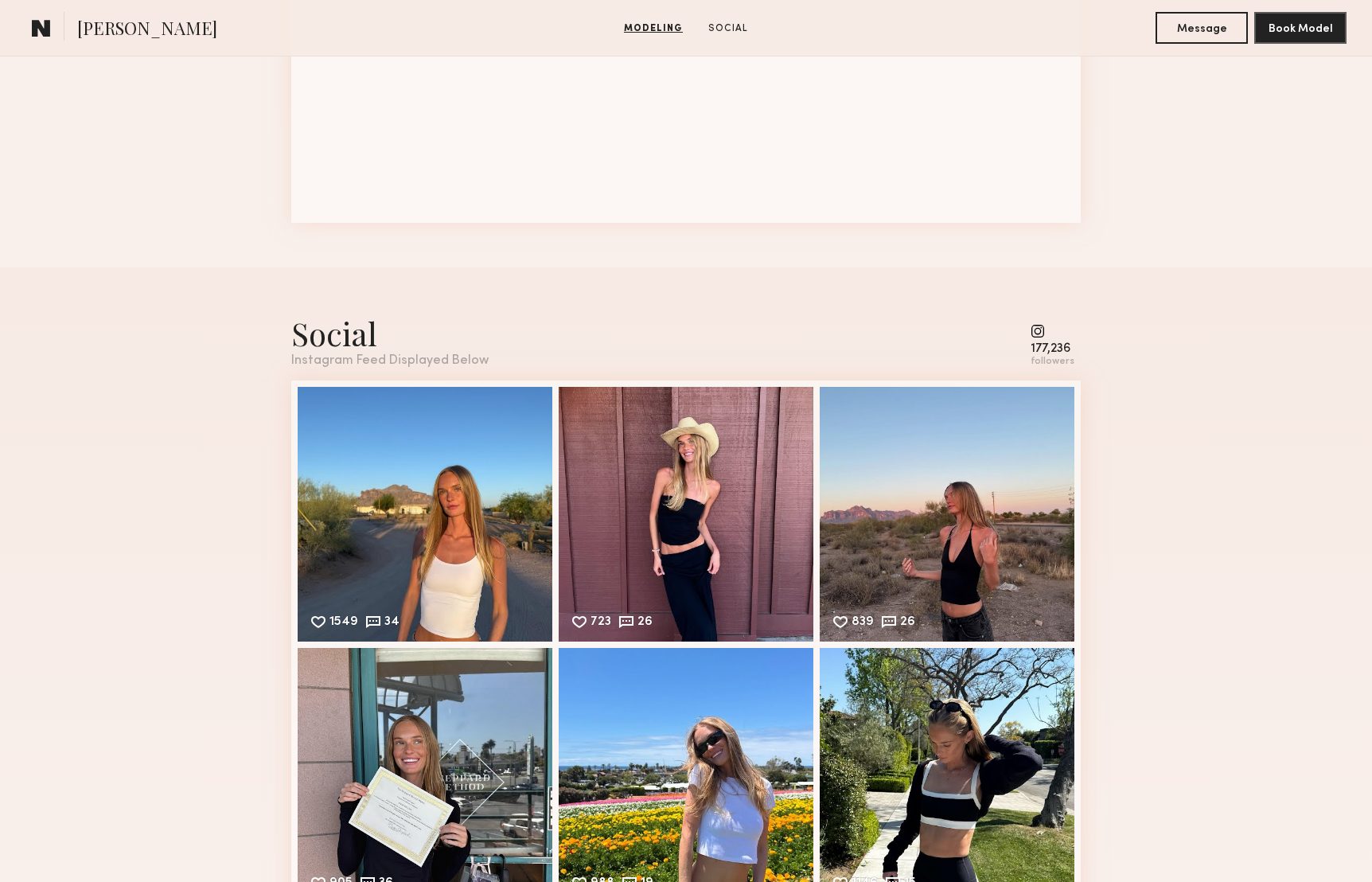
scroll to position [2060, 0]
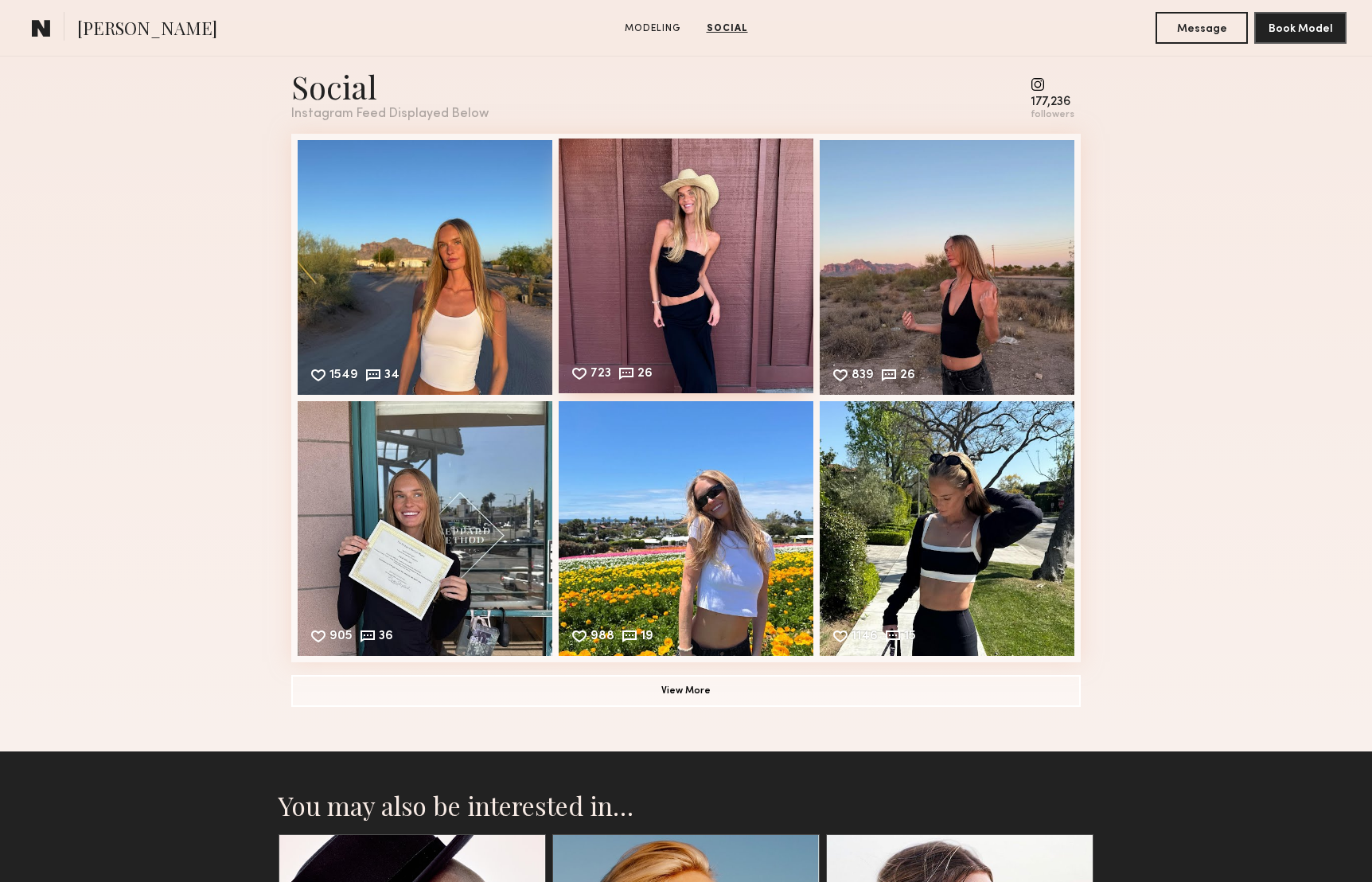
click at [691, 282] on div "723 26 Likes & comments displayed to show model’s engagement" at bounding box center [686, 265] width 255 height 255
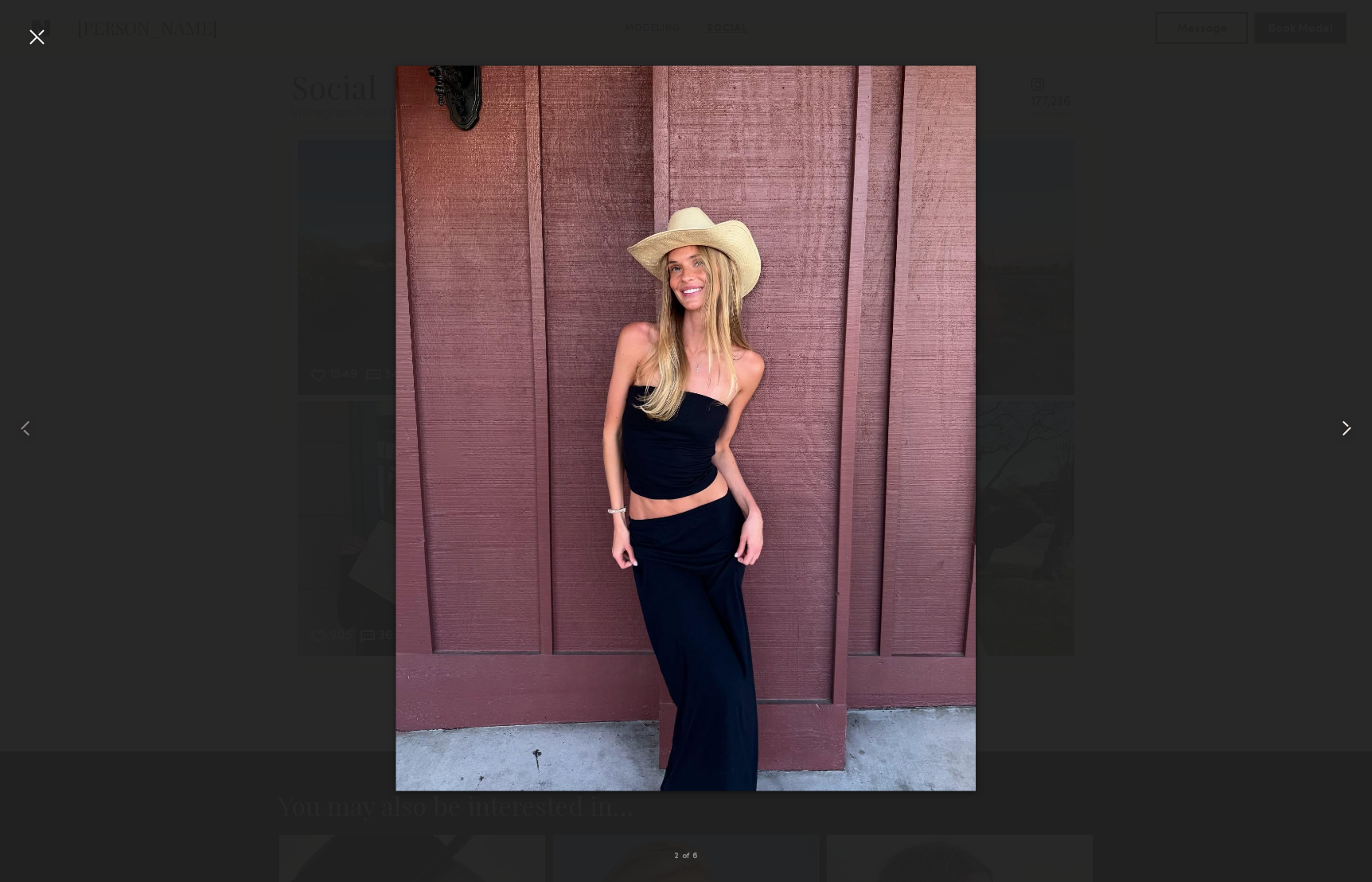
click at [1339, 428] on common-icon at bounding box center [1347, 429] width 26 height 26
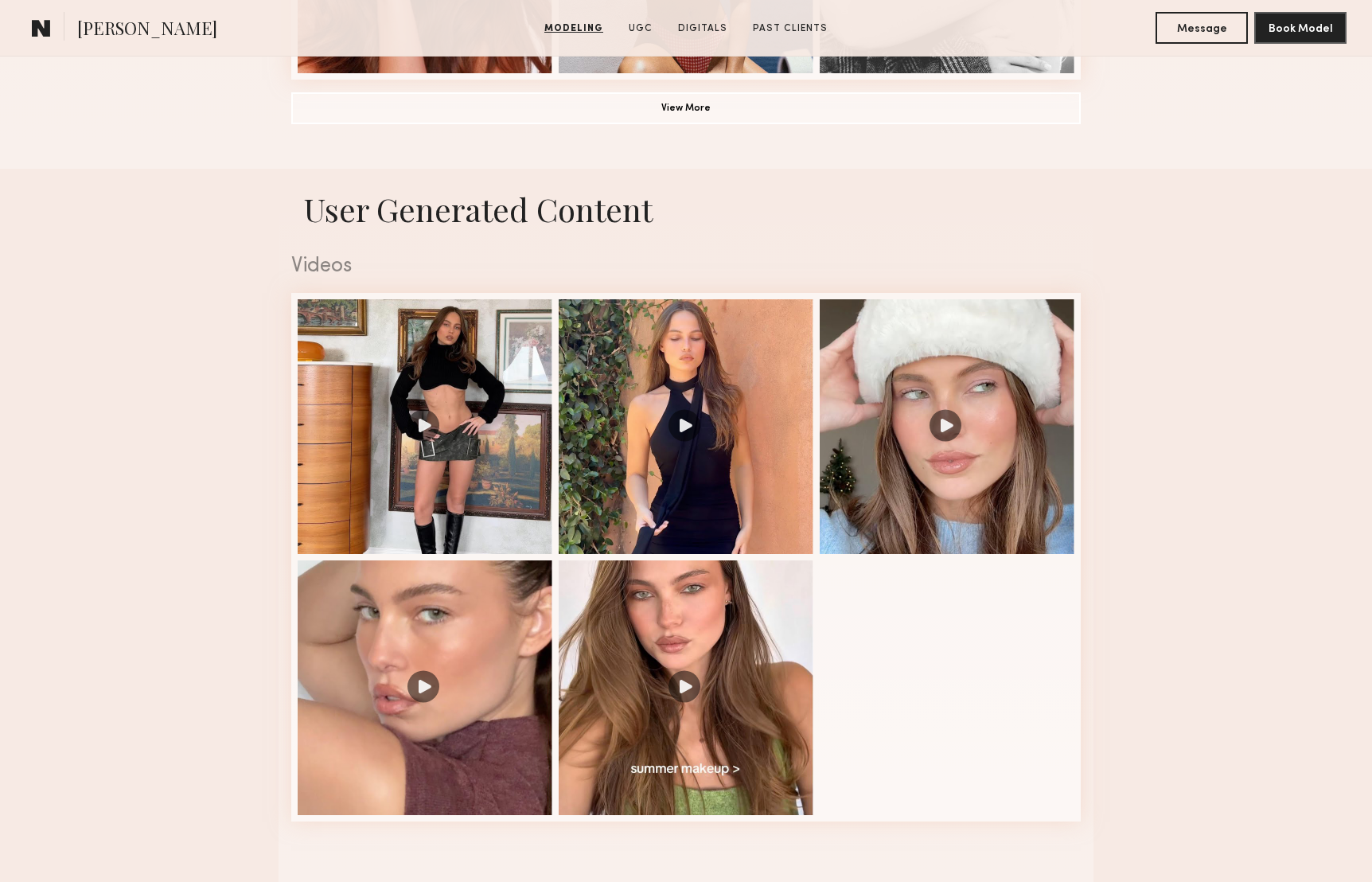
scroll to position [1468, 0]
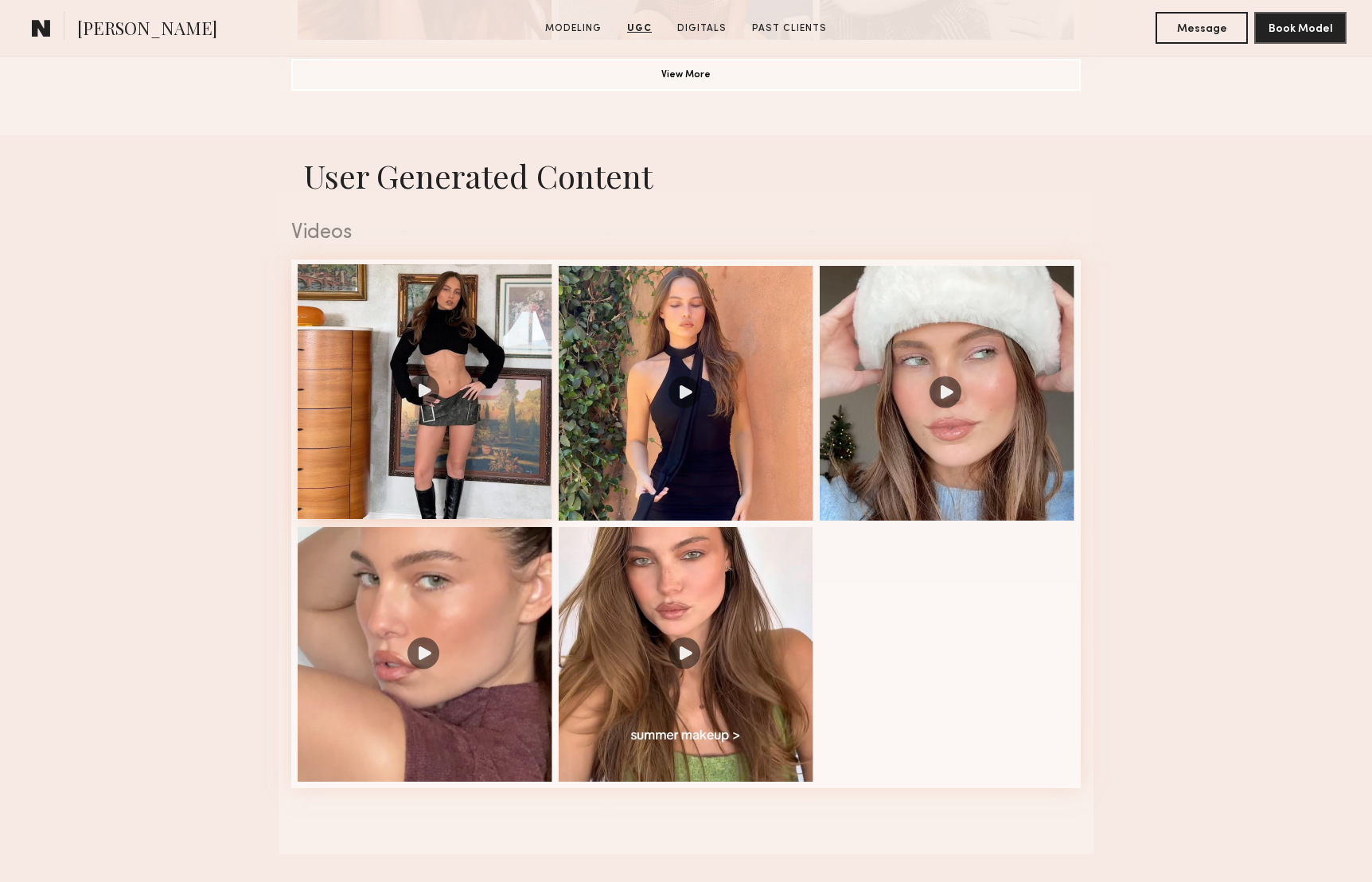
click at [417, 389] on div at bounding box center [425, 392] width 255 height 255
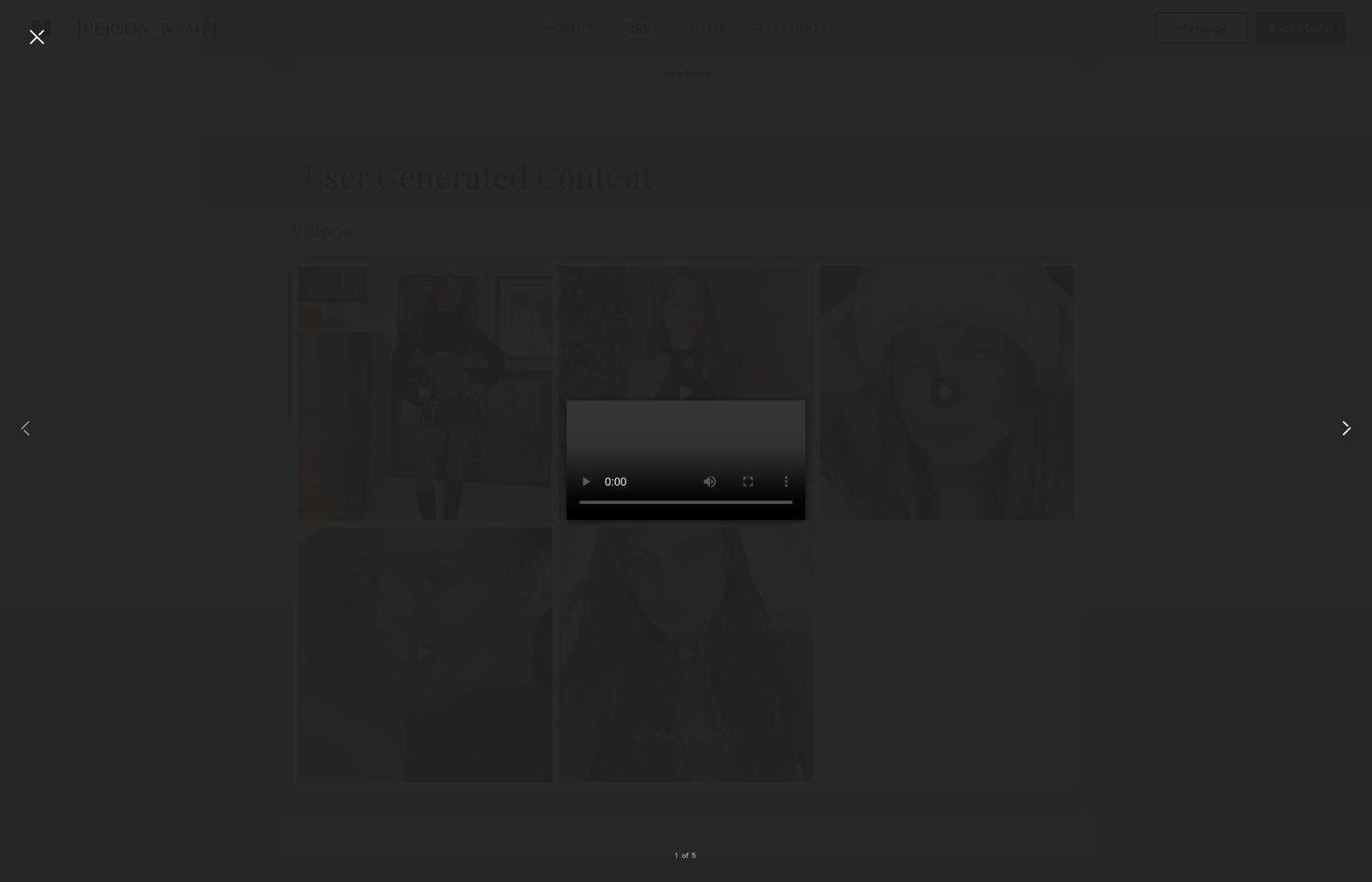
click at [1341, 427] on common-icon at bounding box center [1347, 429] width 26 height 26
click at [1321, 218] on div at bounding box center [1344, 429] width 55 height 805
click at [33, 39] on div at bounding box center [37, 37] width 26 height 26
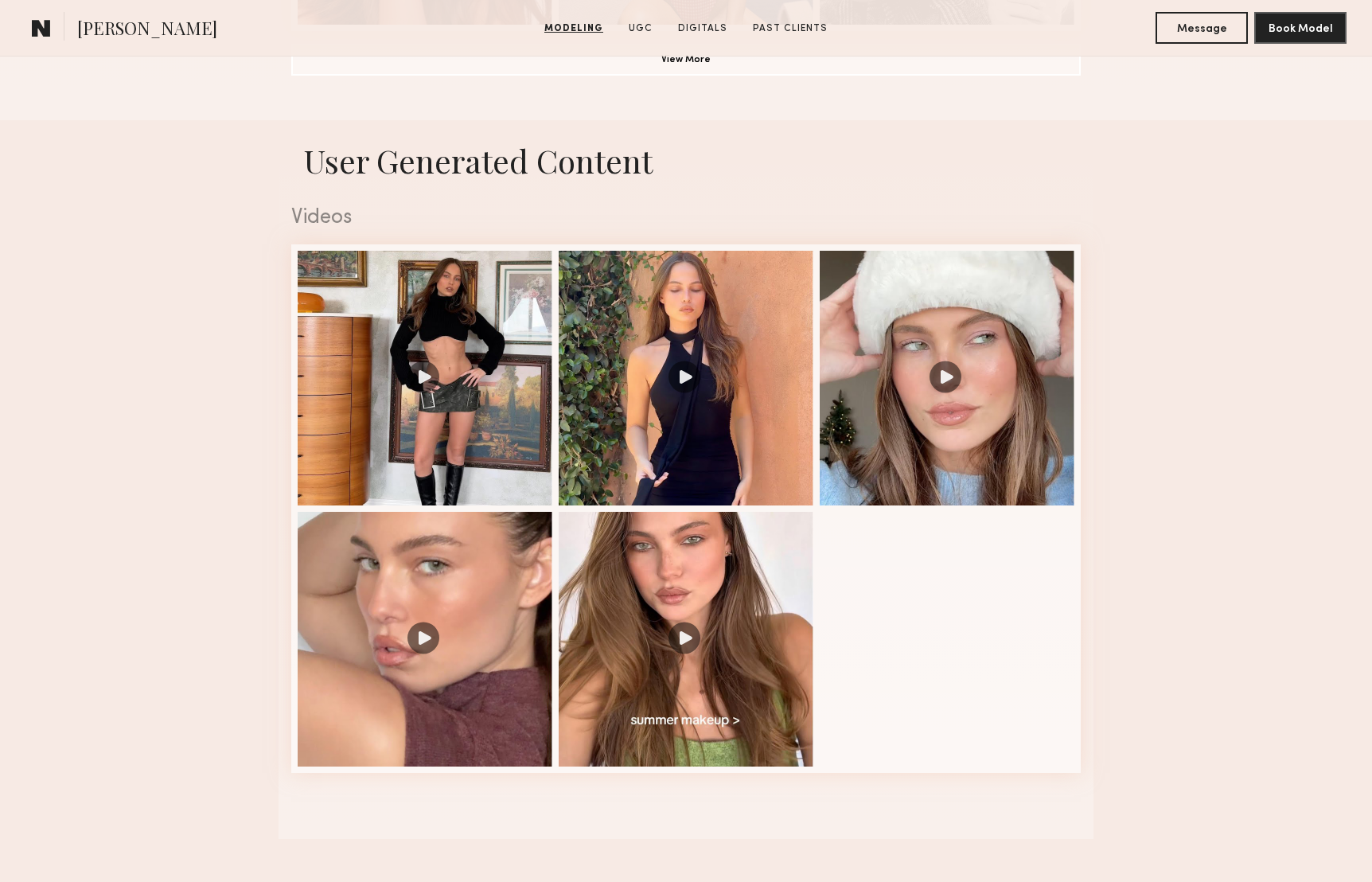
scroll to position [1487, 0]
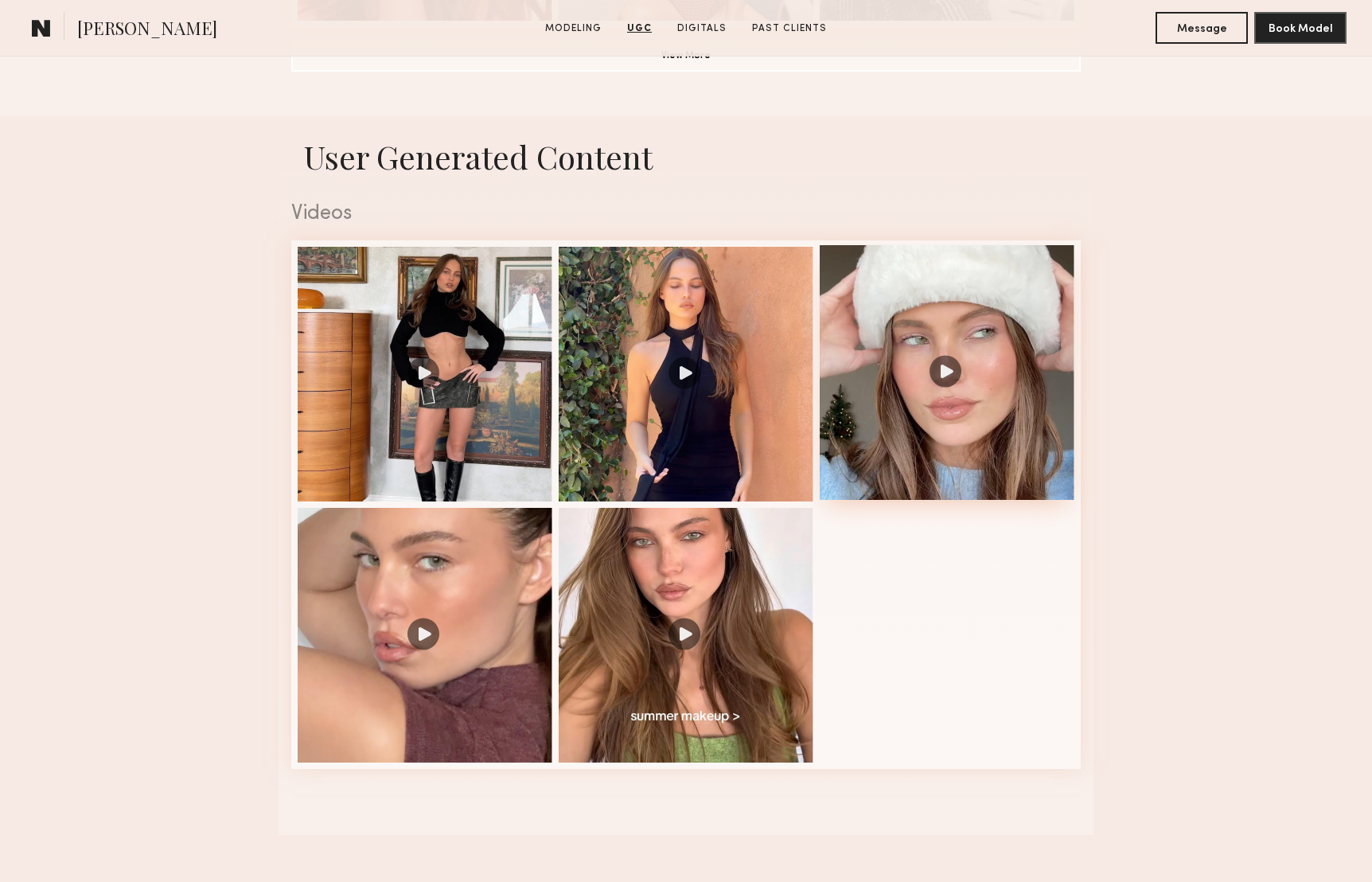
click at [946, 373] on div at bounding box center [947, 372] width 255 height 255
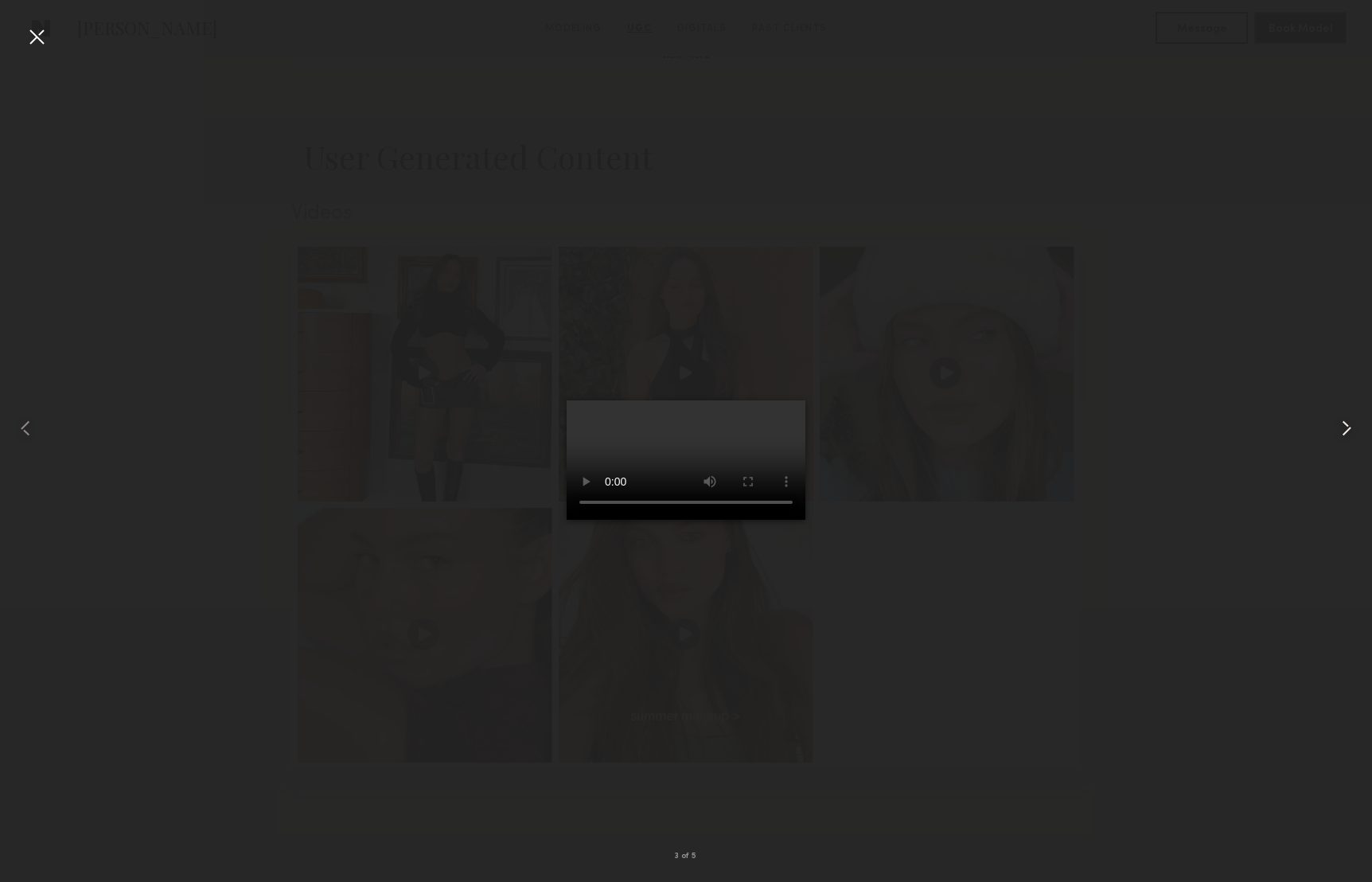
click at [1348, 426] on common-icon at bounding box center [1347, 429] width 26 height 26
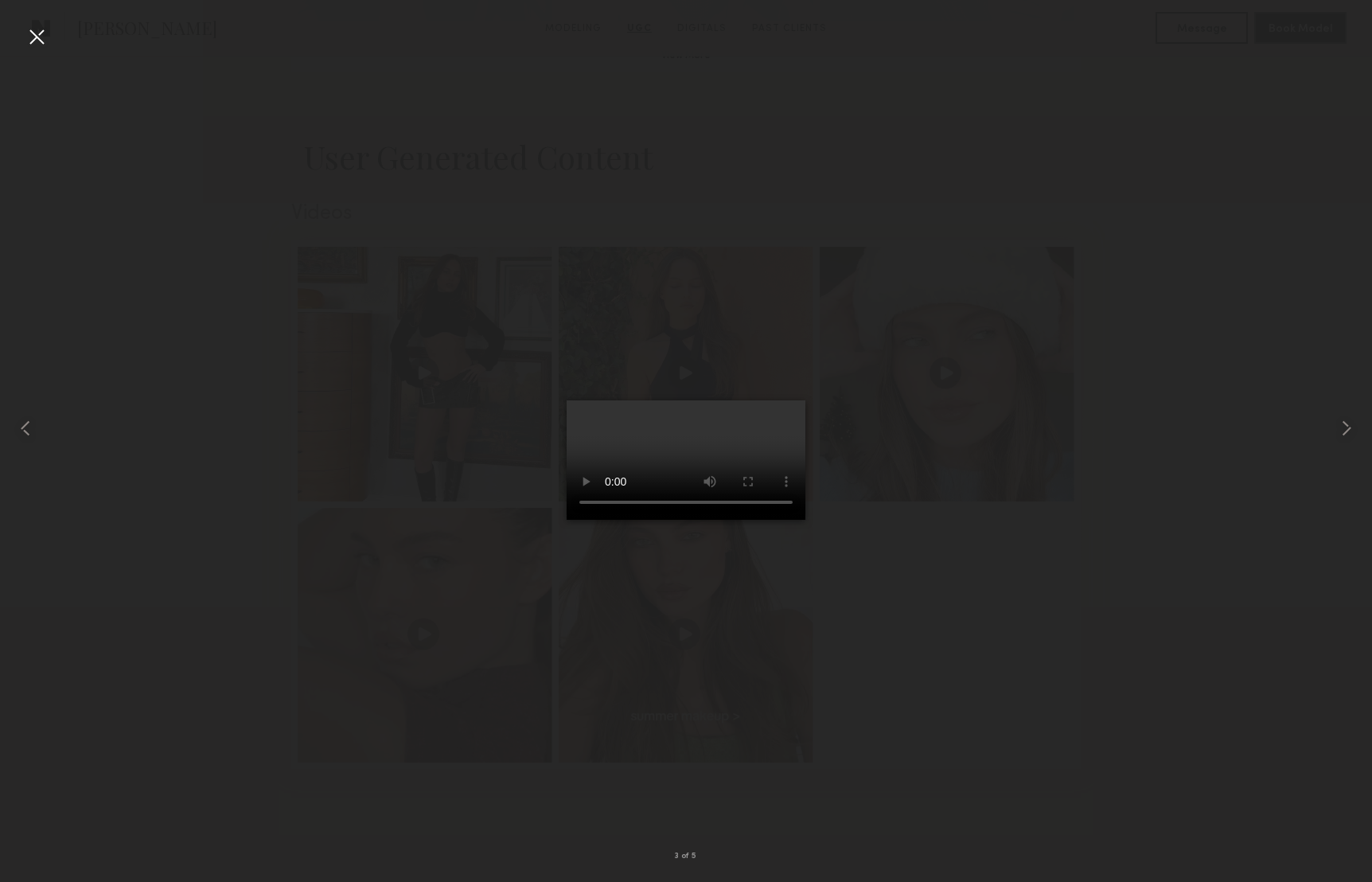
click at [1208, 320] on div at bounding box center [686, 429] width 1372 height 805
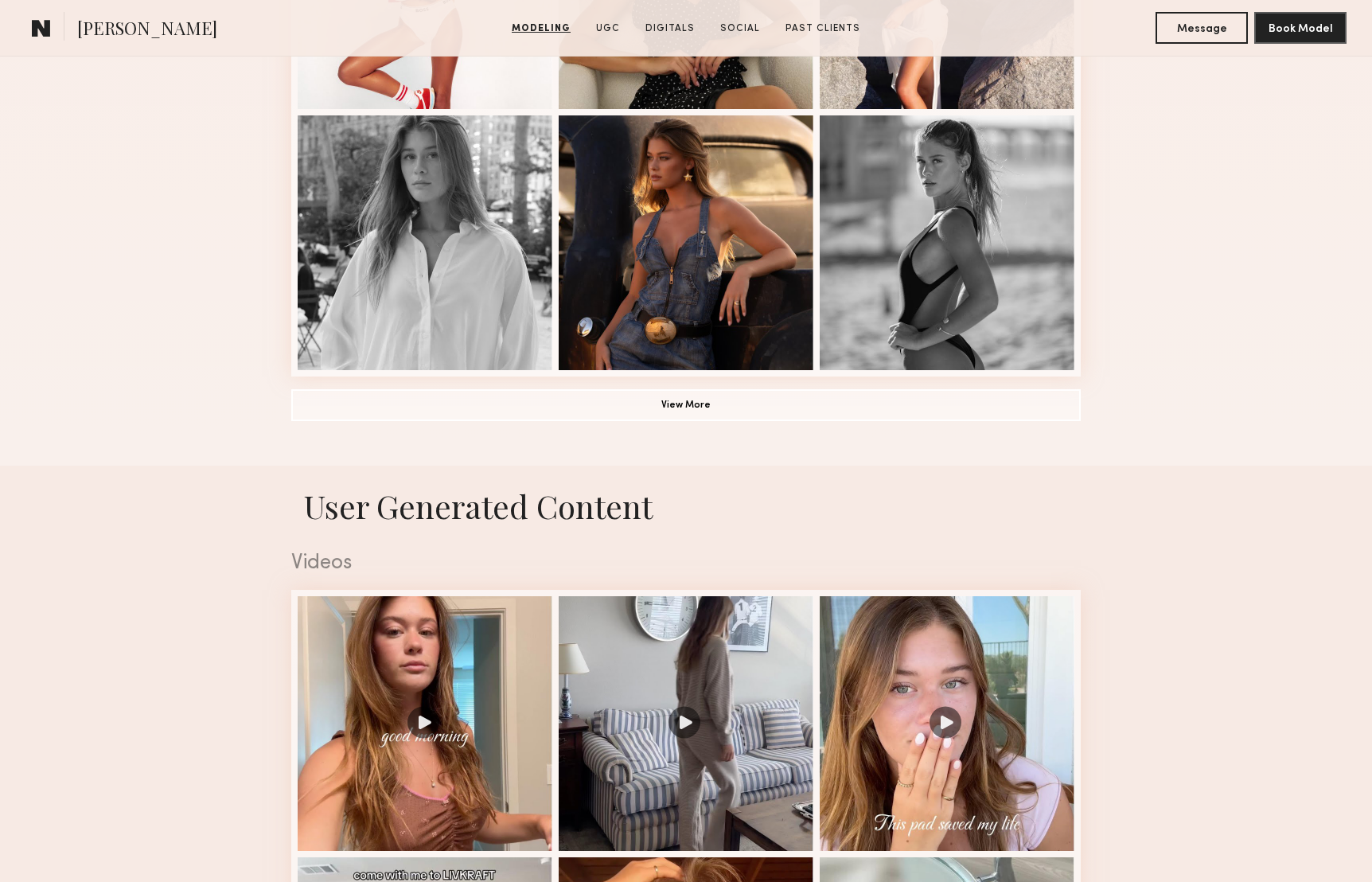
scroll to position [1218, 0]
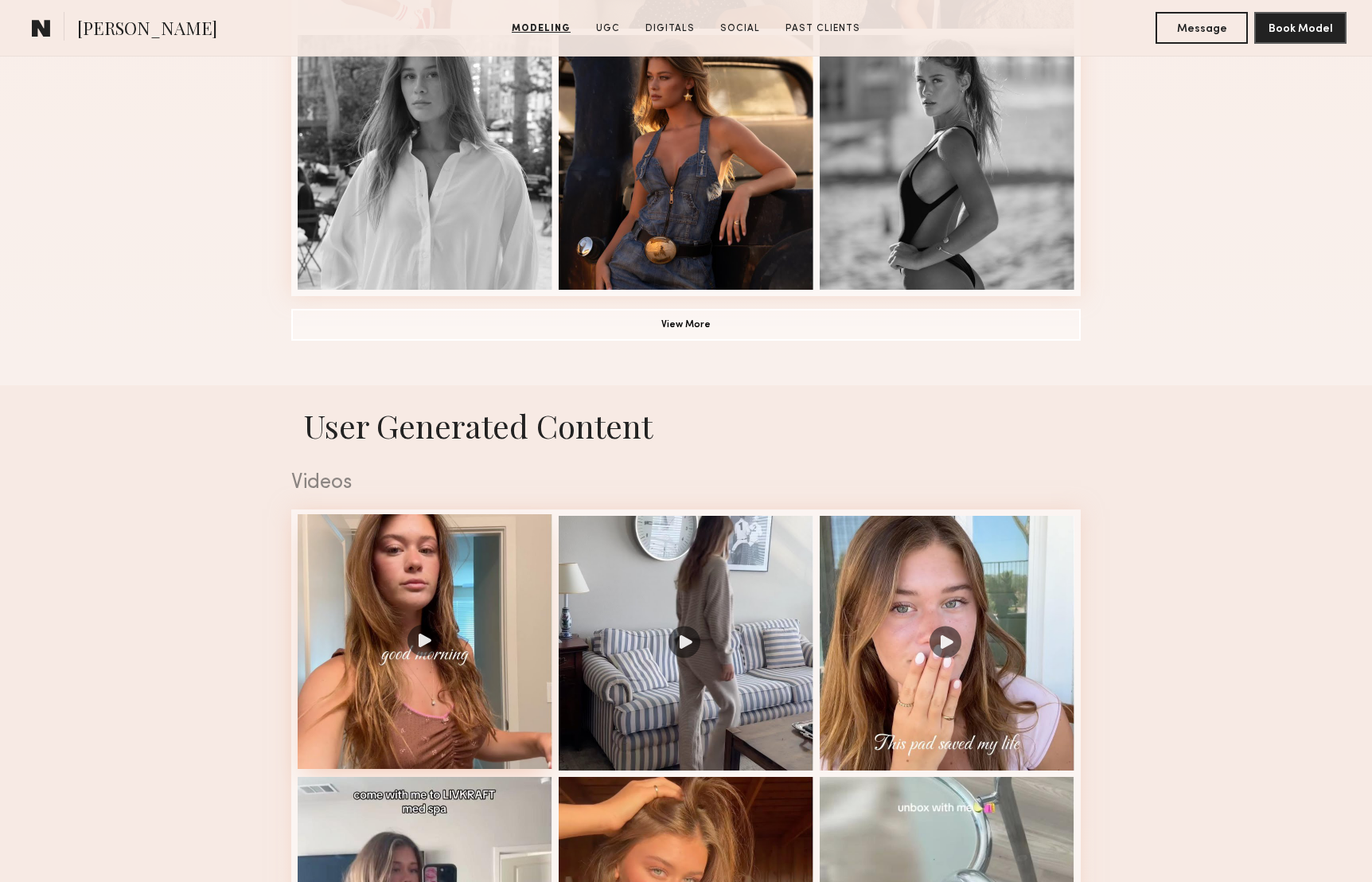
click at [424, 640] on div at bounding box center [425, 641] width 255 height 255
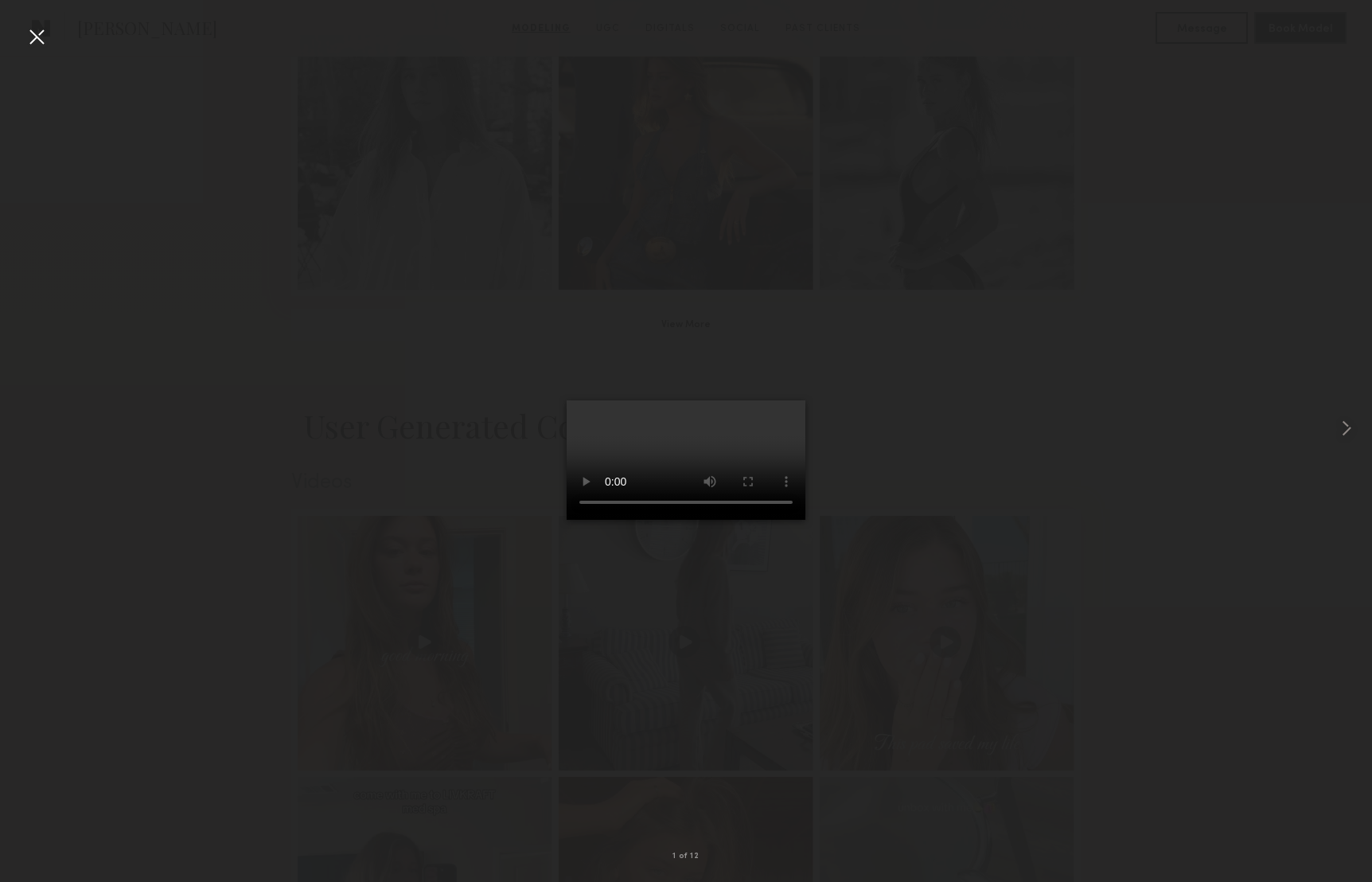
click at [33, 34] on div at bounding box center [37, 37] width 26 height 26
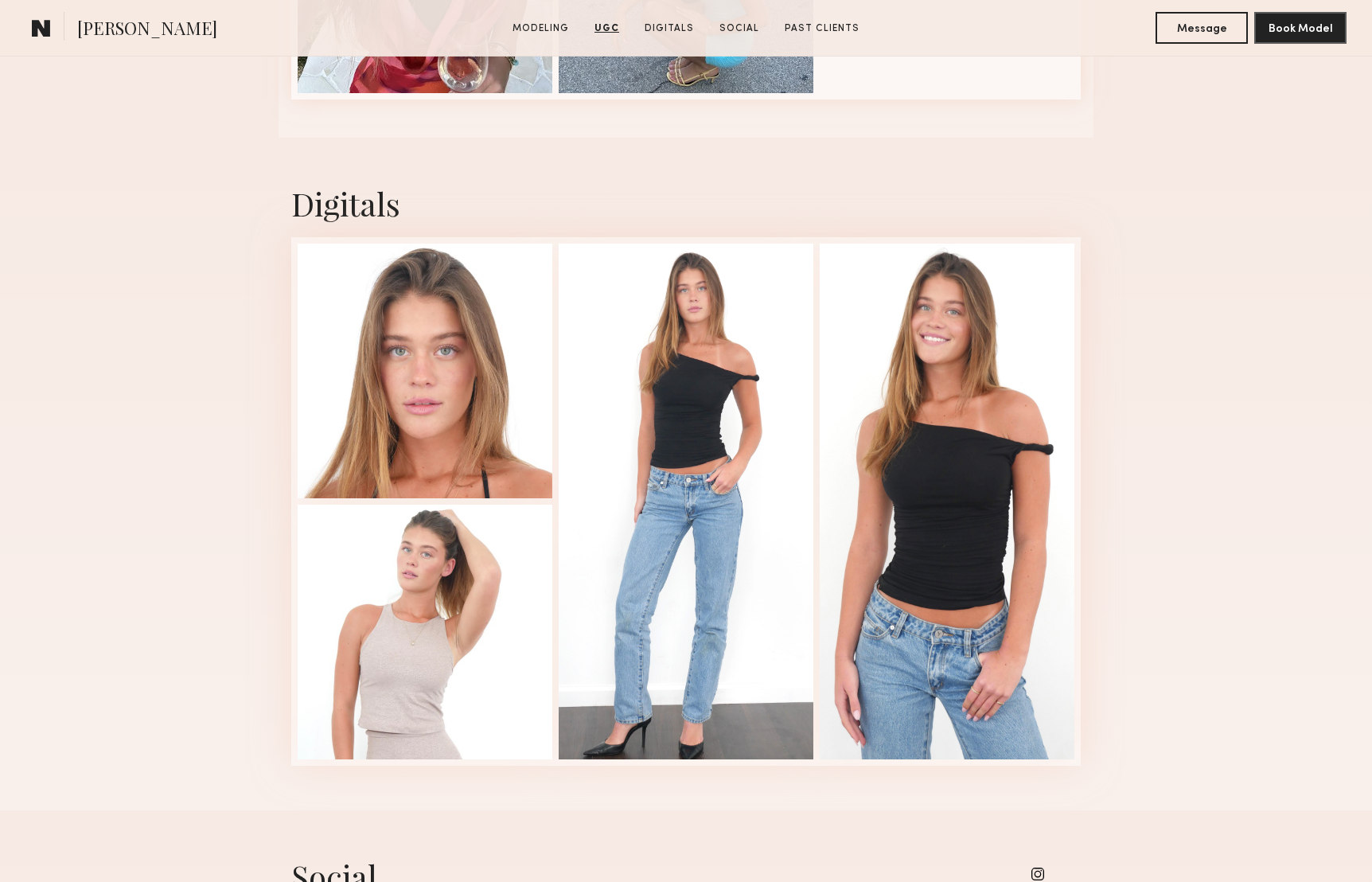
scroll to position [3426, 0]
